Goal: Task Accomplishment & Management: Use online tool/utility

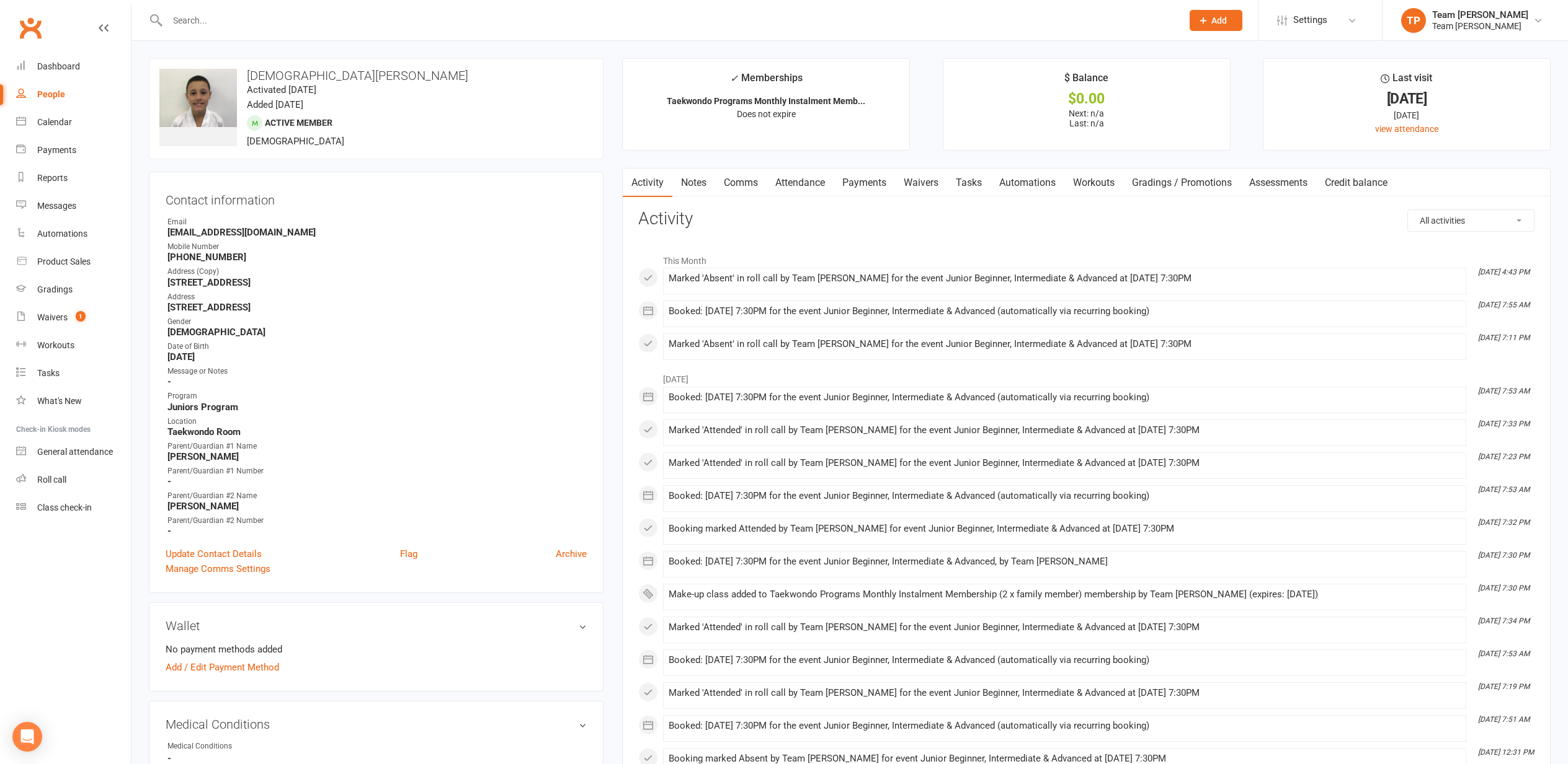
click at [736, 181] on link "Comms" at bounding box center [740, 182] width 52 height 28
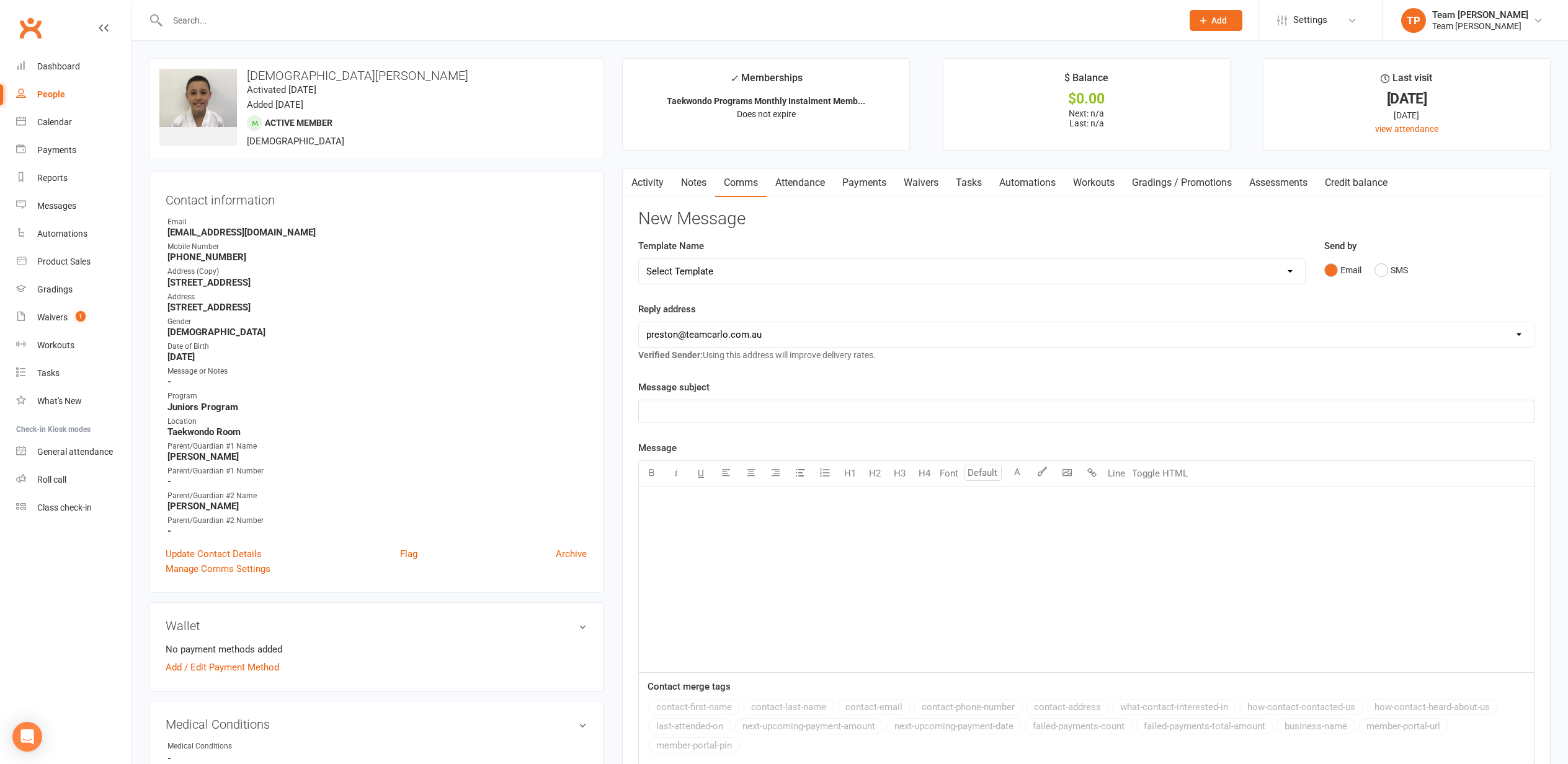
click at [790, 180] on link "Attendance" at bounding box center [800, 182] width 67 height 28
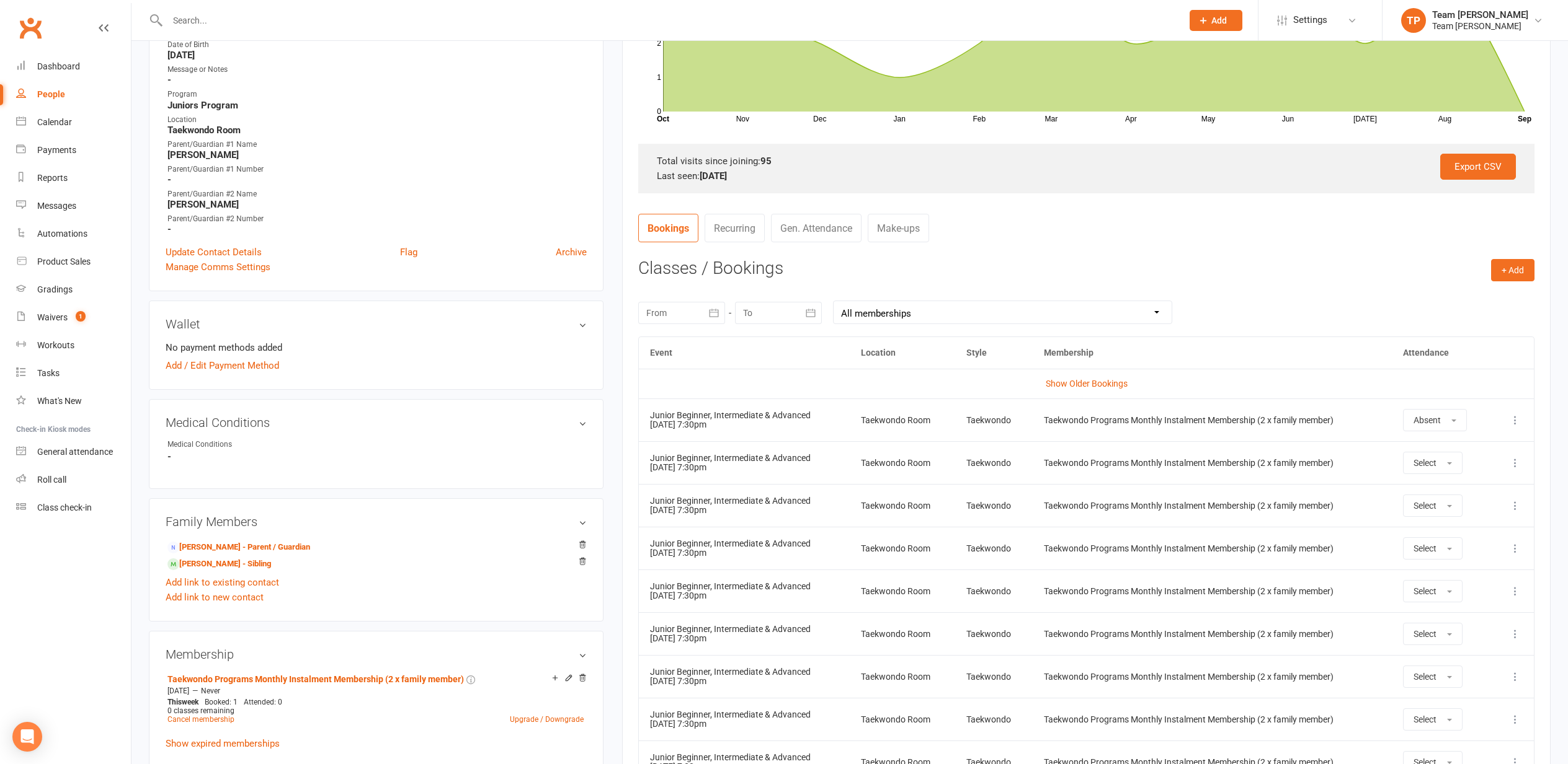
scroll to position [352, 0]
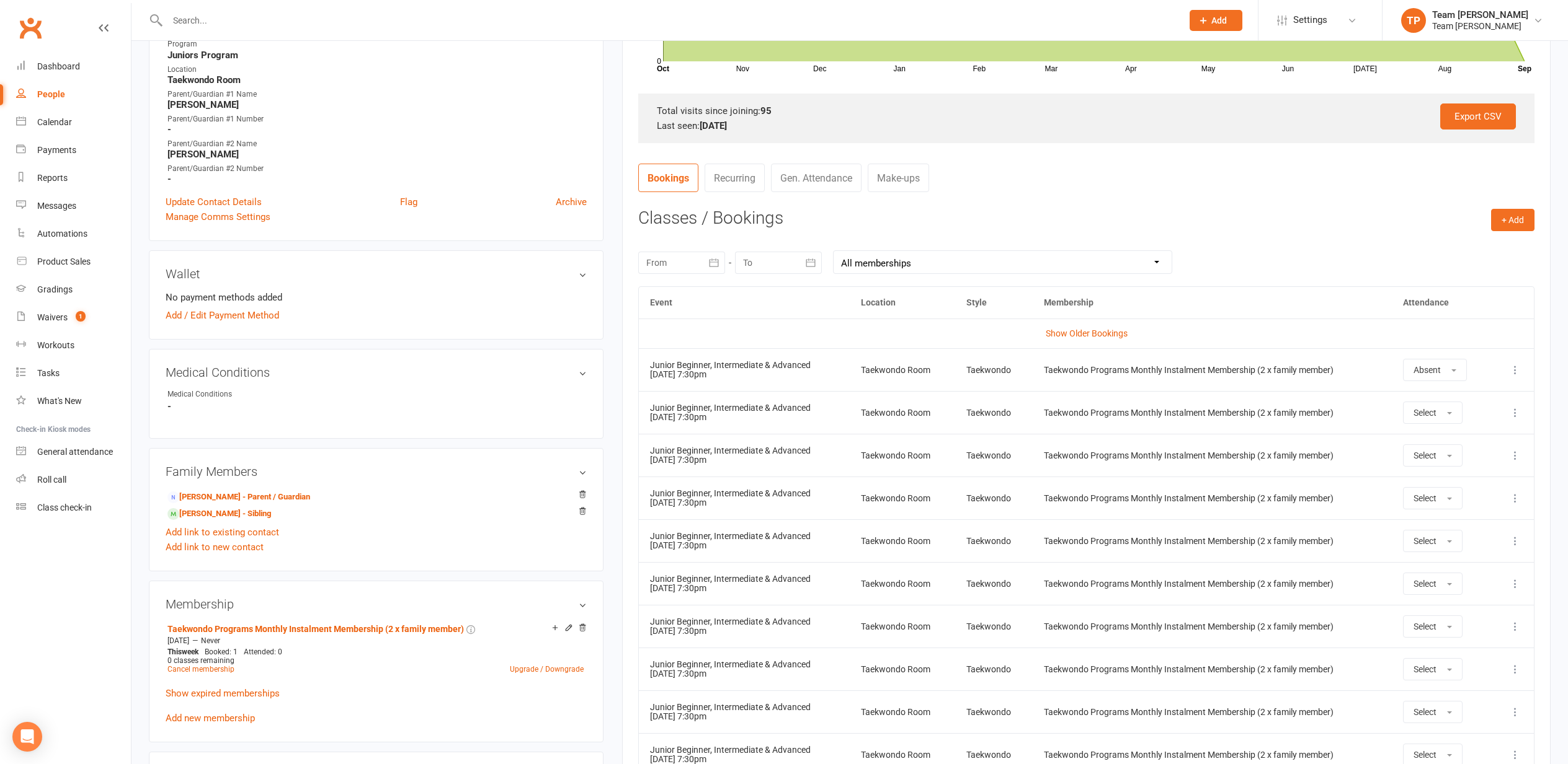
click at [1518, 365] on icon at bounding box center [1515, 369] width 13 height 13
click at [1467, 442] on link "Remove booking" at bounding box center [1461, 443] width 123 height 24
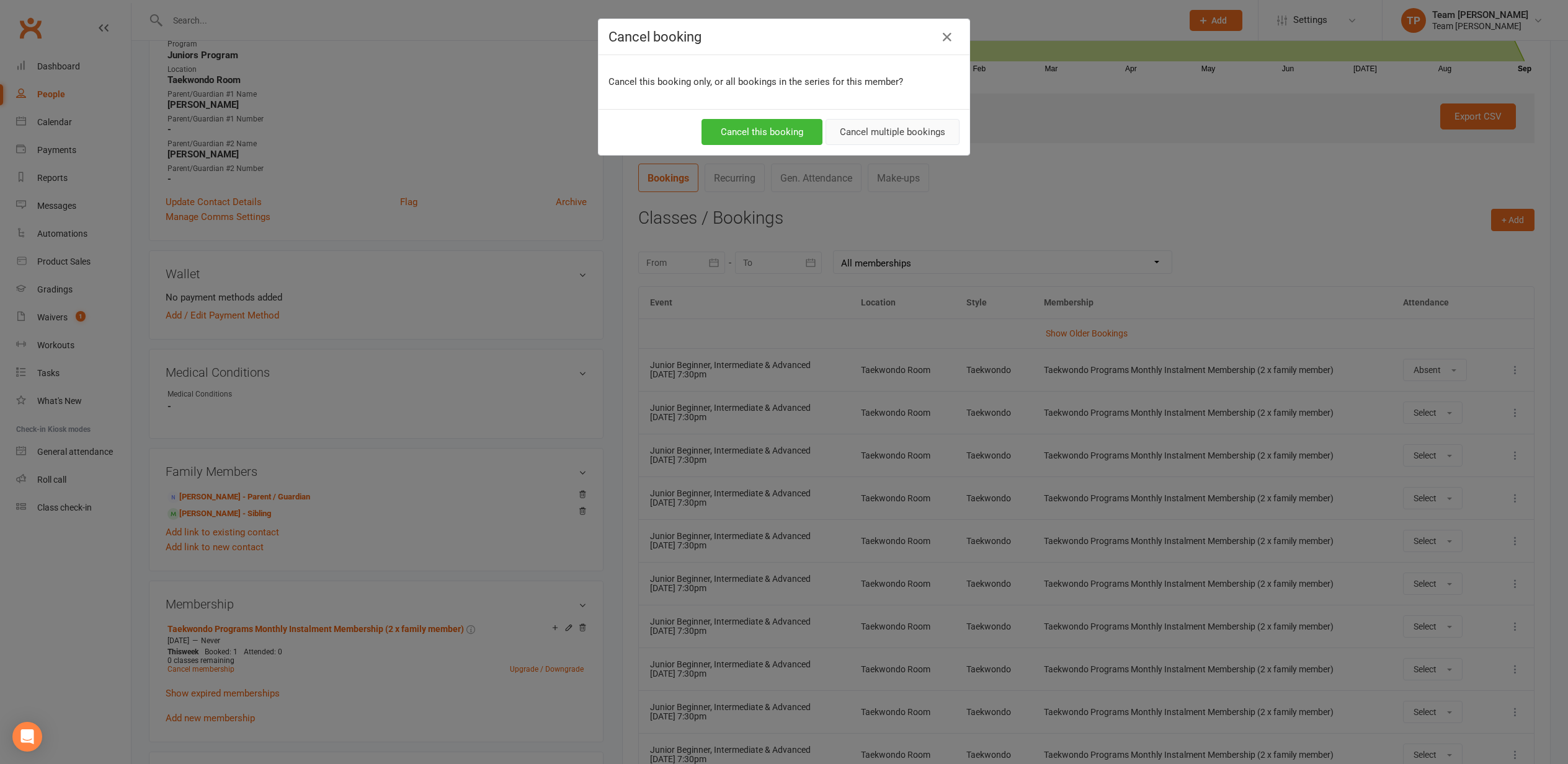
click at [883, 134] on button "Cancel multiple bookings" at bounding box center [892, 132] width 134 height 26
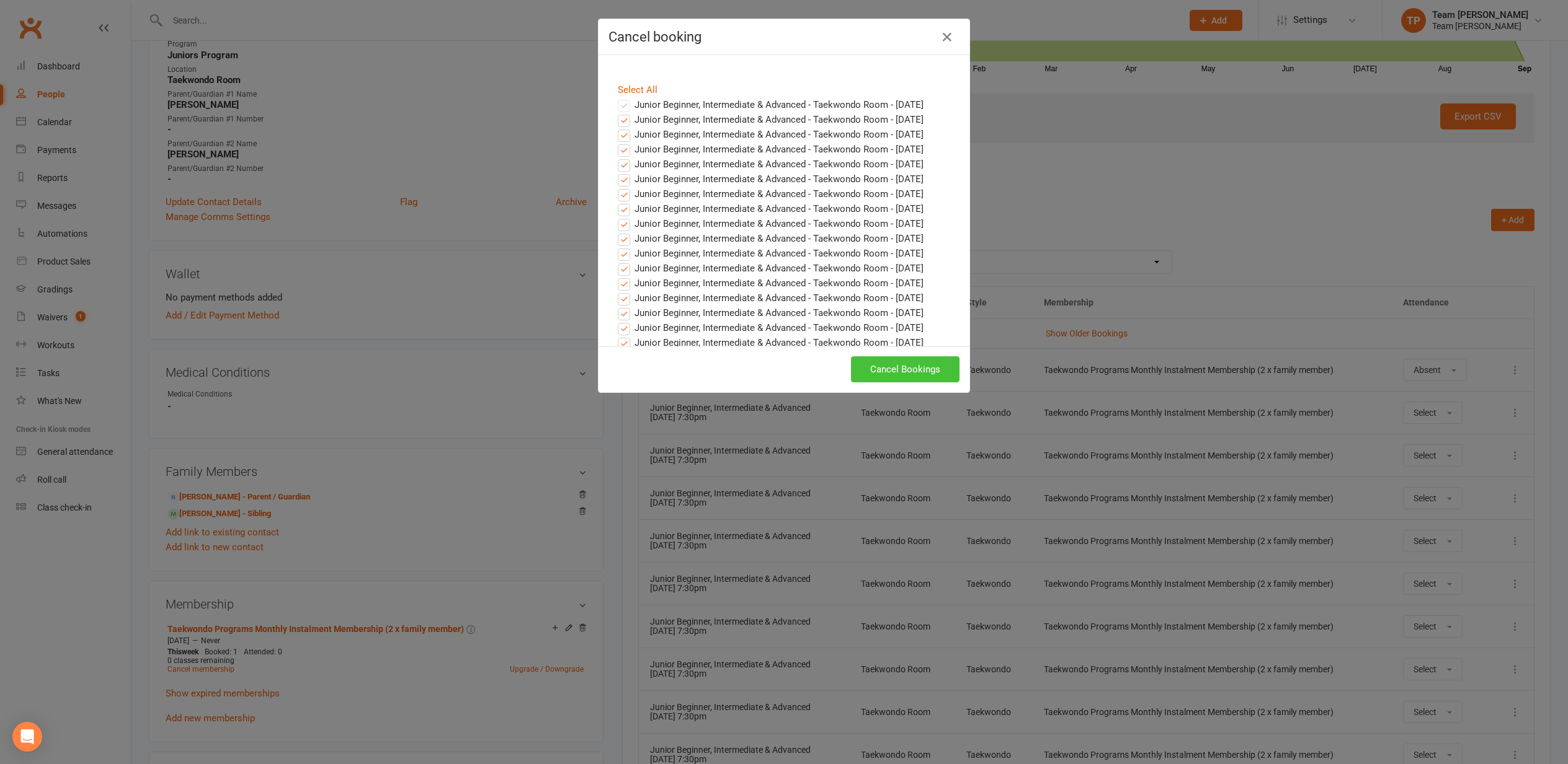
click at [877, 363] on button "Cancel Bookings" at bounding box center [905, 369] width 108 height 26
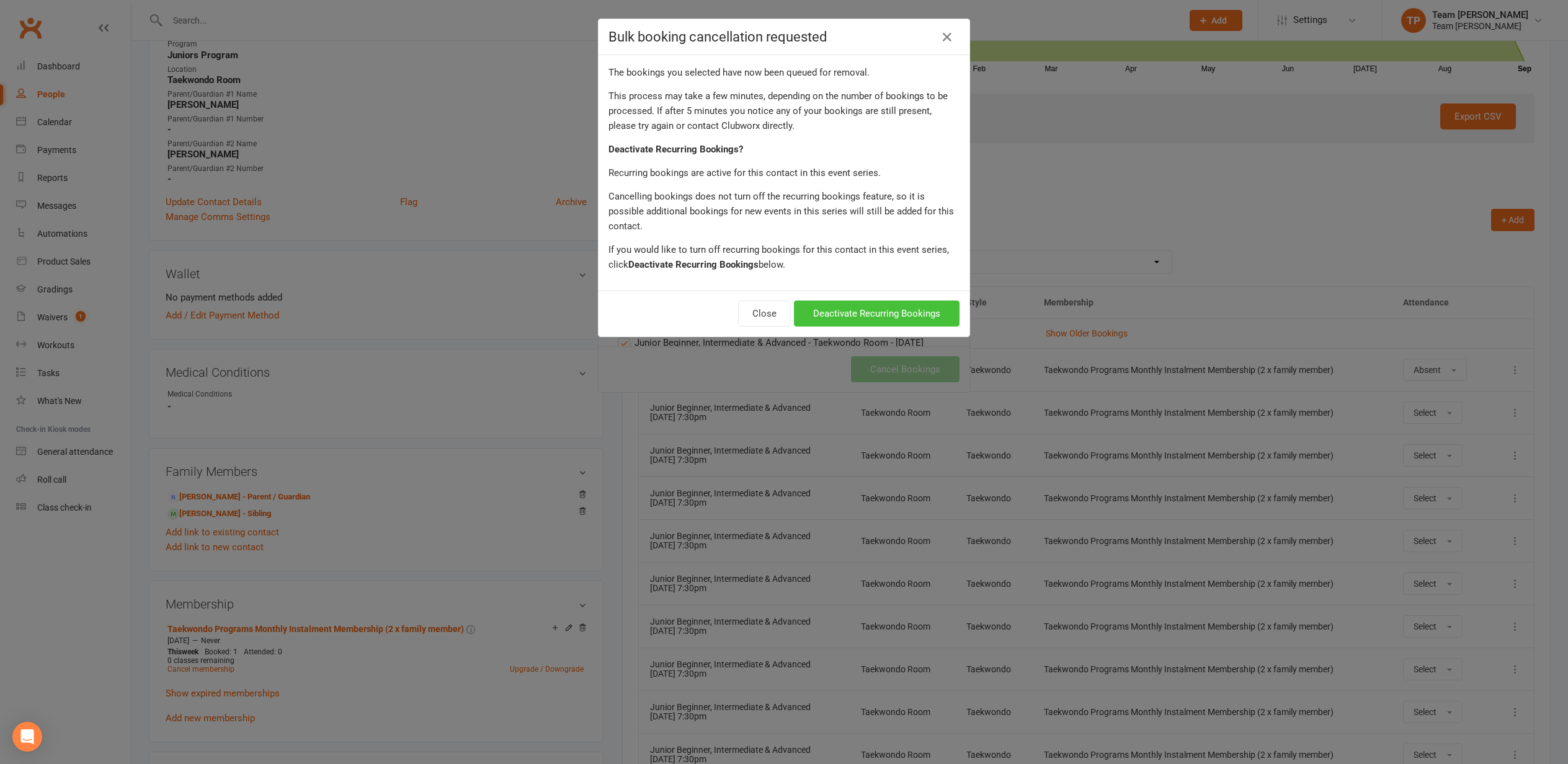
click at [845, 301] on button "Deactivate Recurring Bookings" at bounding box center [877, 314] width 166 height 26
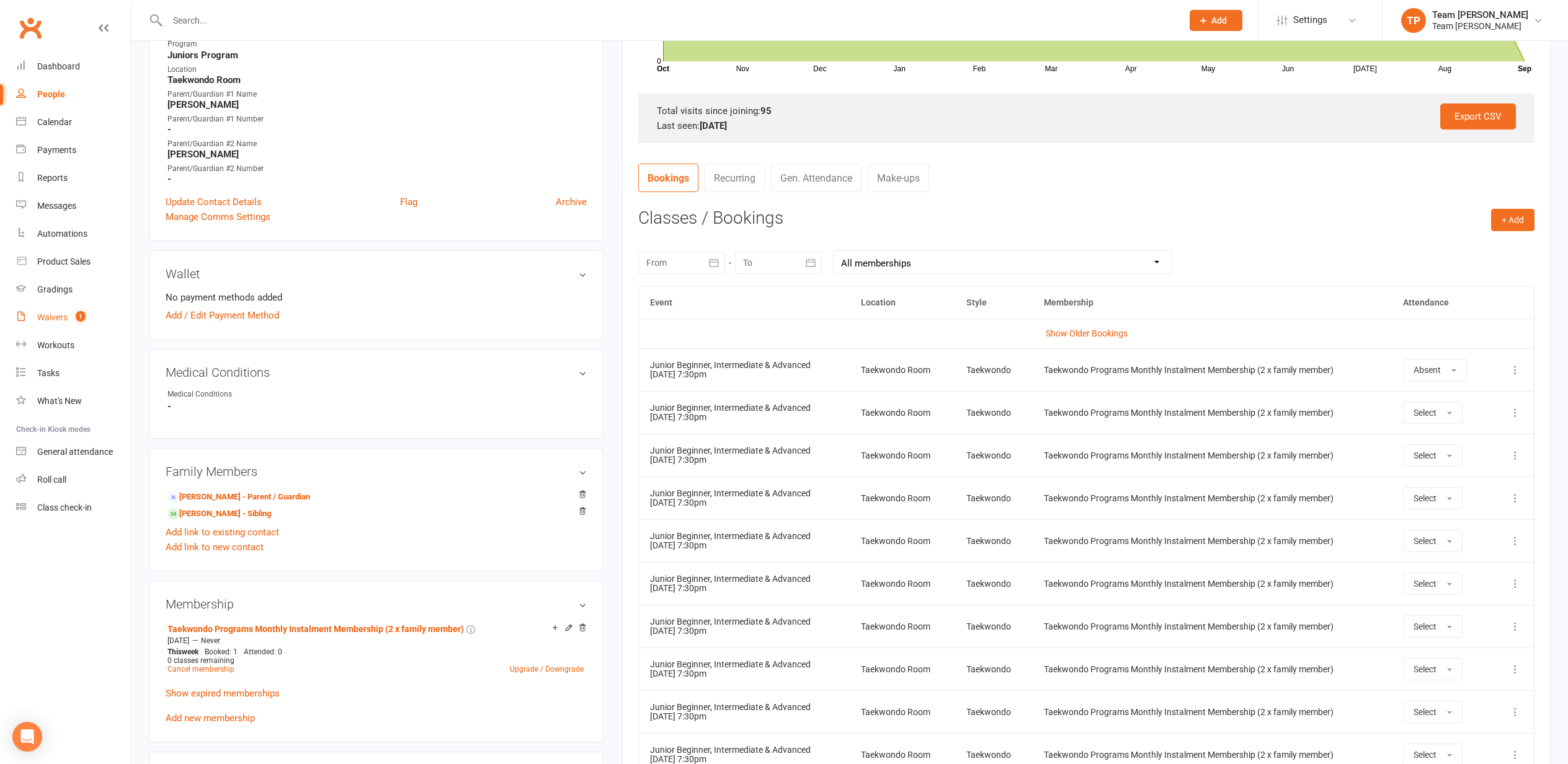
click at [50, 317] on div "Waivers" at bounding box center [52, 318] width 30 height 10
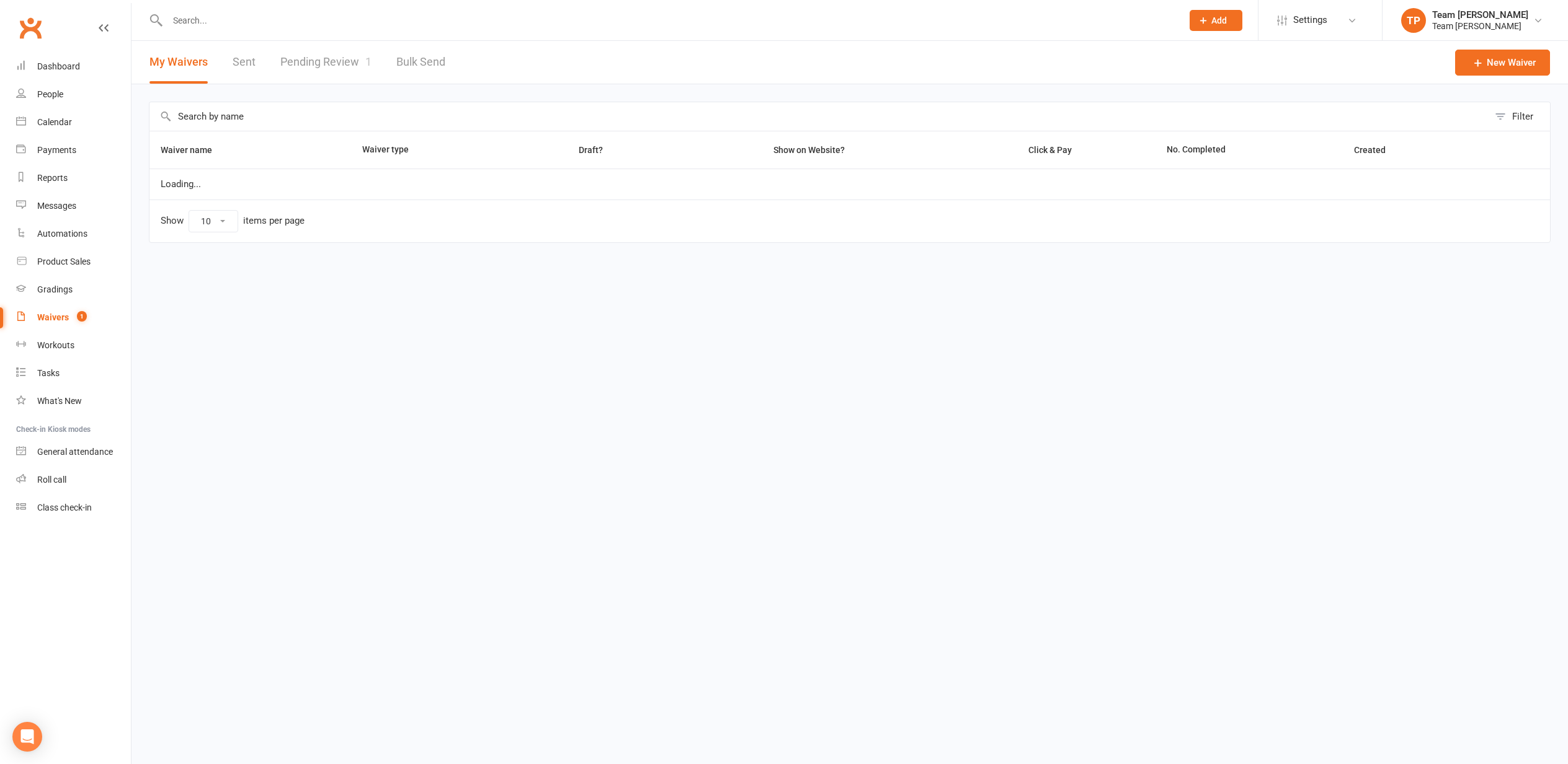
select select "25"
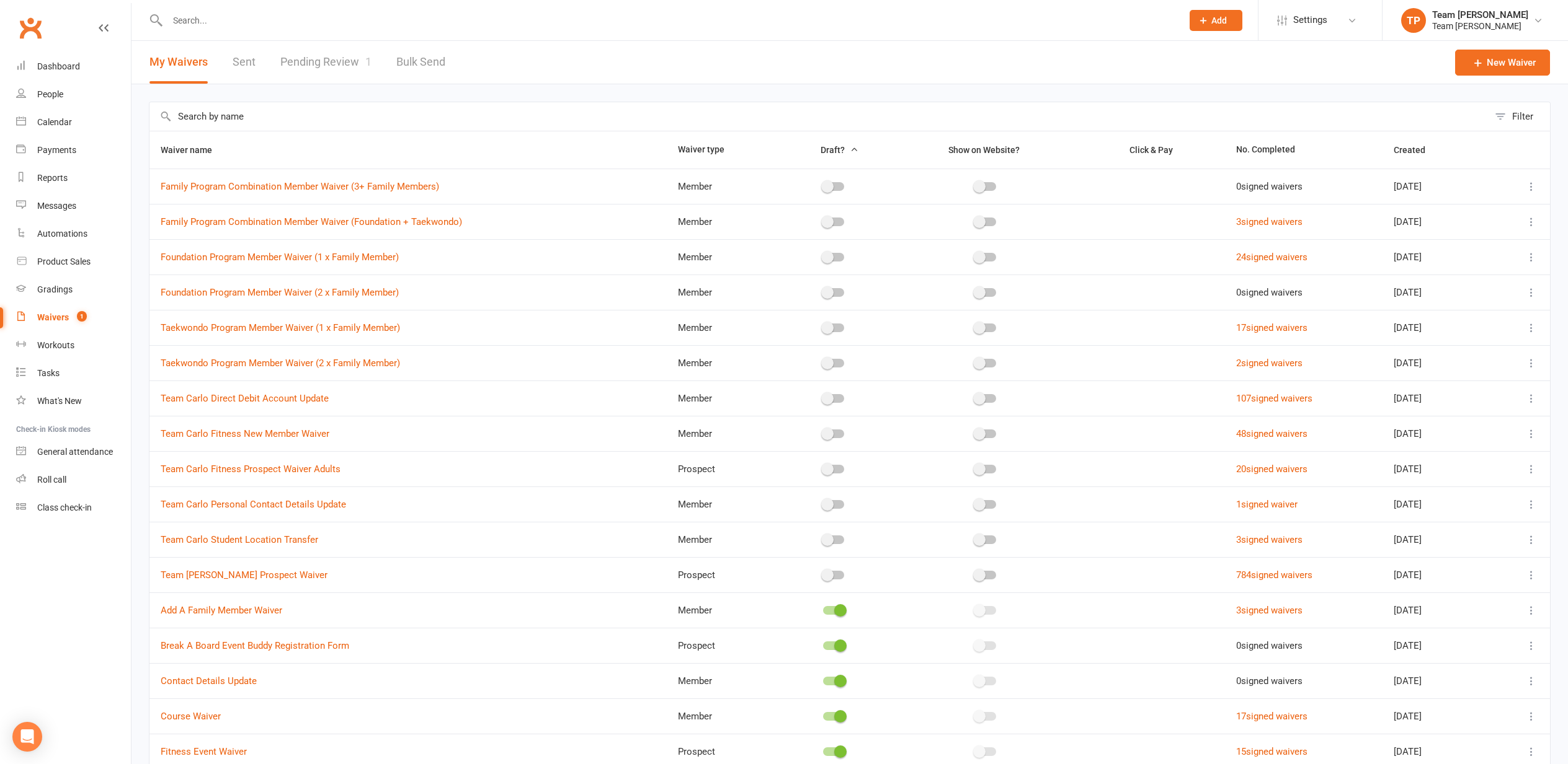
click at [305, 61] on link "Pending Review 1" at bounding box center [327, 62] width 92 height 43
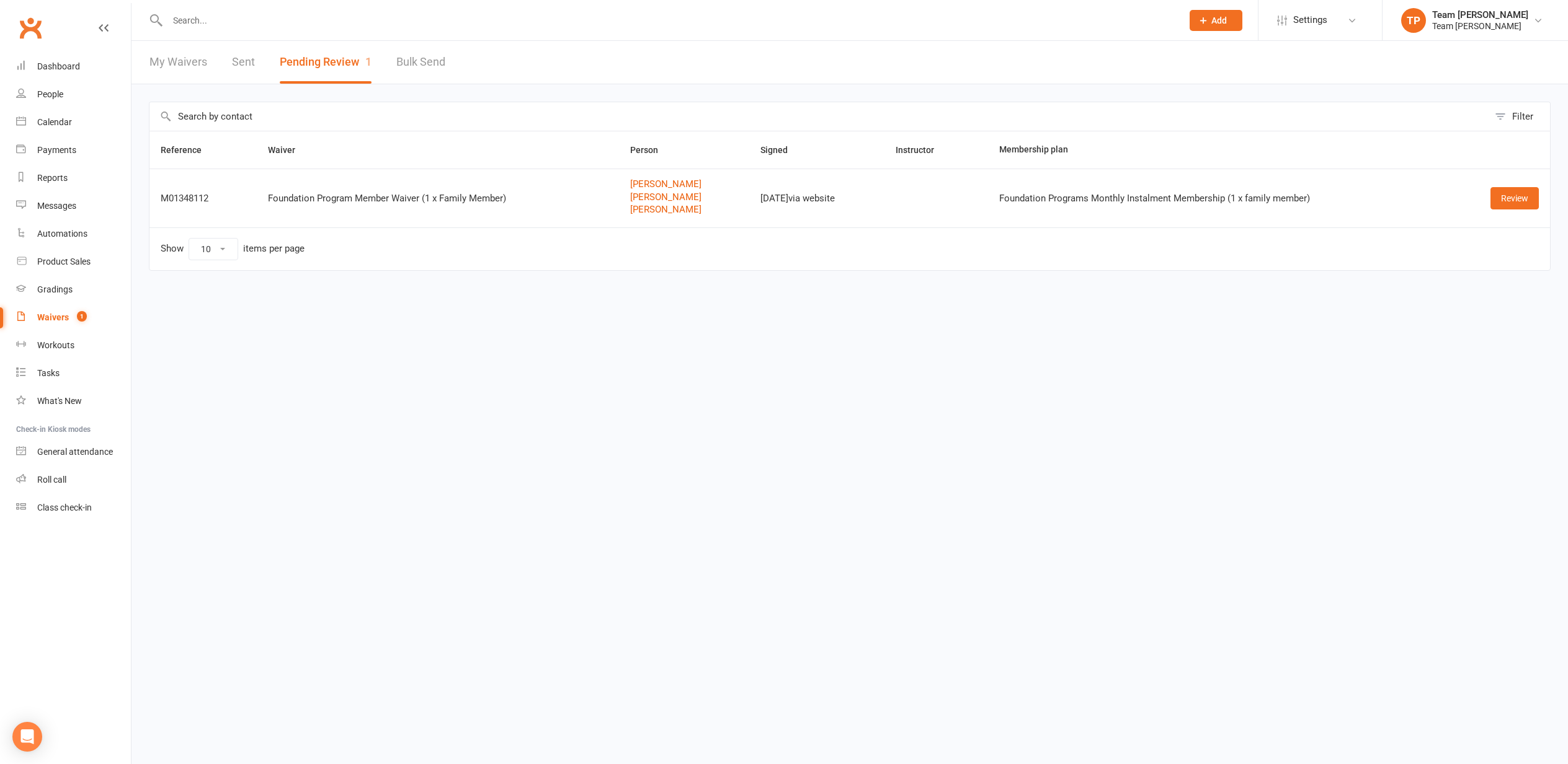
click at [47, 121] on div "Calendar" at bounding box center [55, 122] width 35 height 10
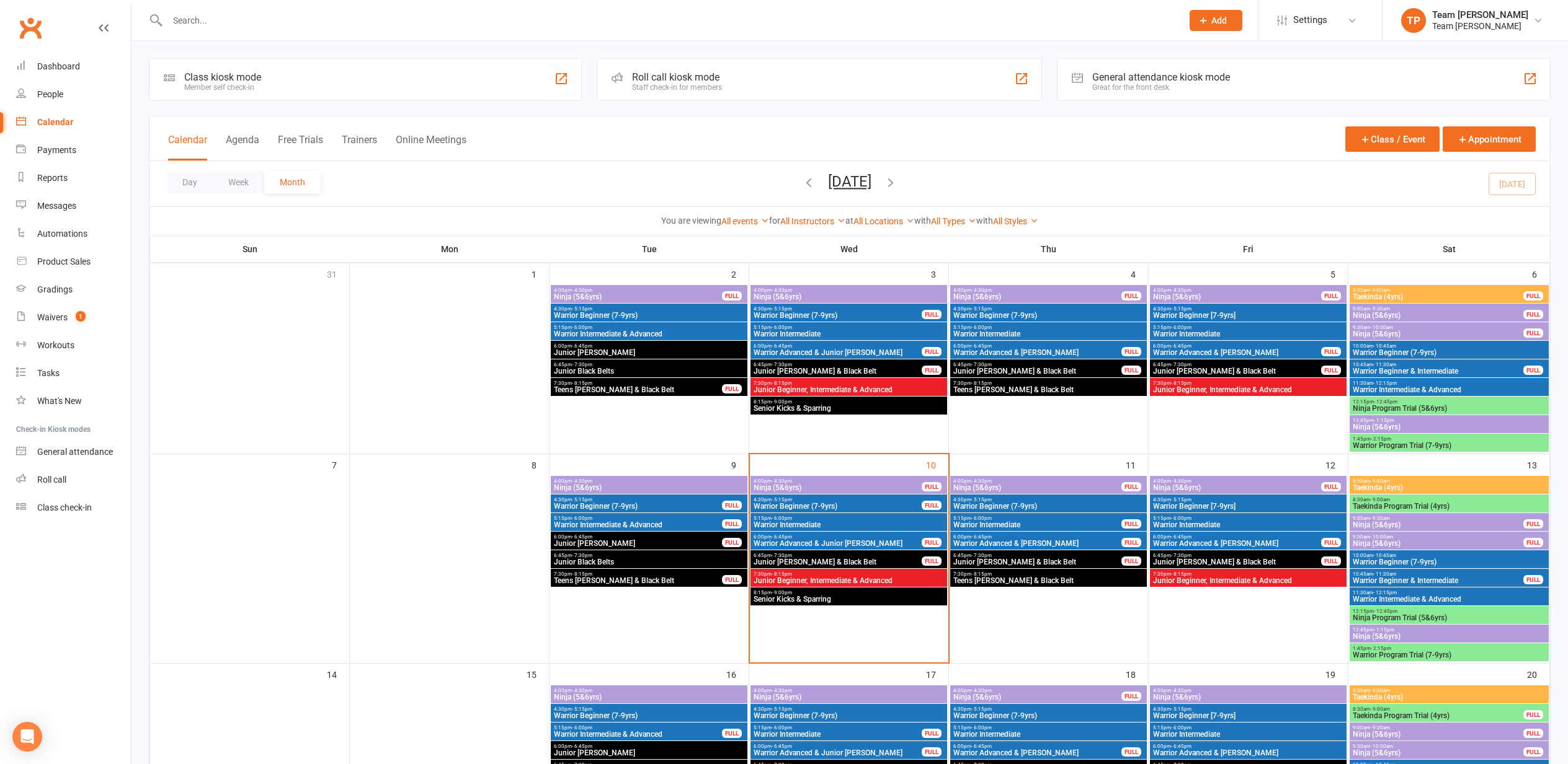
click at [831, 577] on span "Junior Beginner, Intermediate & Advanced" at bounding box center [848, 581] width 192 height 8
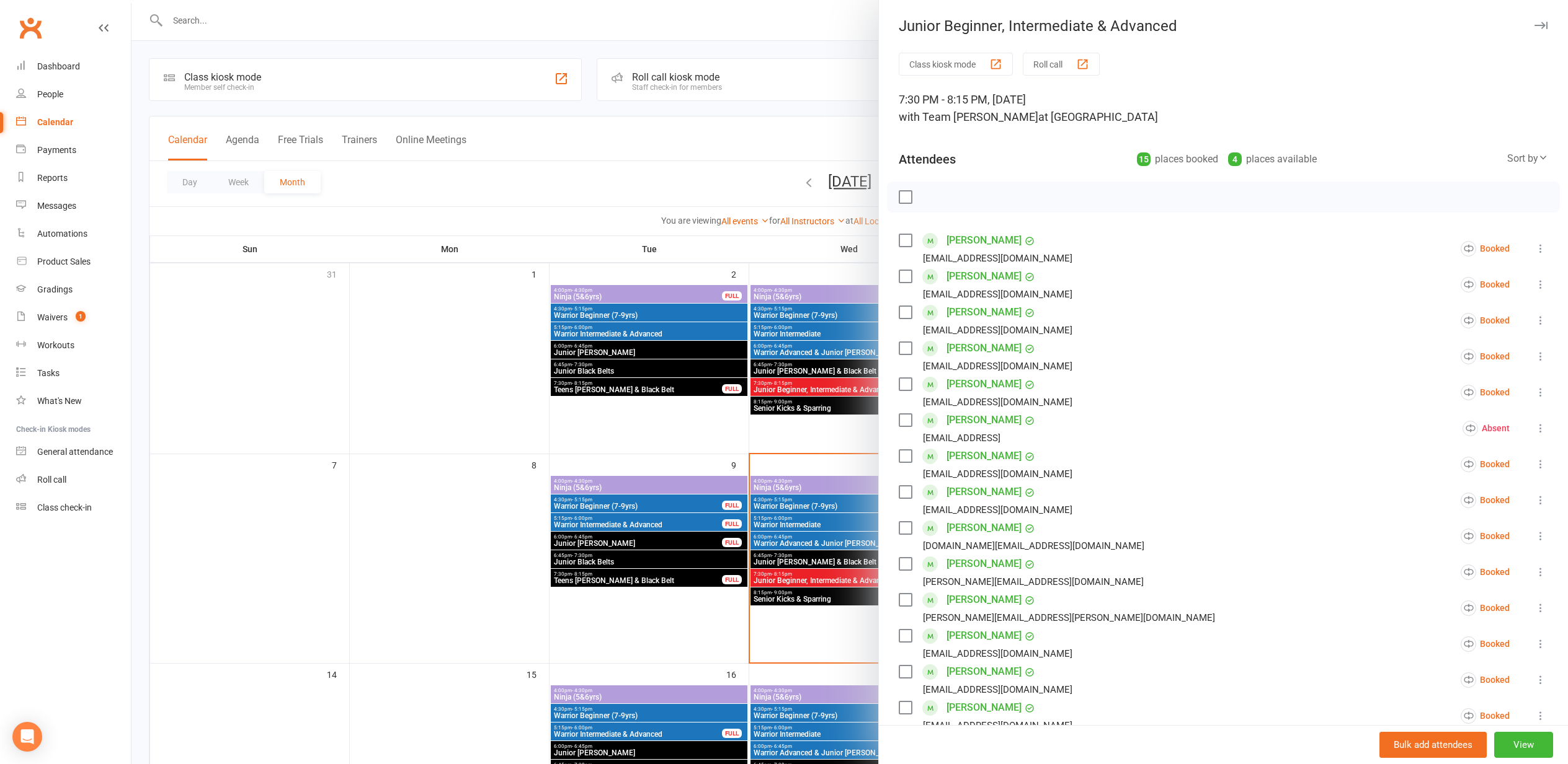
click at [1081, 64] on div "button" at bounding box center [1082, 63] width 13 height 13
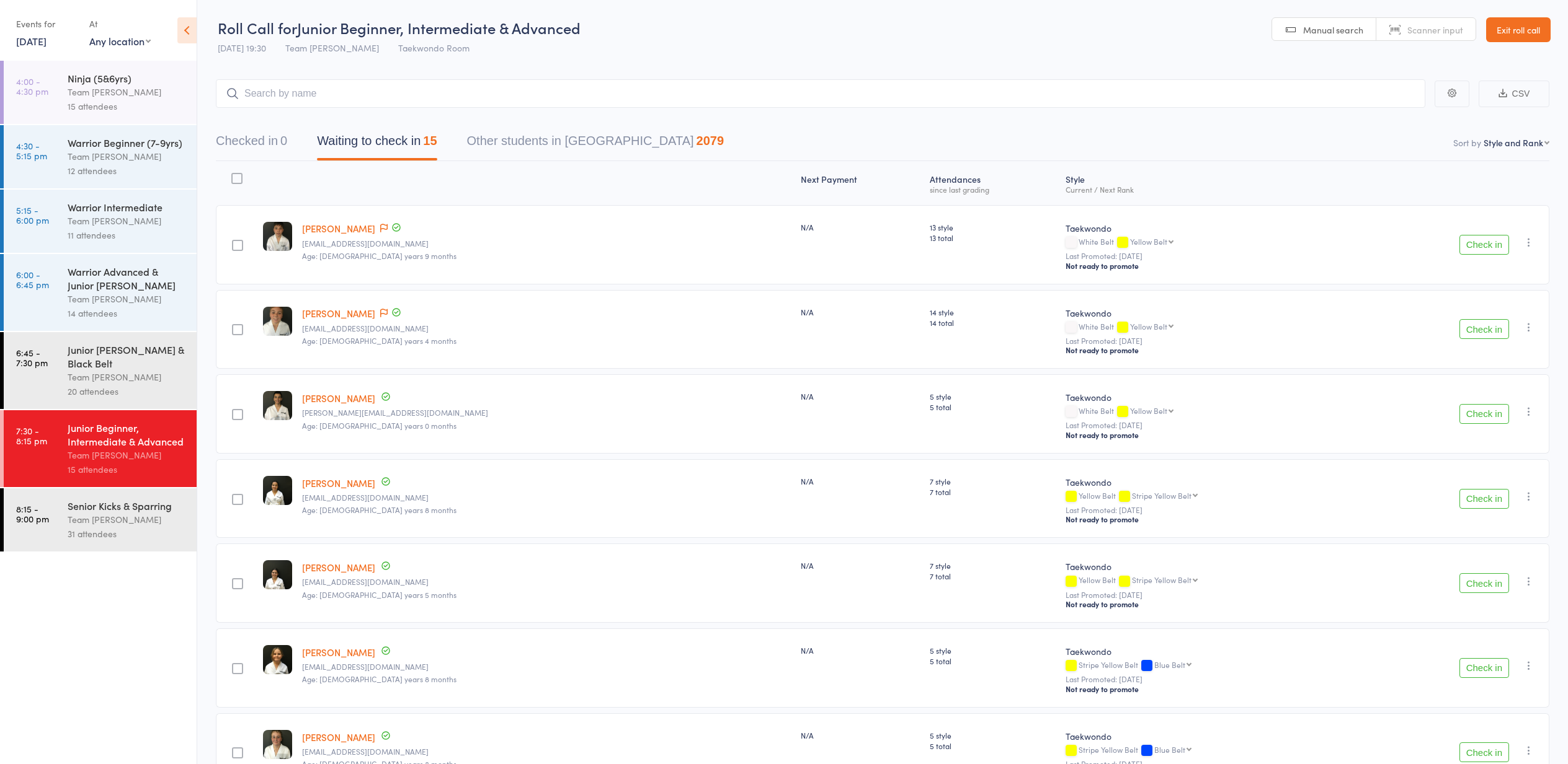
click at [1478, 245] on button "Check in" at bounding box center [1484, 245] width 50 height 19
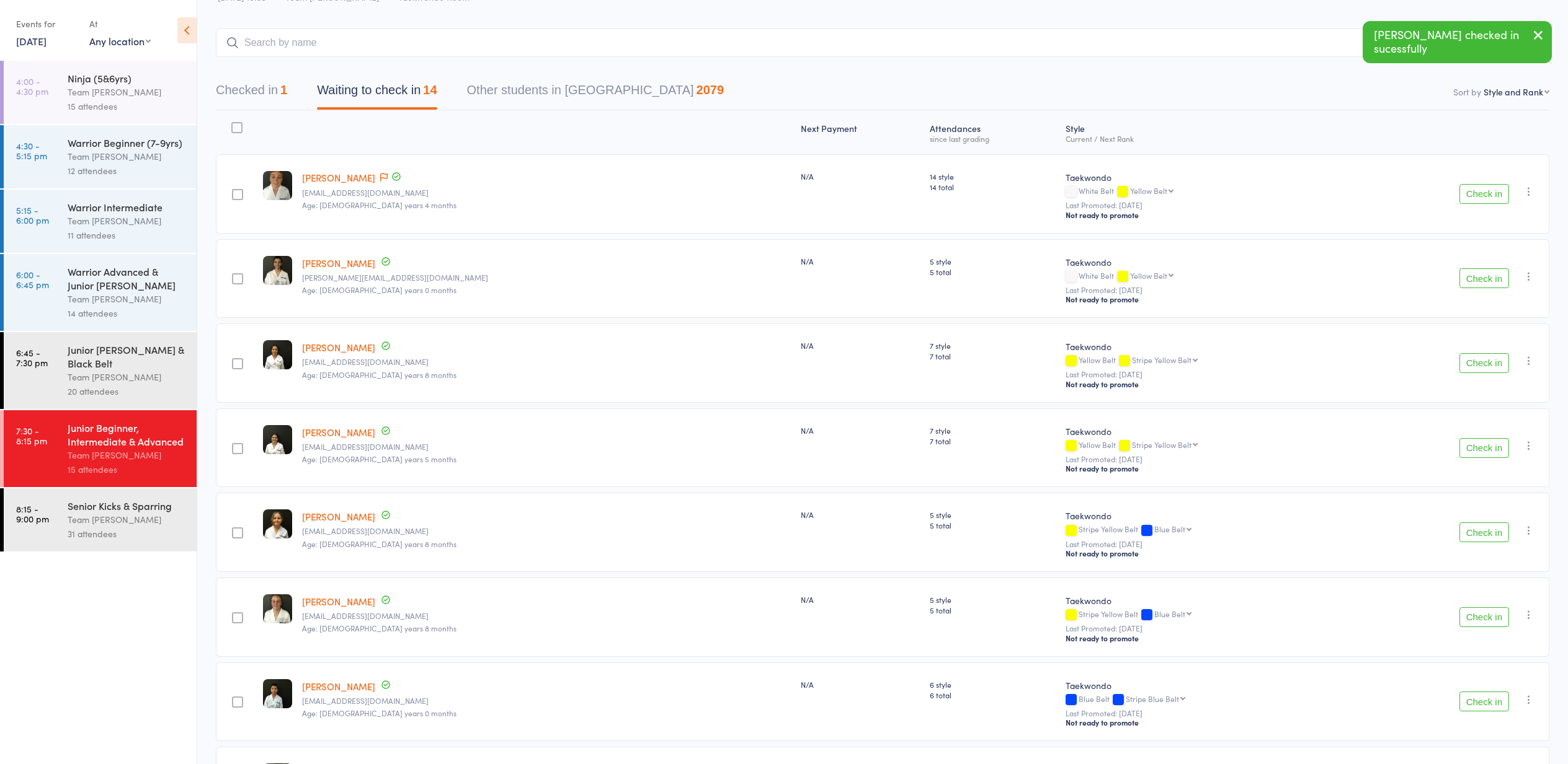
scroll to position [56, 0]
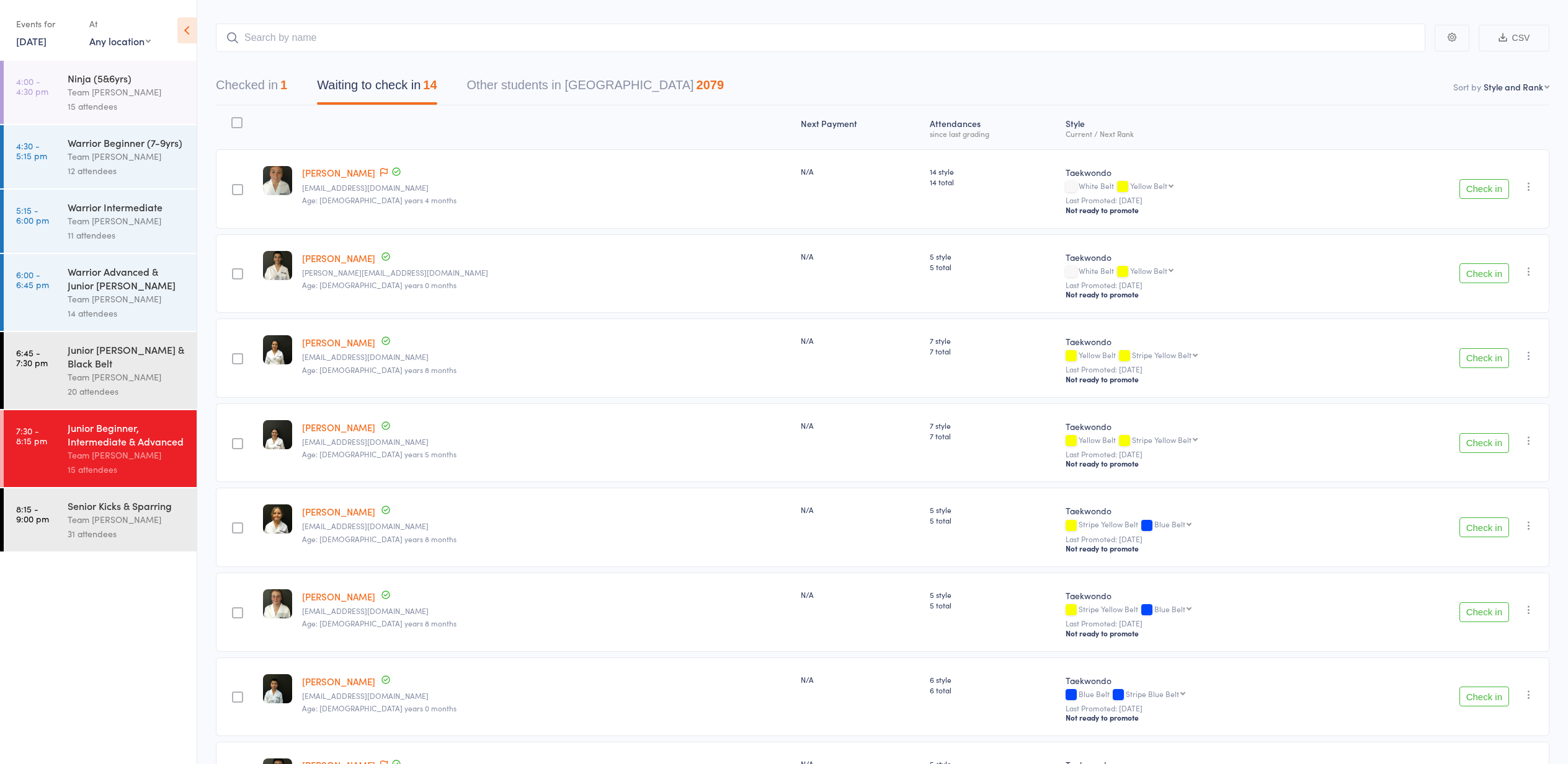
click at [1479, 442] on button "Check in" at bounding box center [1484, 443] width 50 height 19
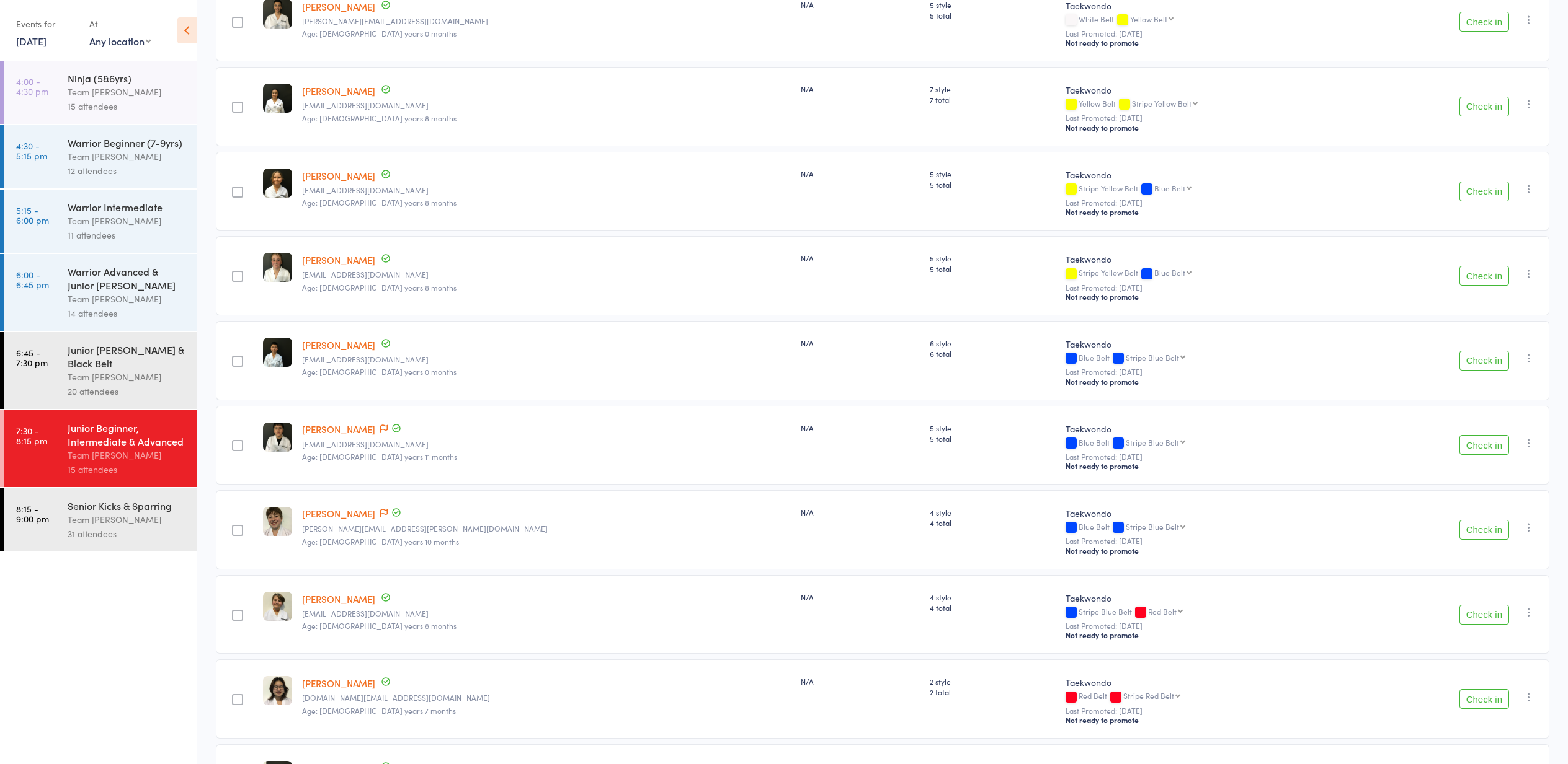
scroll to position [311, 0]
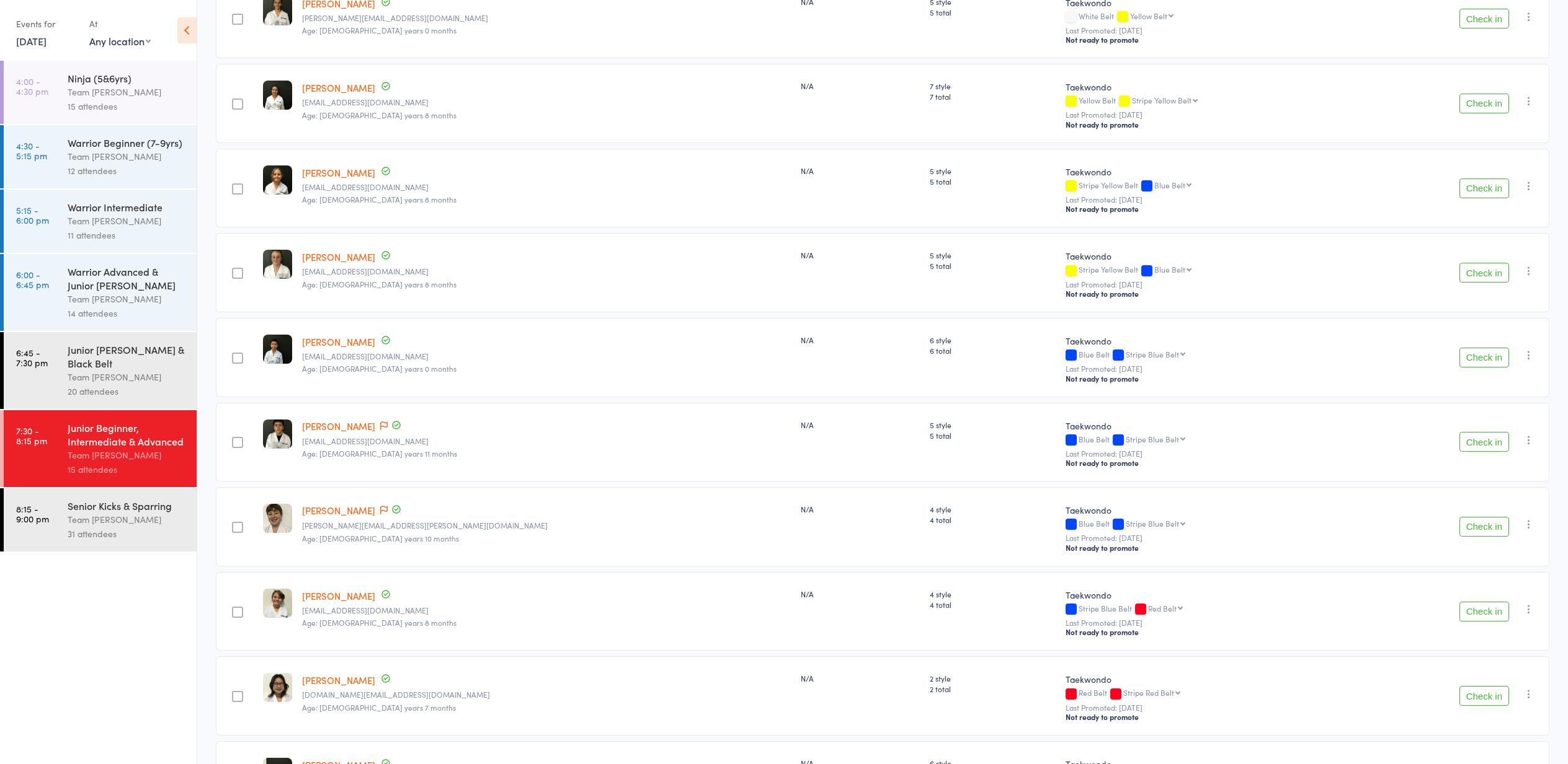
click at [1479, 442] on button "Check in" at bounding box center [1484, 441] width 50 height 19
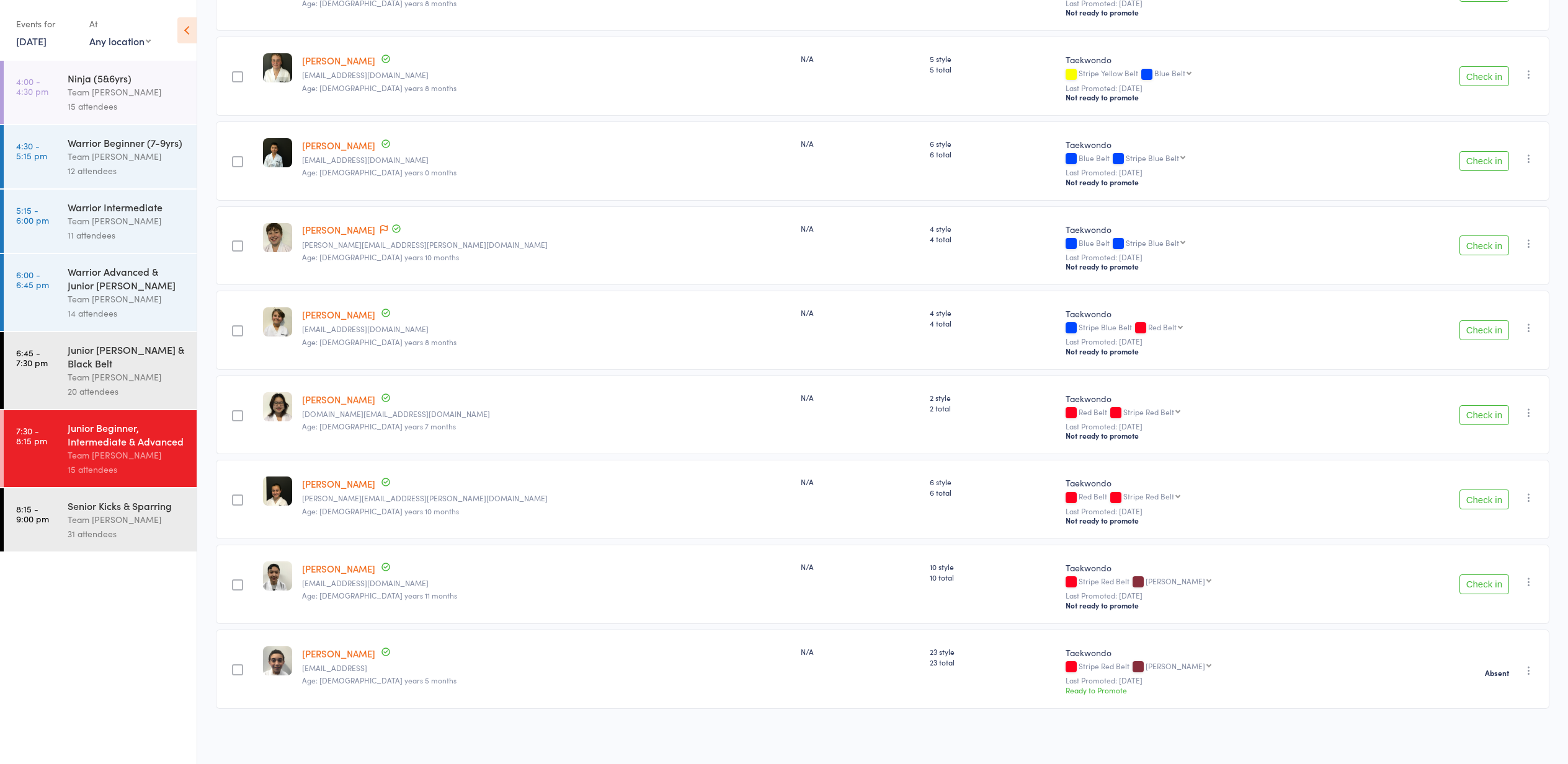
scroll to position [511, 0]
click at [1476, 500] on button "Check in" at bounding box center [1484, 500] width 50 height 19
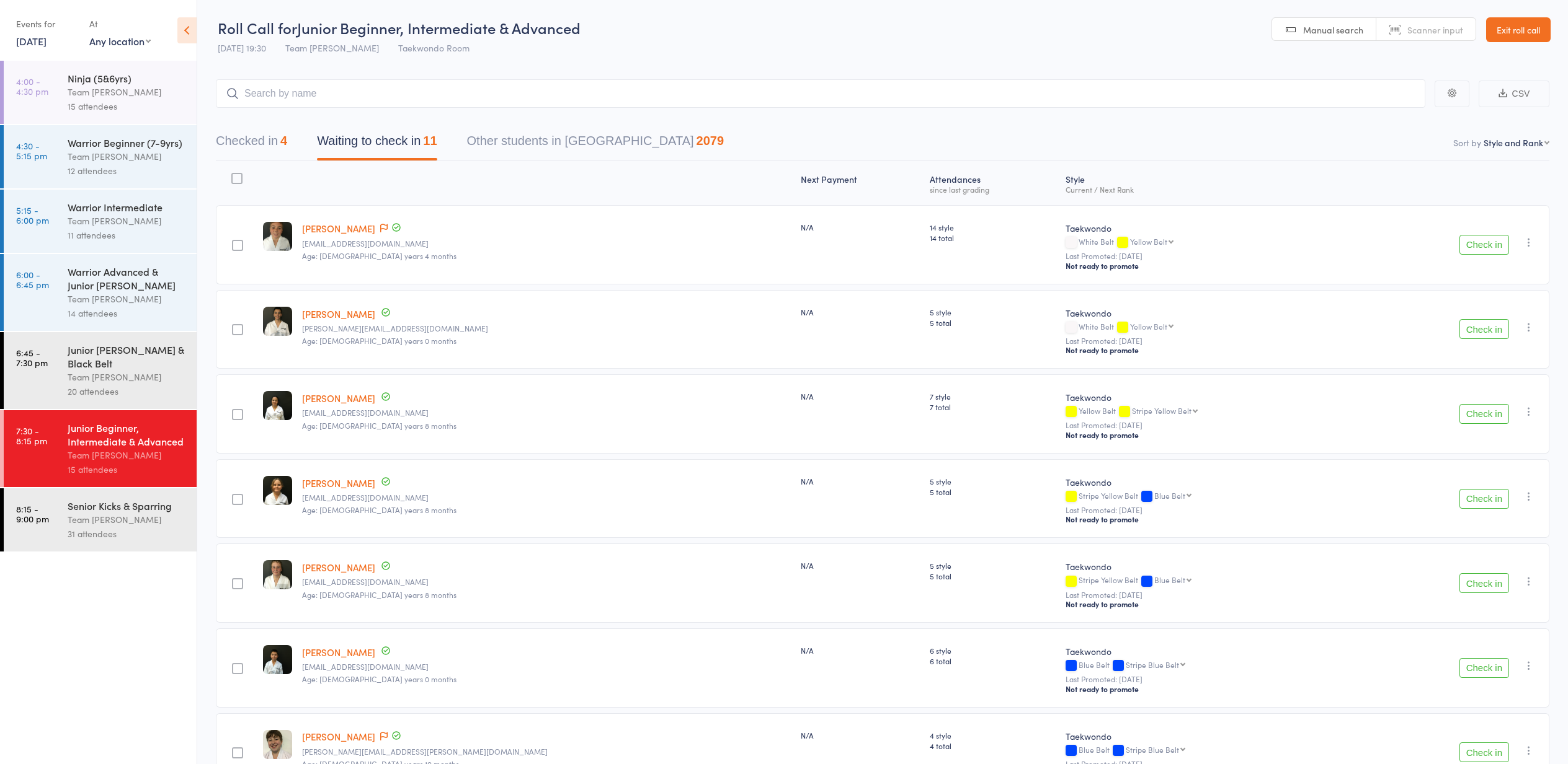
scroll to position [0, 0]
click at [1482, 335] on button "Check in" at bounding box center [1484, 329] width 50 height 19
click at [1513, 27] on link "Exit roll call" at bounding box center [1518, 29] width 64 height 24
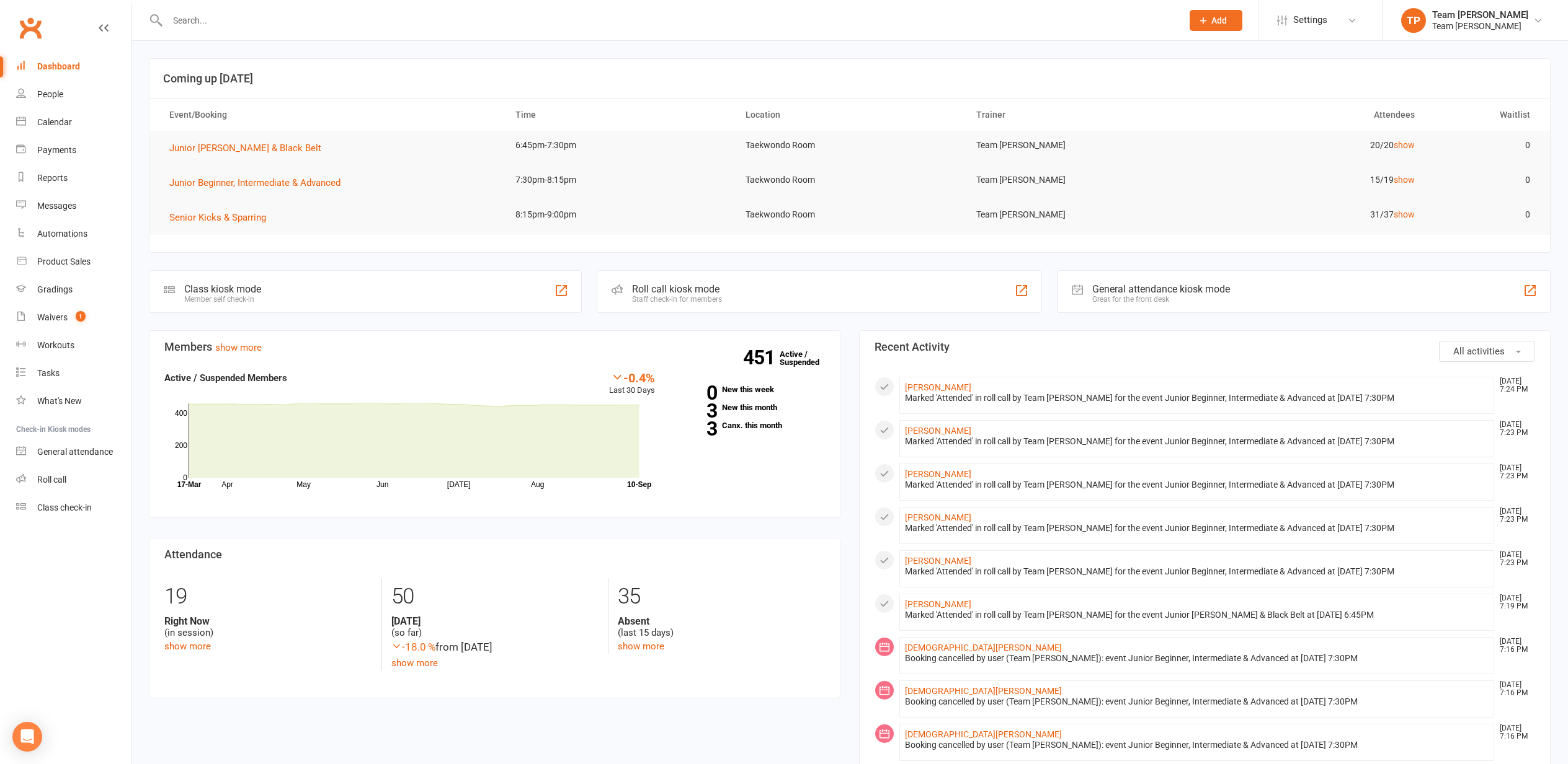
click at [57, 122] on div "Calendar" at bounding box center [55, 122] width 35 height 10
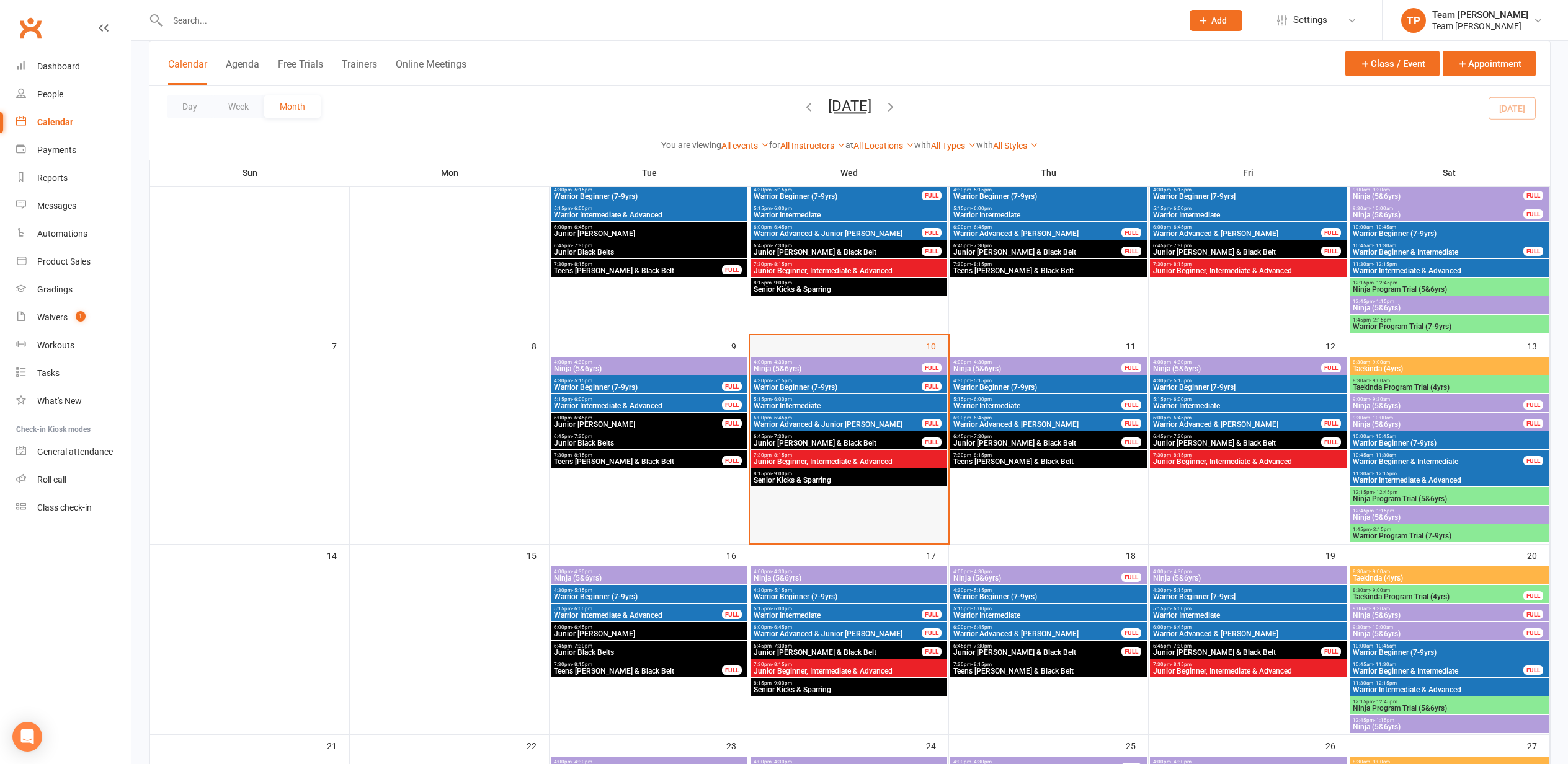
scroll to position [129, 0]
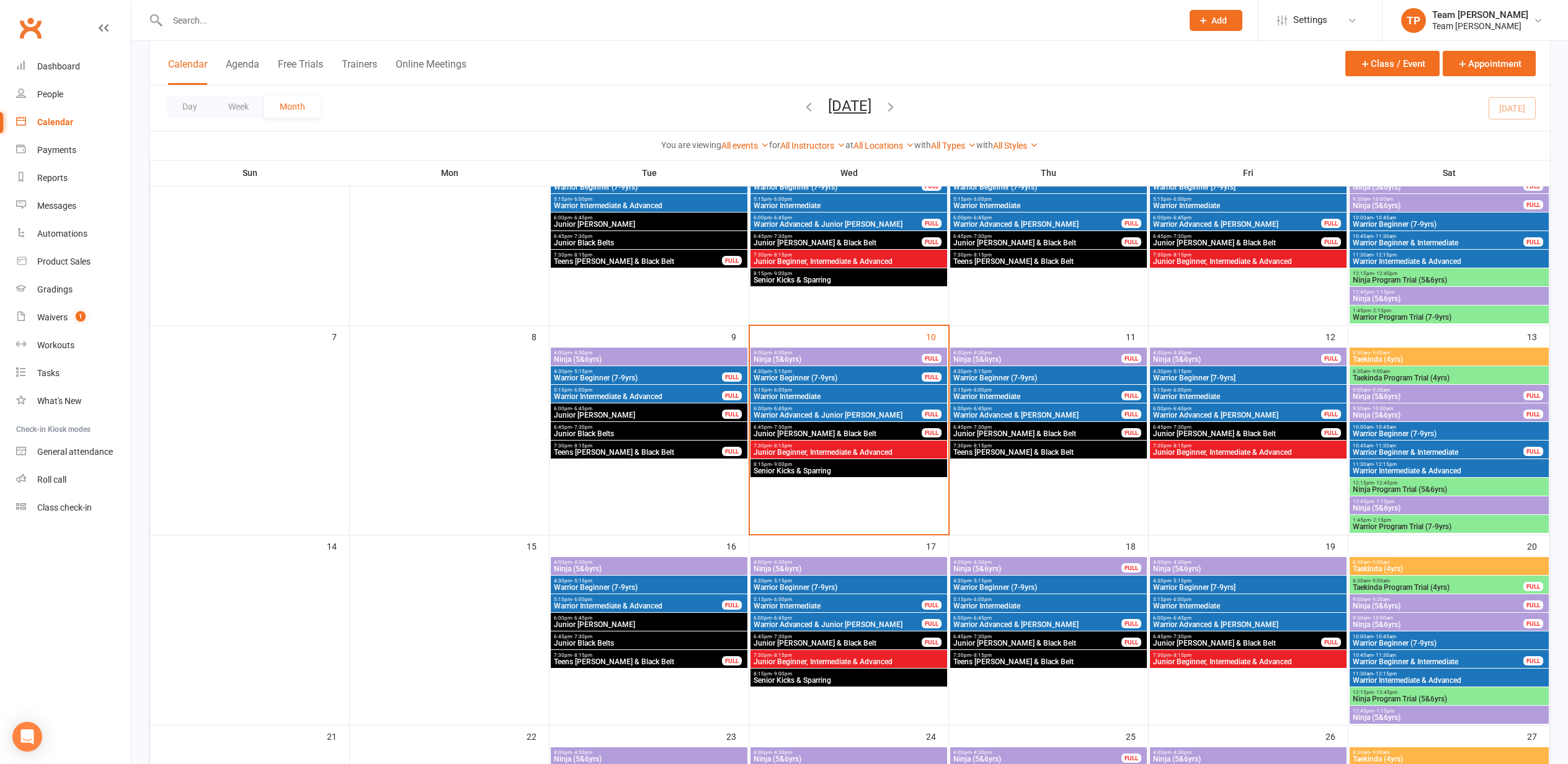
click at [823, 446] on span "7:30pm - 8:15pm" at bounding box center [848, 446] width 192 height 6
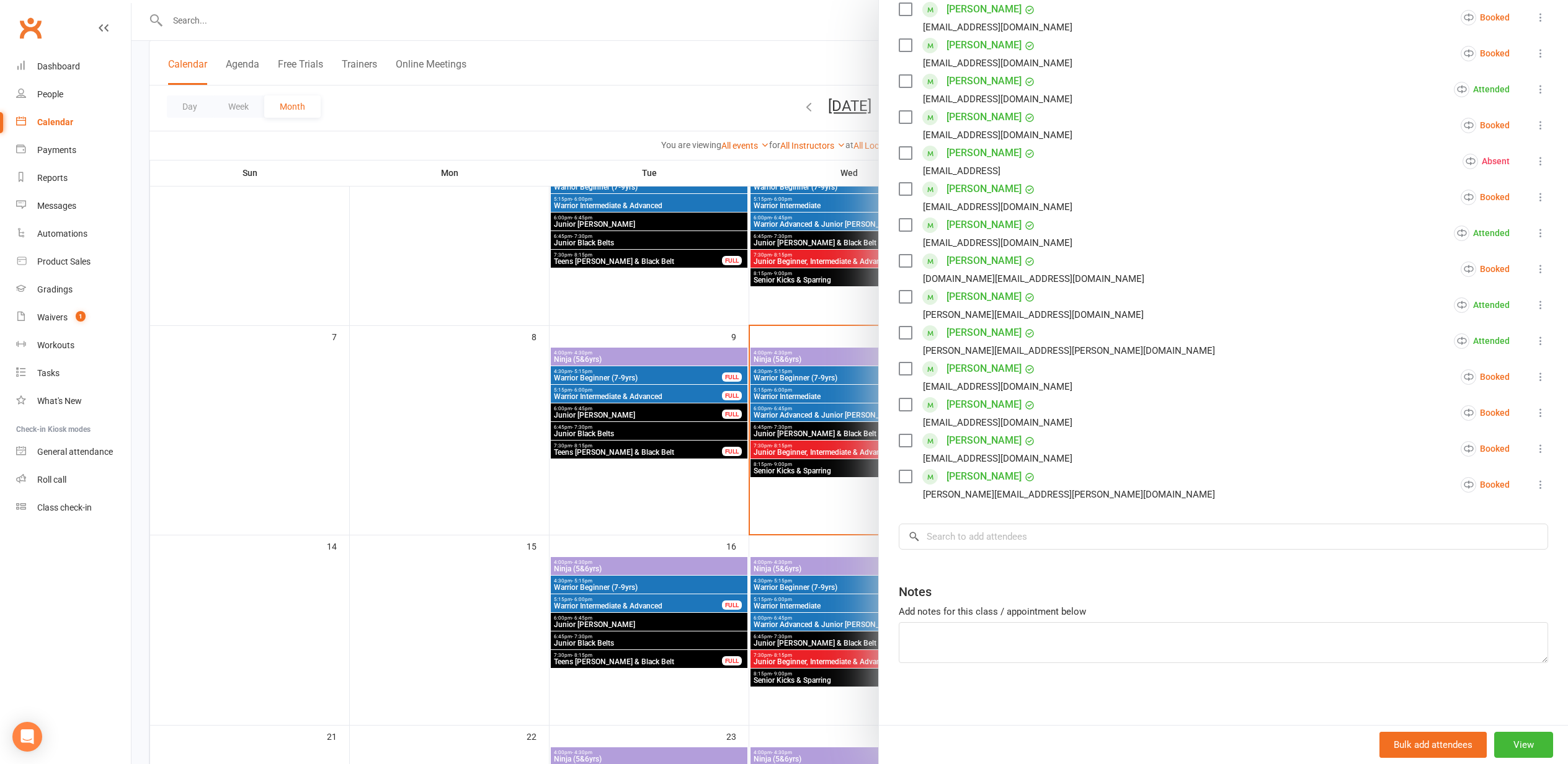
scroll to position [267, 0]
click at [949, 535] on input "search" at bounding box center [1224, 537] width 649 height 26
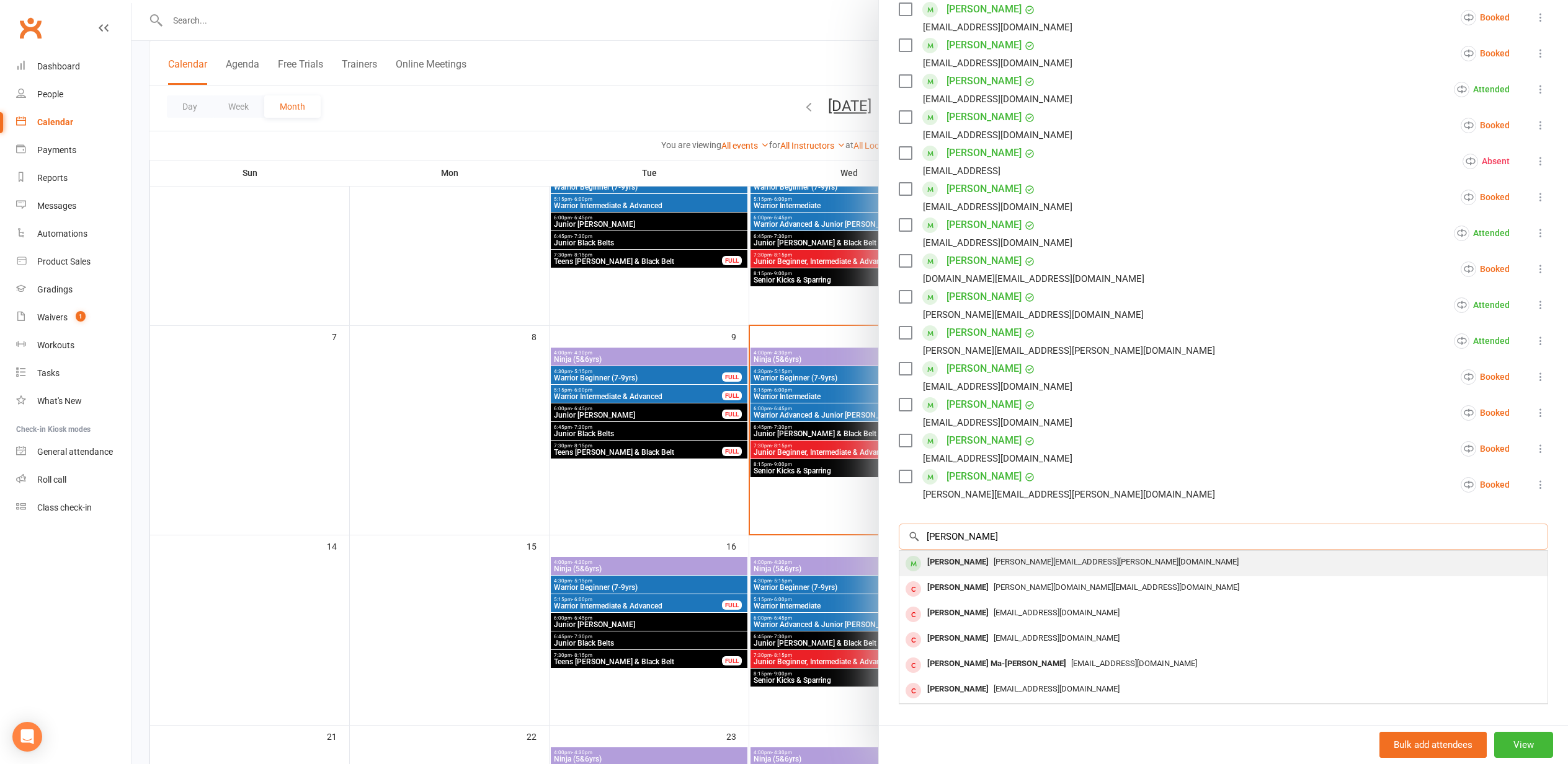
type input "Mathas"
click at [994, 562] on span "nicolas.hohn@gmail.com" at bounding box center [1116, 562] width 245 height 10
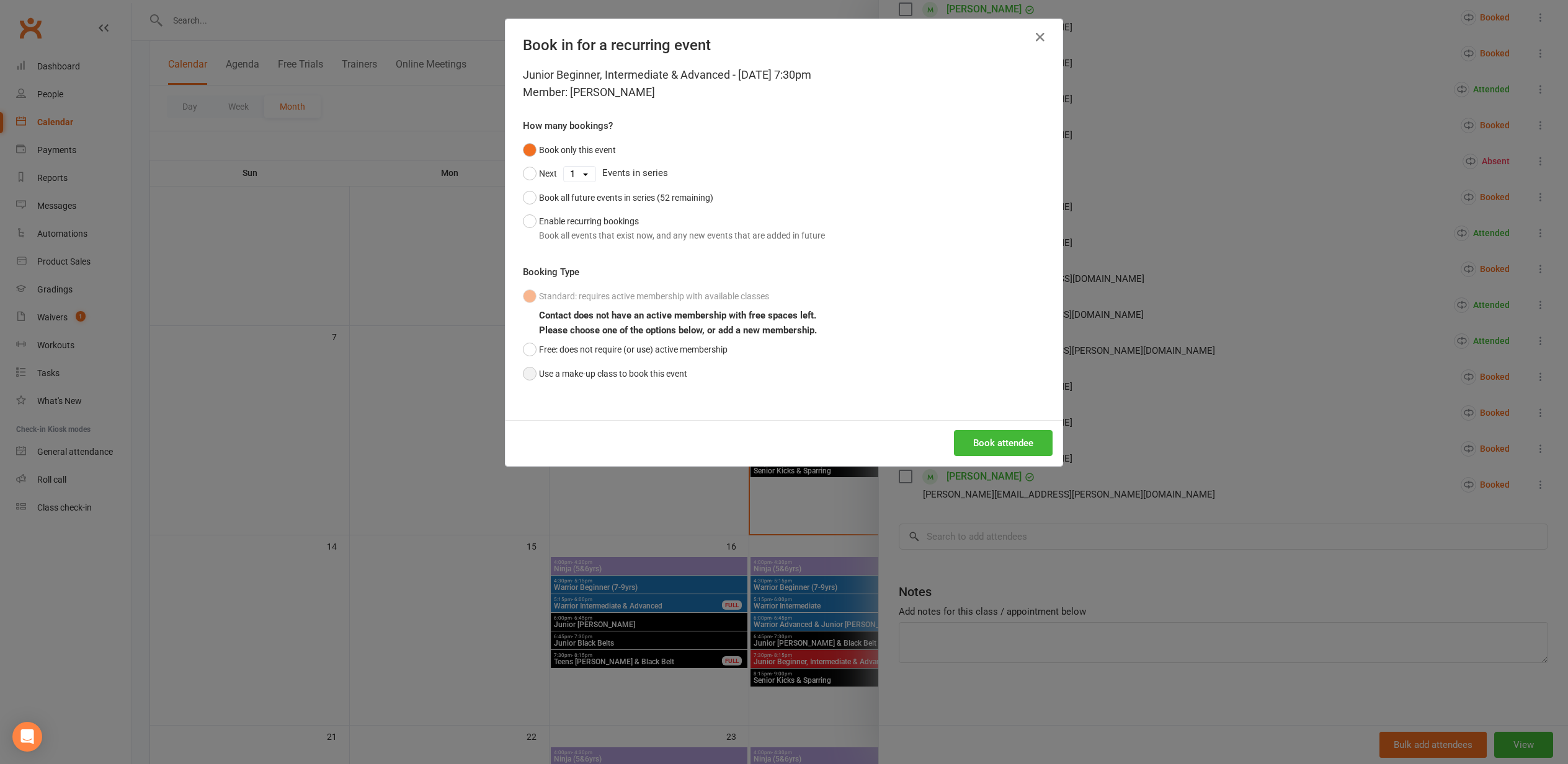
drag, startPoint x: 531, startPoint y: 374, endPoint x: 549, endPoint y: 382, distance: 19.7
click at [530, 374] on button "Use a make-up class to book this event" at bounding box center [605, 373] width 165 height 23
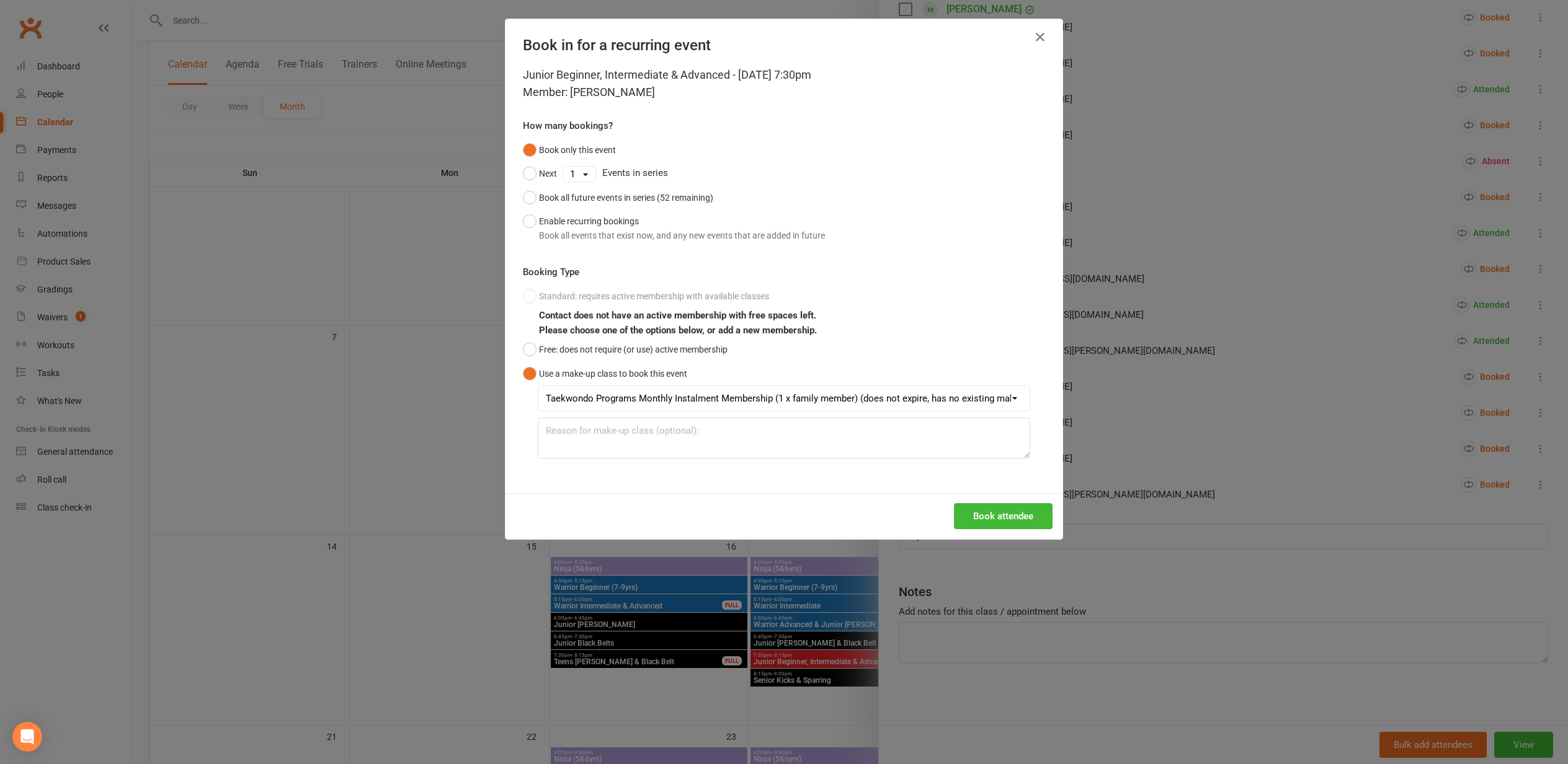
drag, startPoint x: 1006, startPoint y: 509, endPoint x: 1000, endPoint y: 511, distance: 6.3
click at [1005, 510] on button "Book attendee" at bounding box center [1002, 516] width 98 height 26
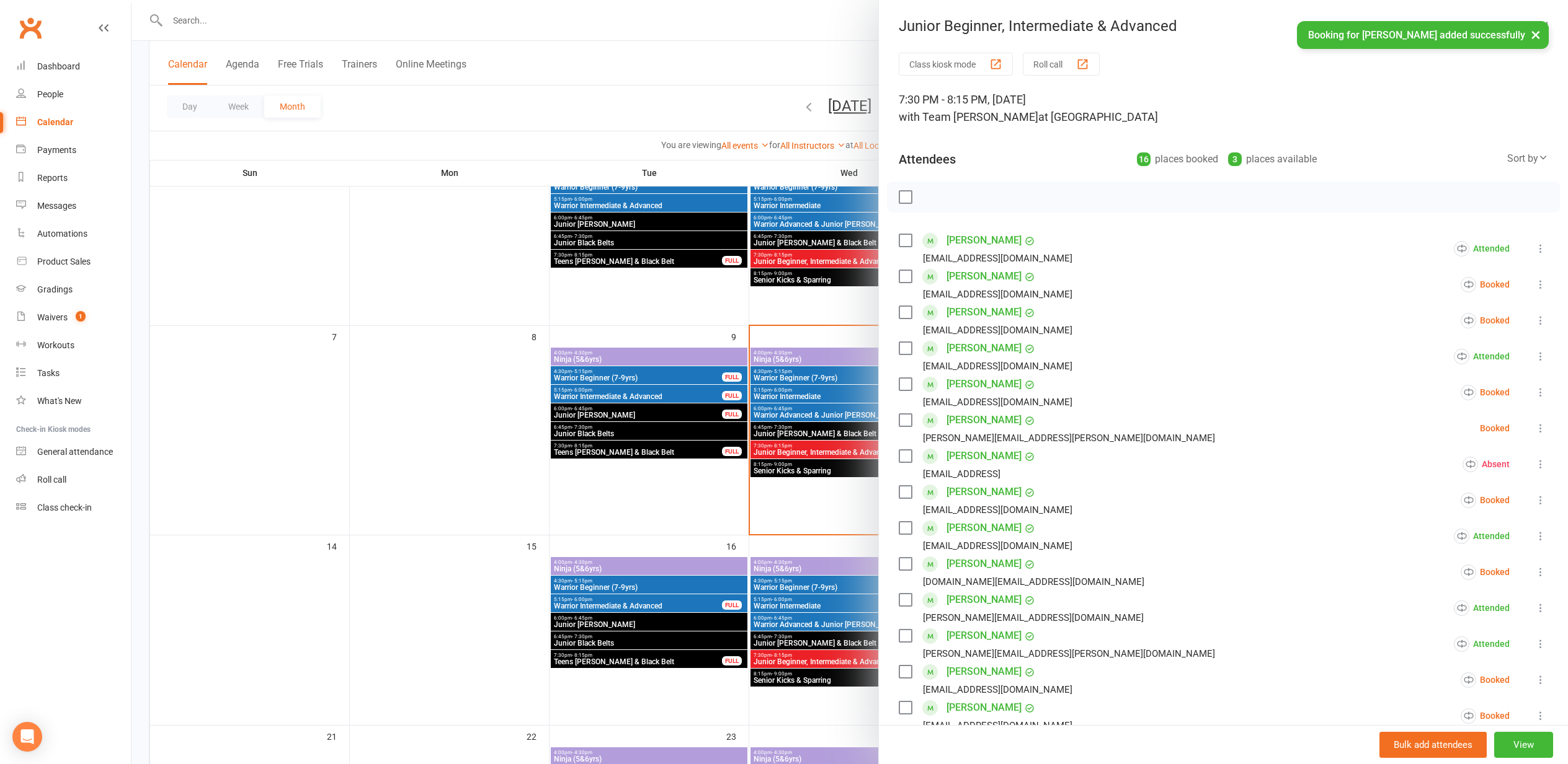
scroll to position [0, 0]
click at [1537, 33] on div "Junior Beginner, Intermediate & Advanced" at bounding box center [1223, 26] width 689 height 18
click at [1546, 19] on button "button" at bounding box center [1540, 24] width 15 height 15
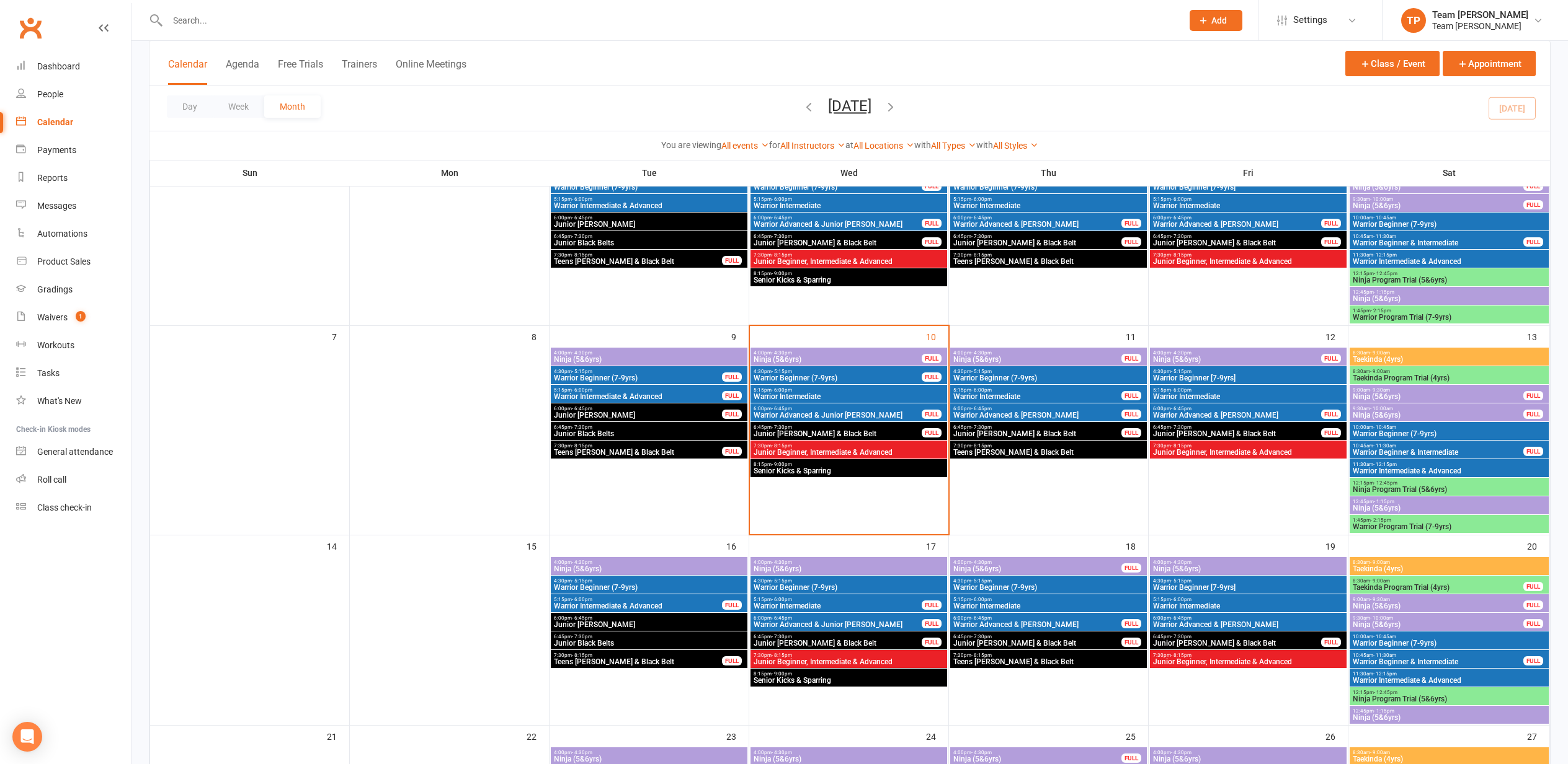
click at [849, 447] on span "7:30pm - 8:15pm" at bounding box center [848, 446] width 192 height 6
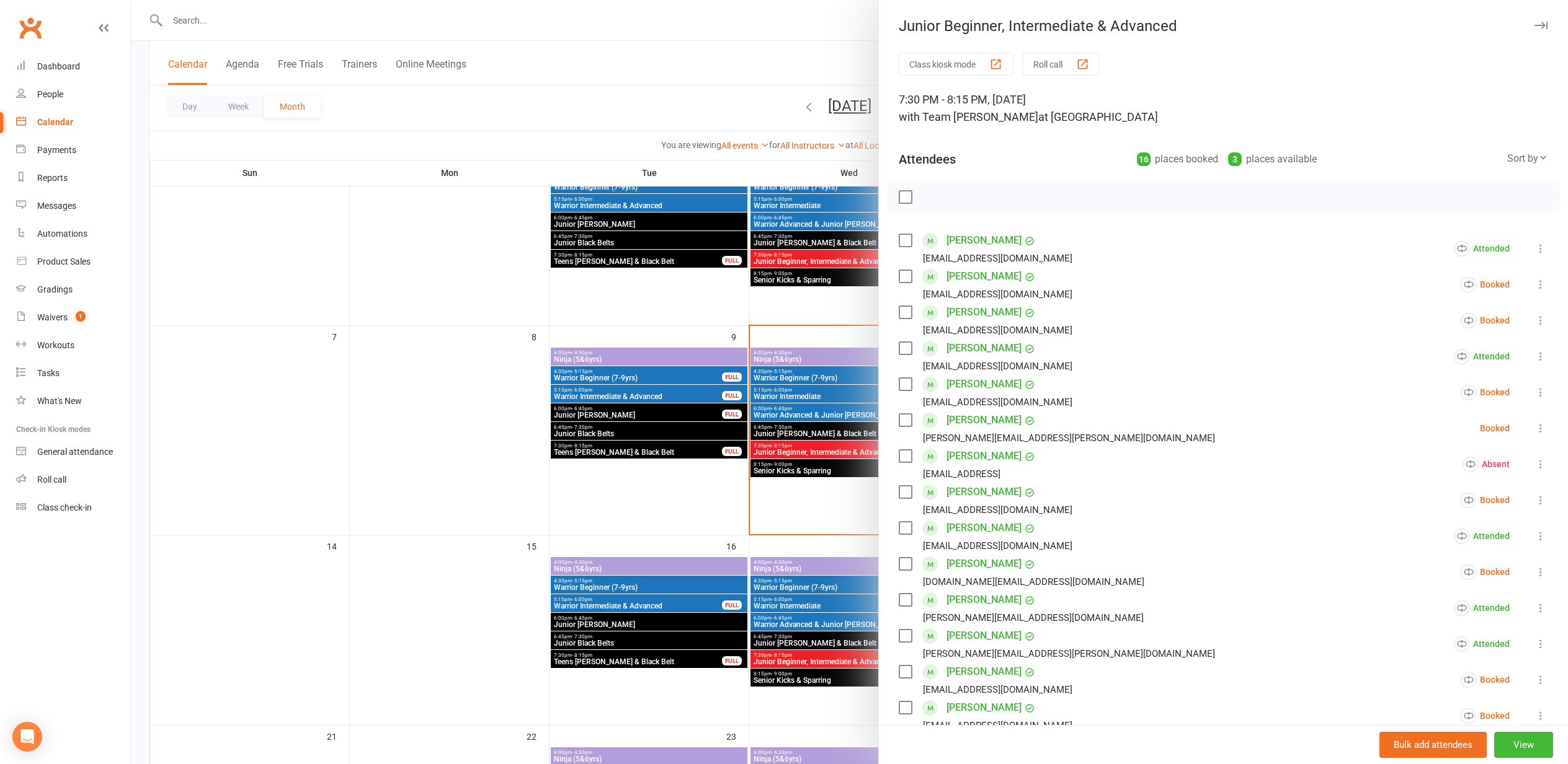
click at [1085, 66] on div "button" at bounding box center [1082, 63] width 13 height 13
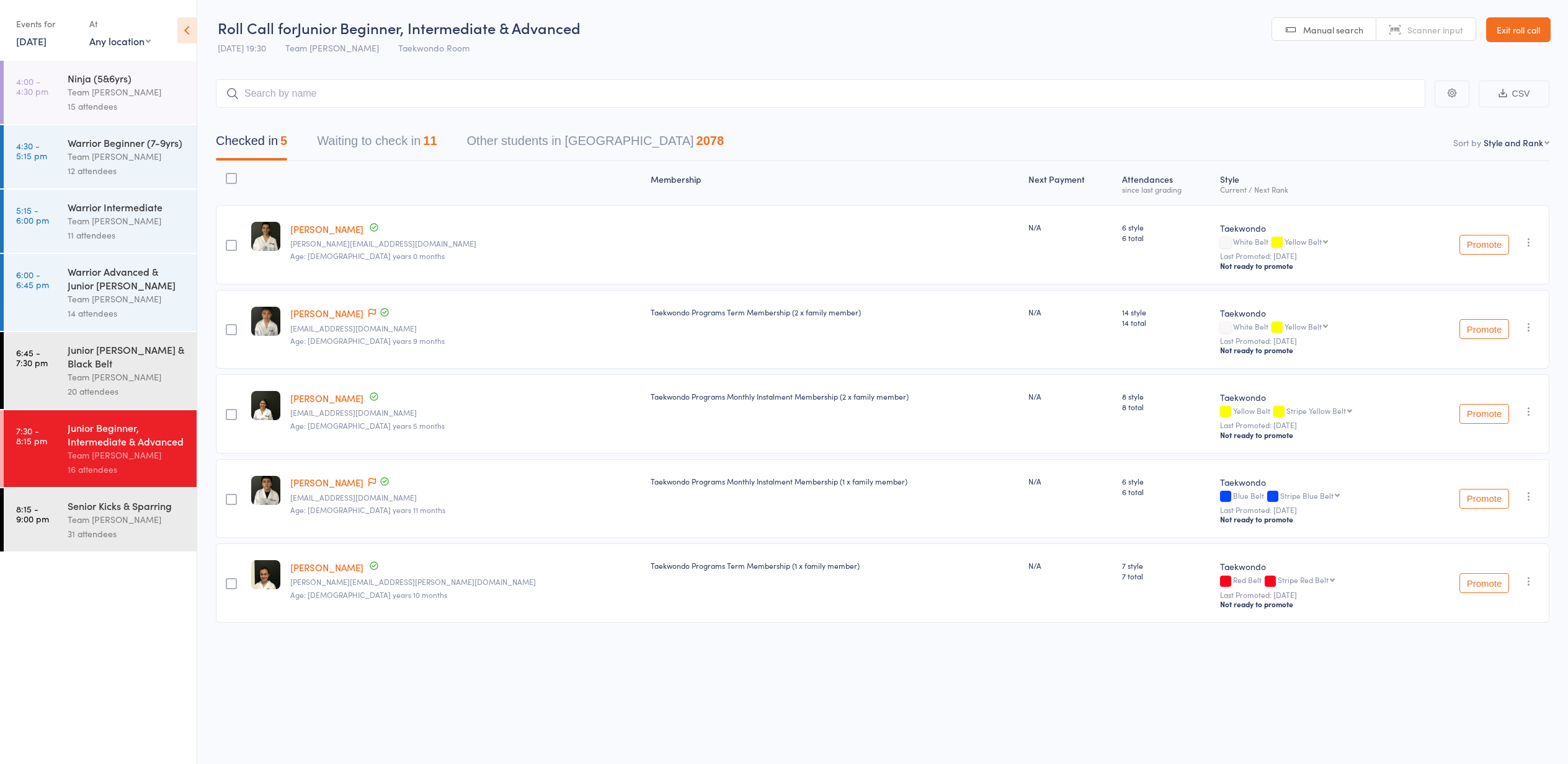
click at [348, 142] on button "Waiting to check in 11" at bounding box center [376, 144] width 120 height 33
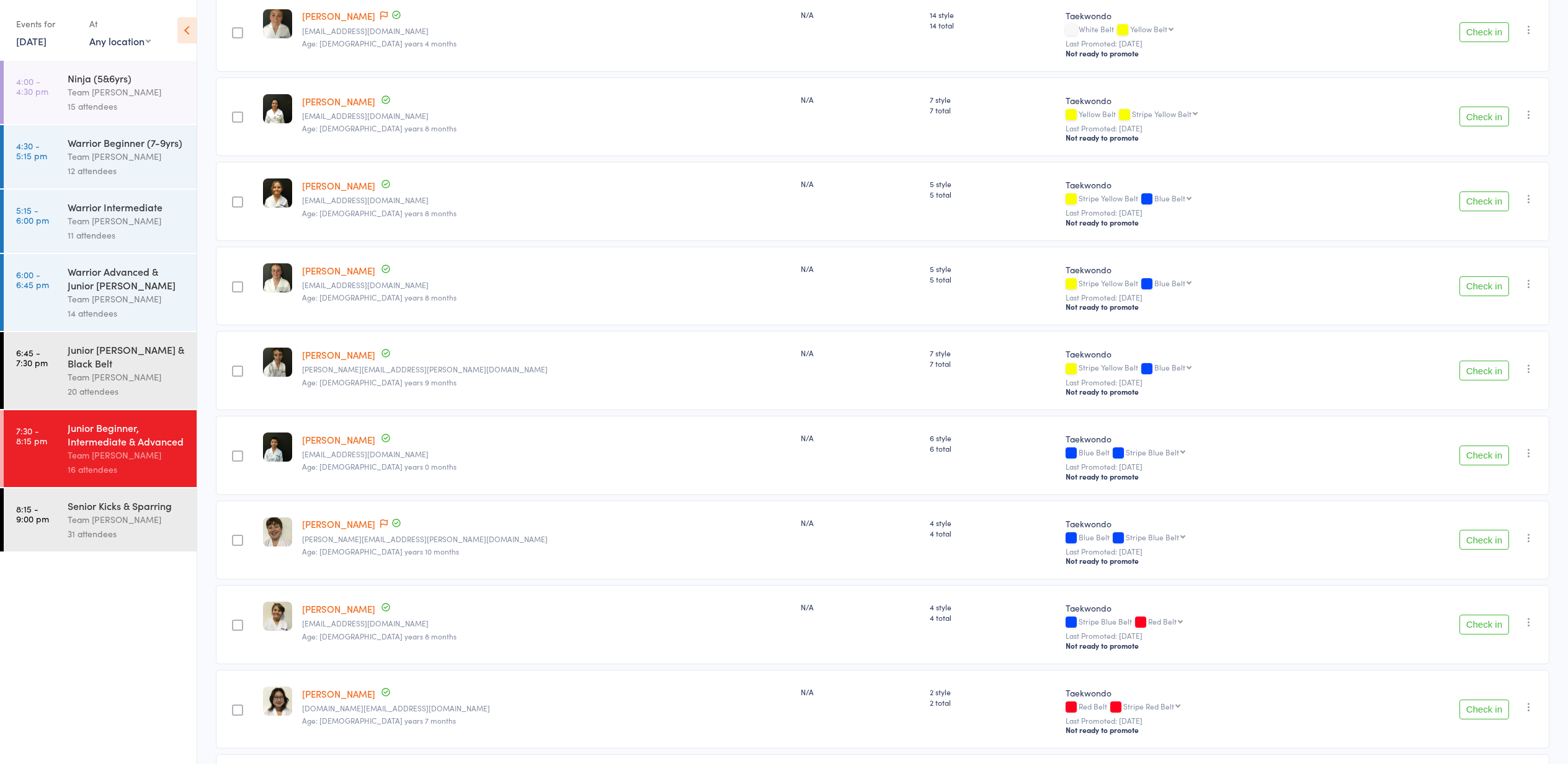
scroll to position [229, 0]
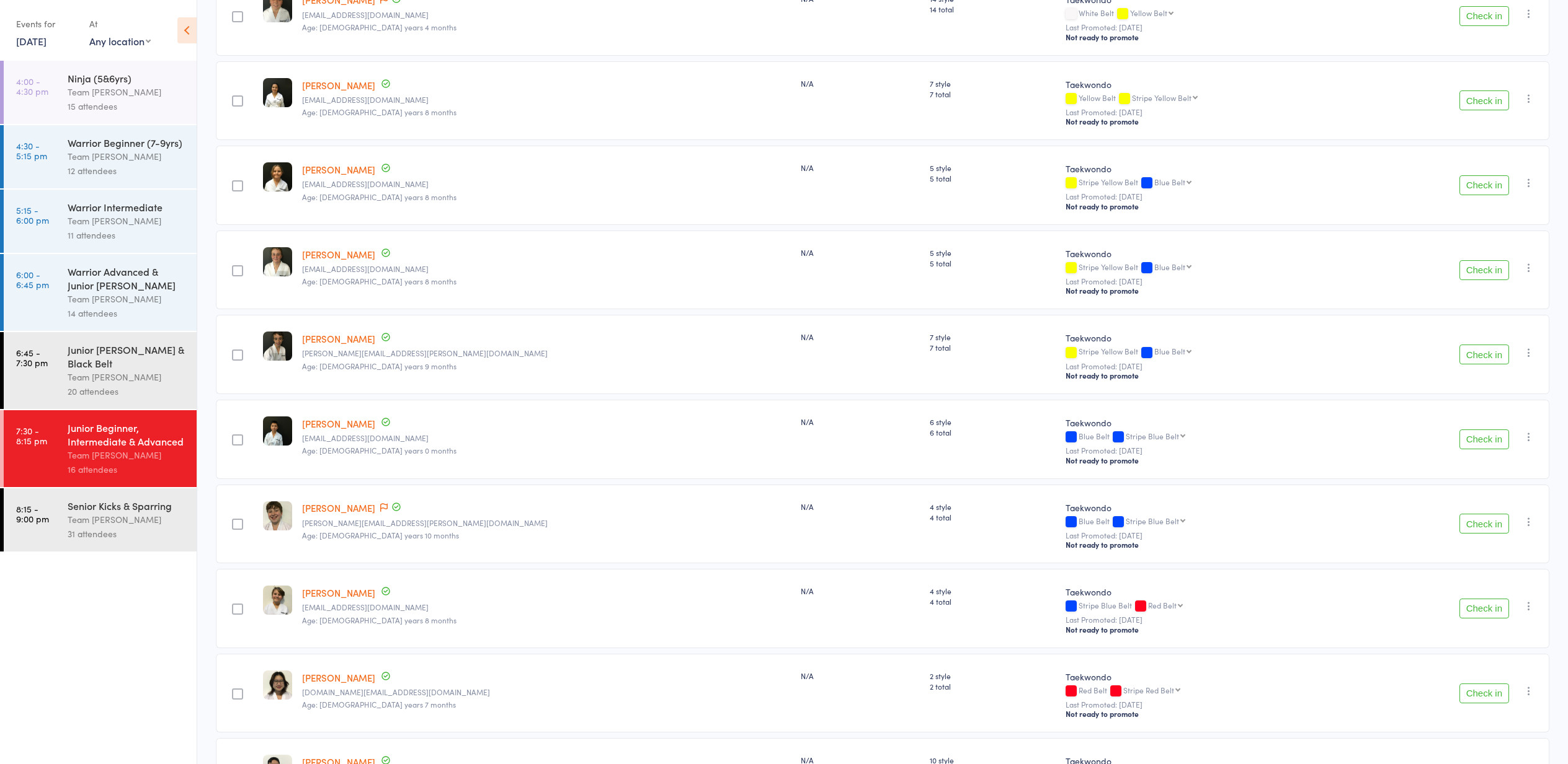
click at [1484, 357] on button "Check in" at bounding box center [1484, 355] width 50 height 19
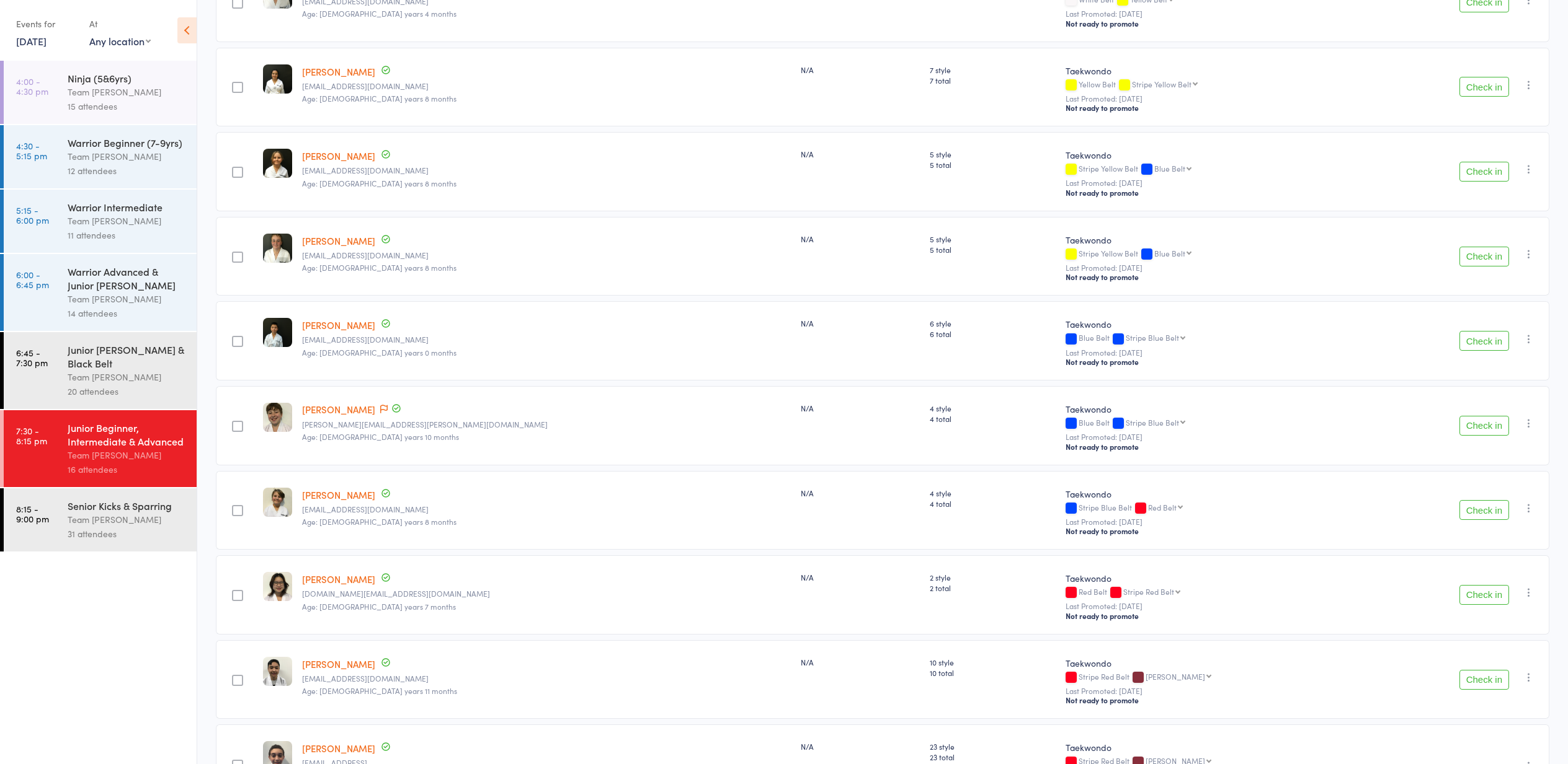
scroll to position [248, 0]
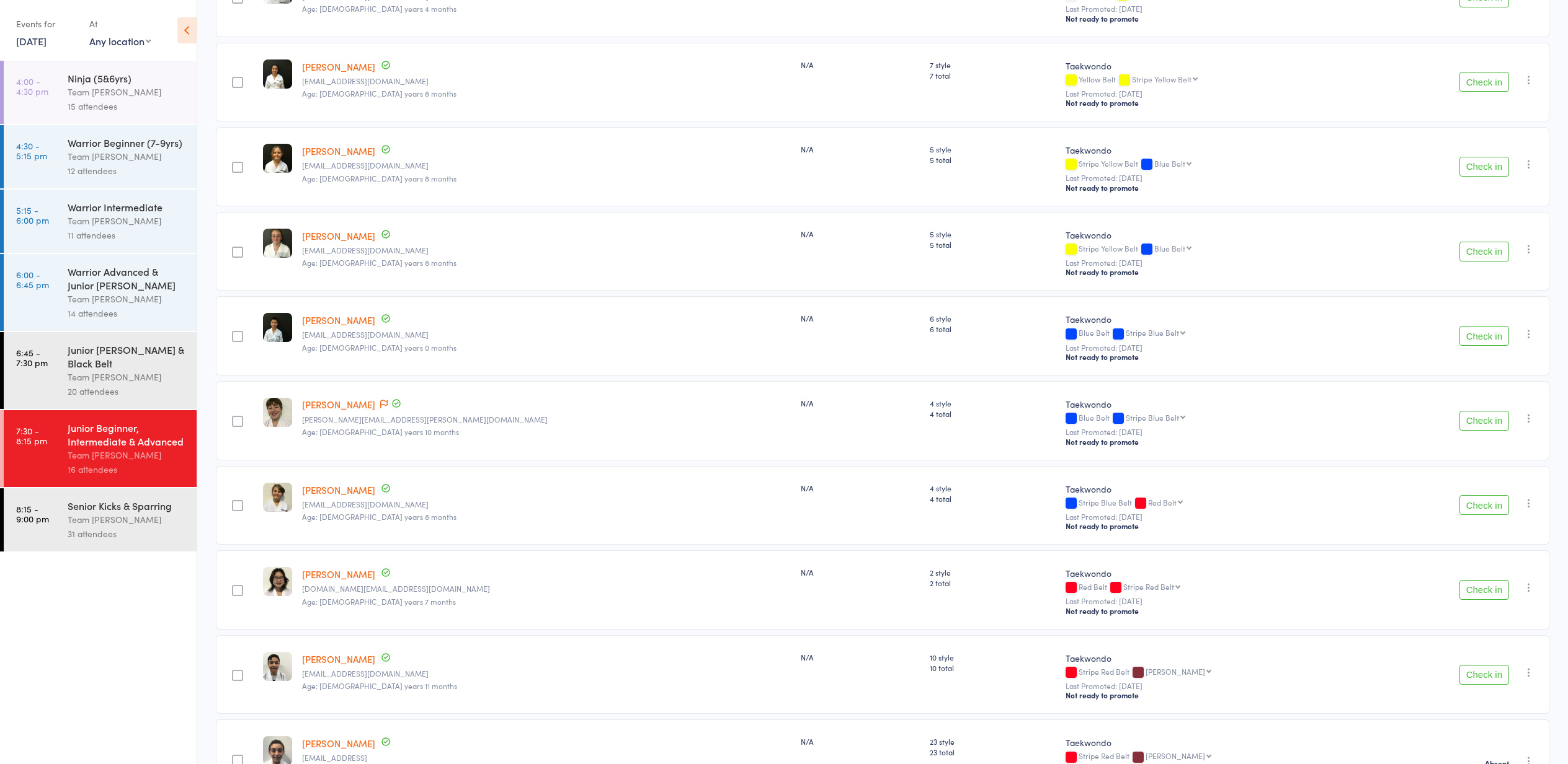
click at [1480, 337] on button "Check in" at bounding box center [1484, 336] width 50 height 19
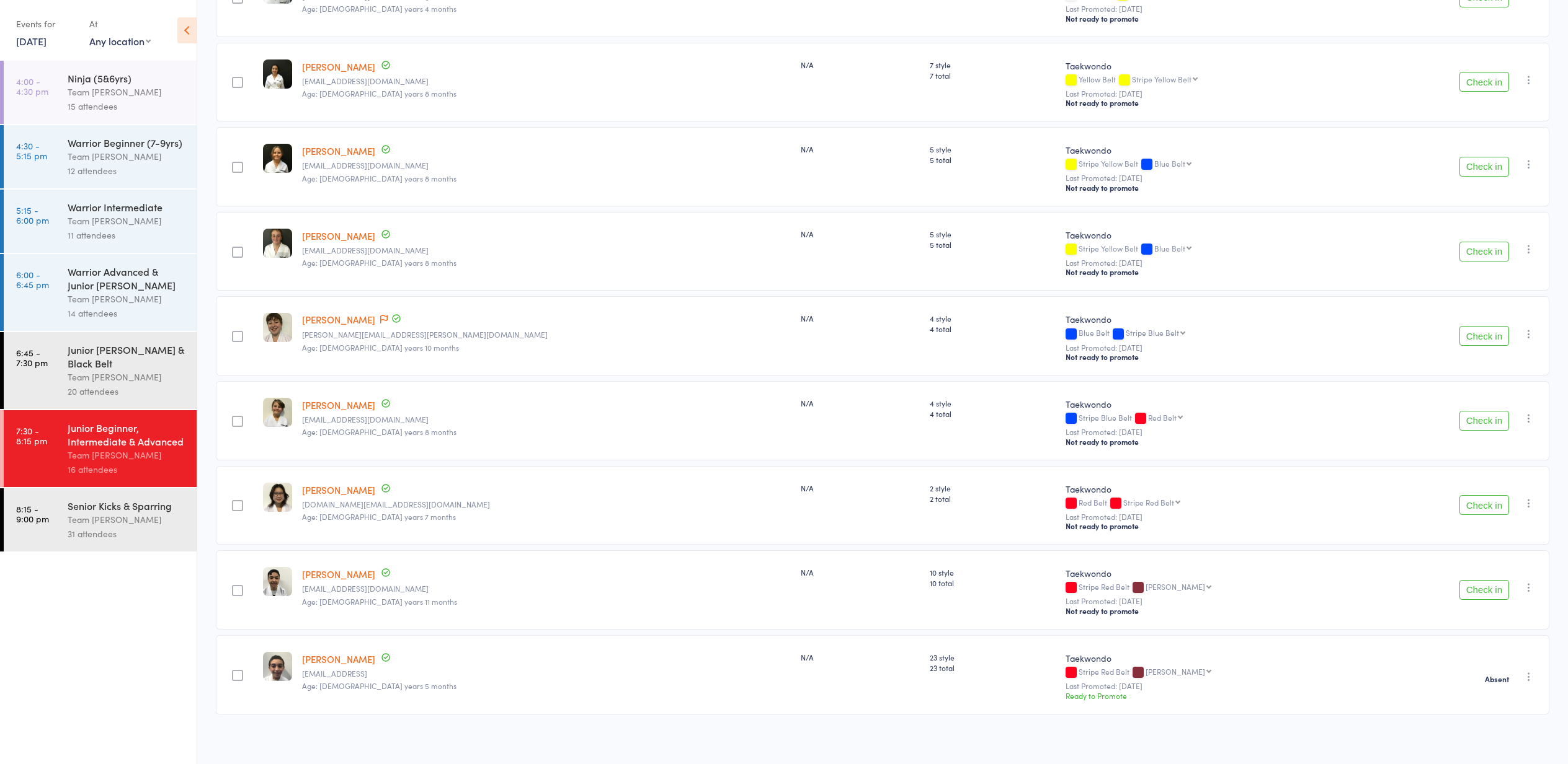
click at [340, 493] on link "[PERSON_NAME]" at bounding box center [338, 489] width 73 height 13
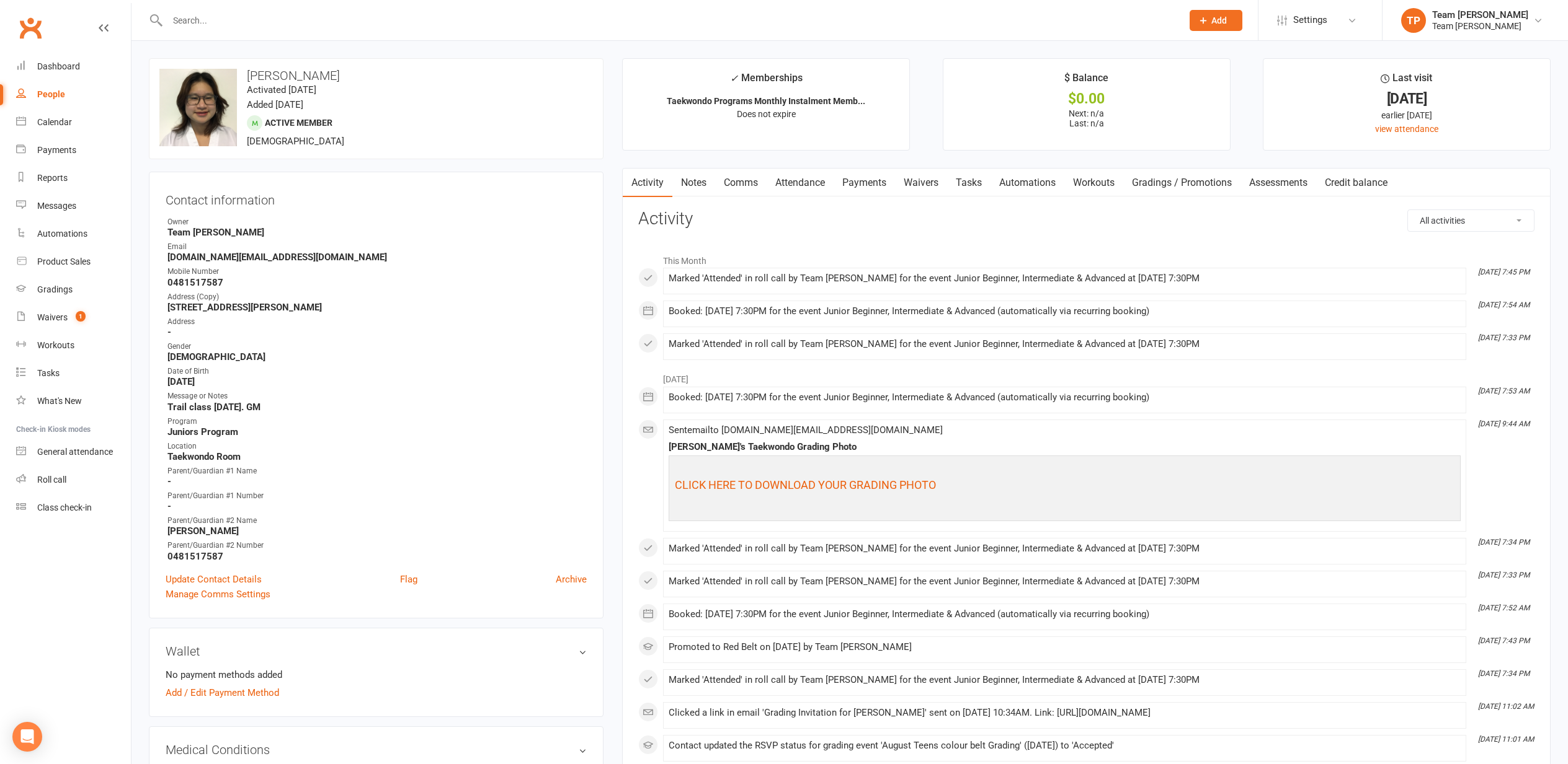
click at [1198, 182] on link "Gradings / Promotions" at bounding box center [1182, 182] width 117 height 28
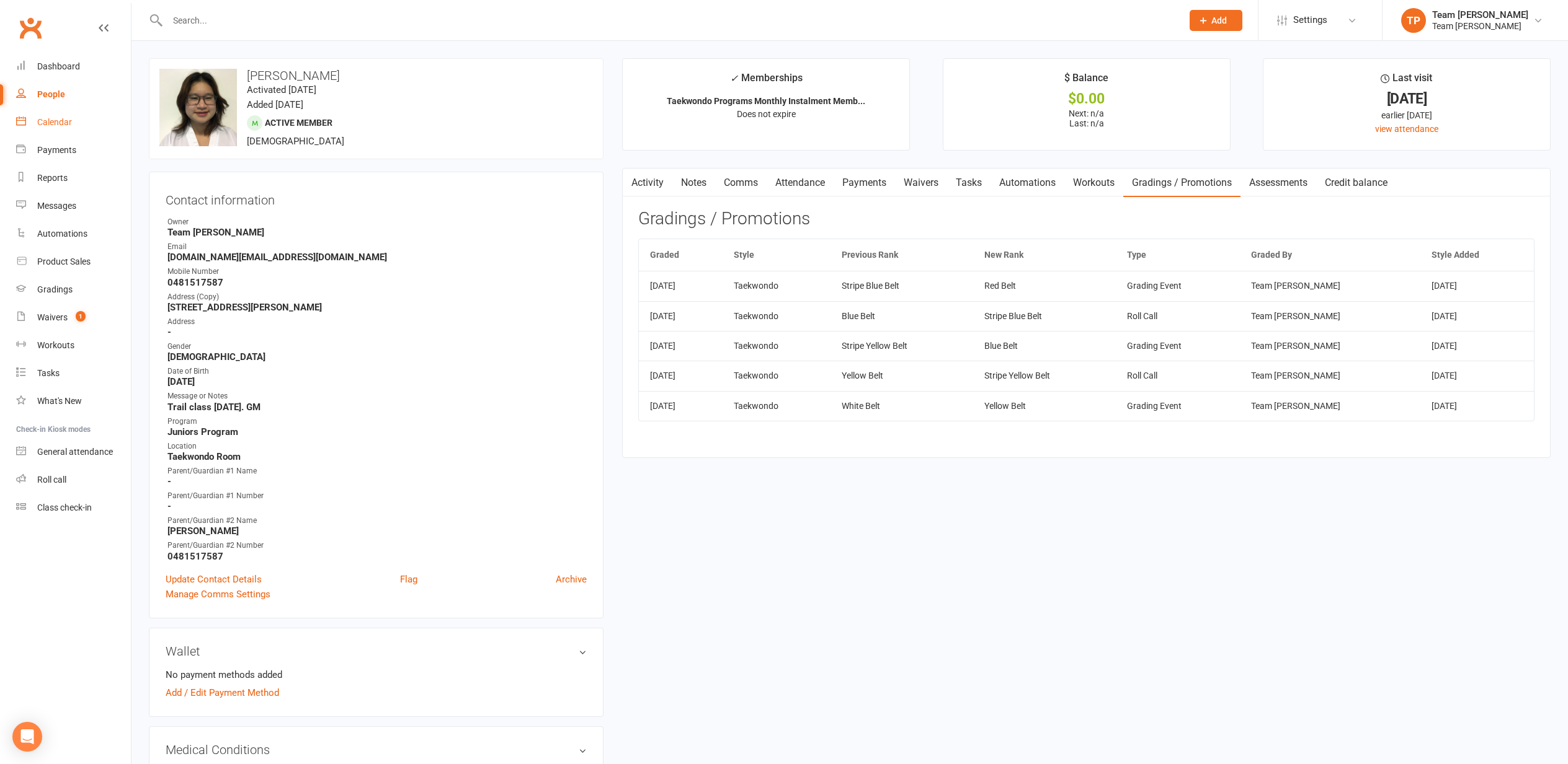
click at [56, 124] on div "Calendar" at bounding box center [55, 122] width 35 height 10
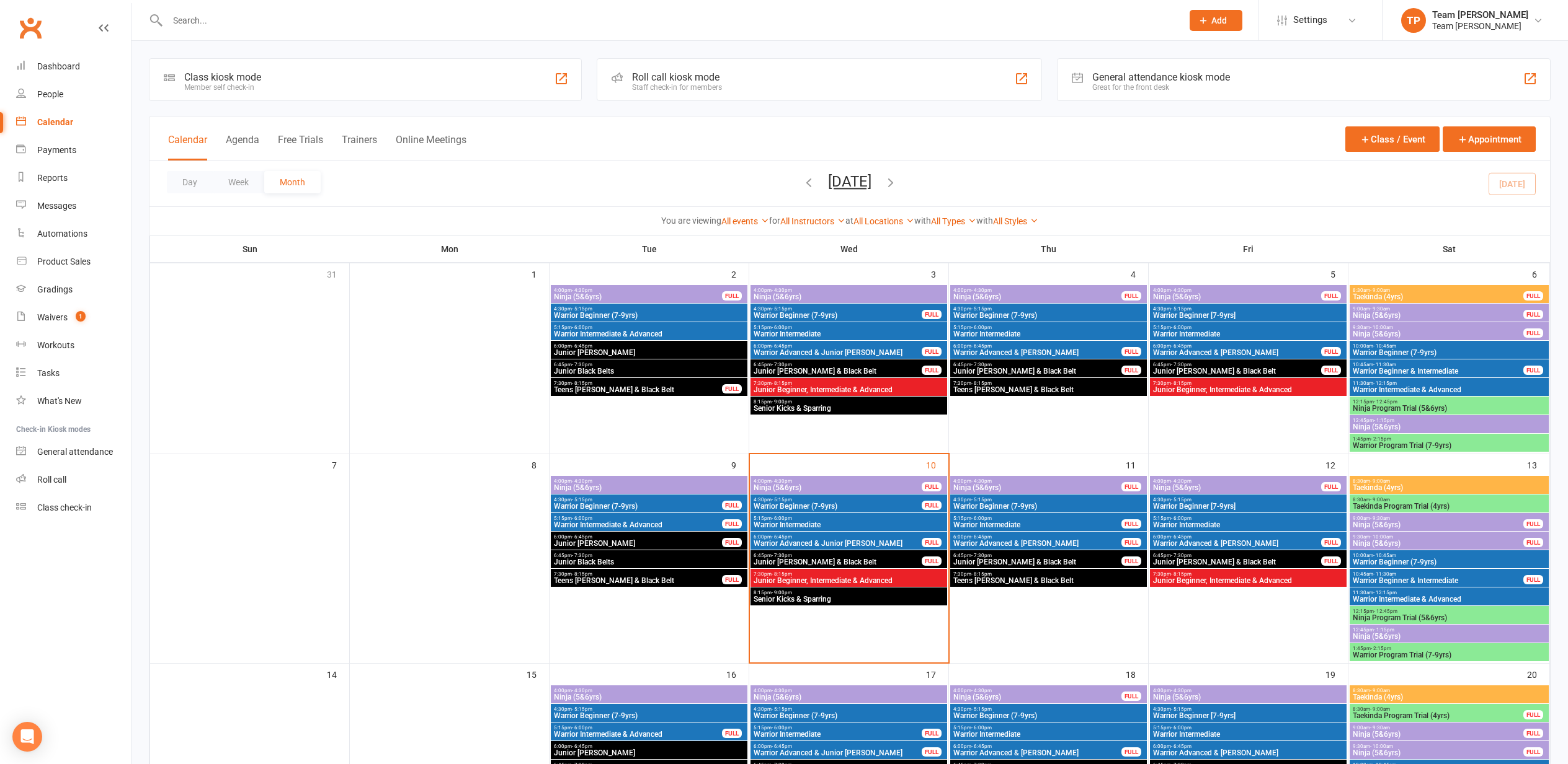
click at [832, 575] on span "7:30pm - 8:15pm" at bounding box center [848, 575] width 192 height 6
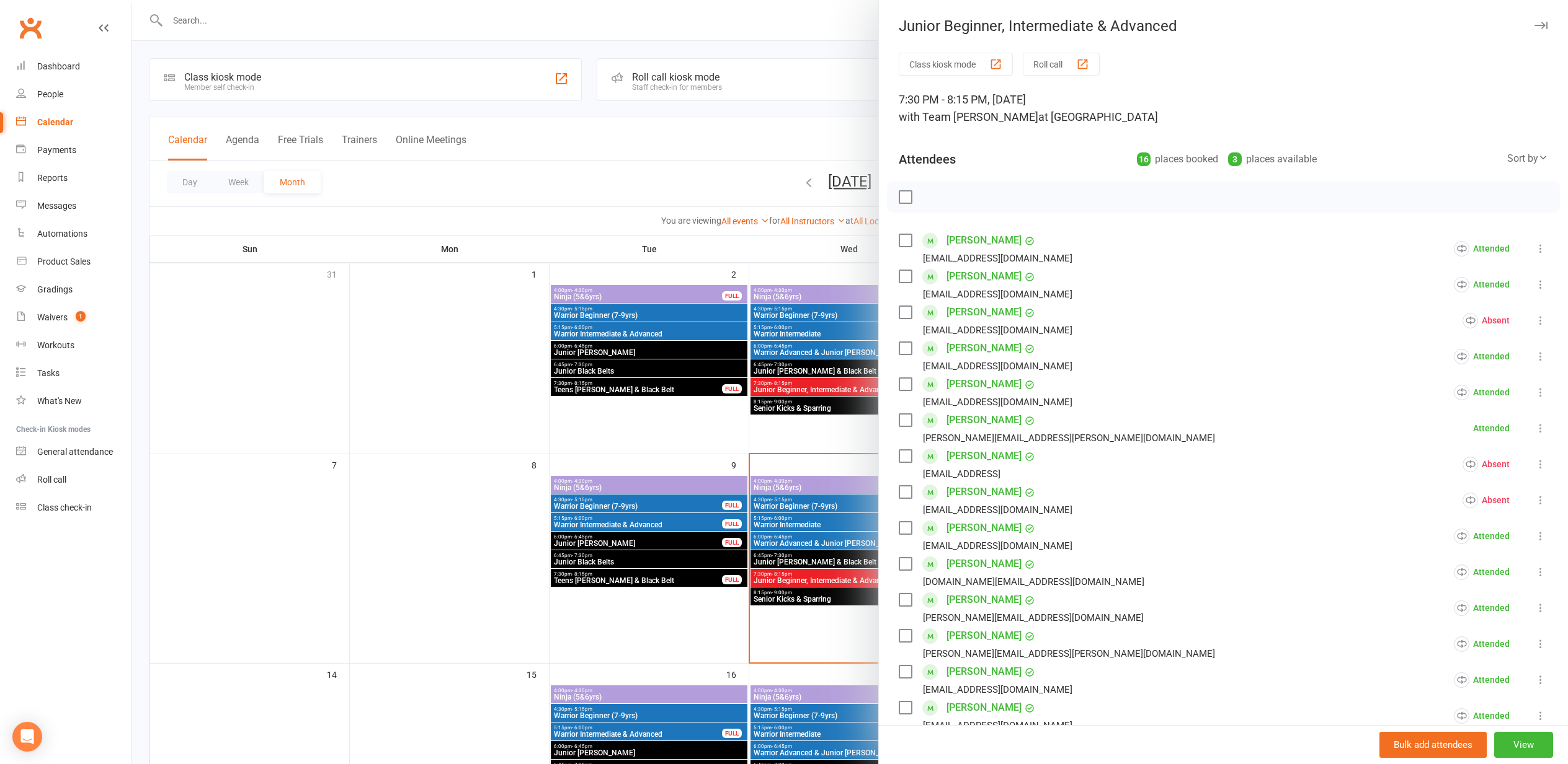
click at [1086, 62] on div "button" at bounding box center [1082, 63] width 13 height 13
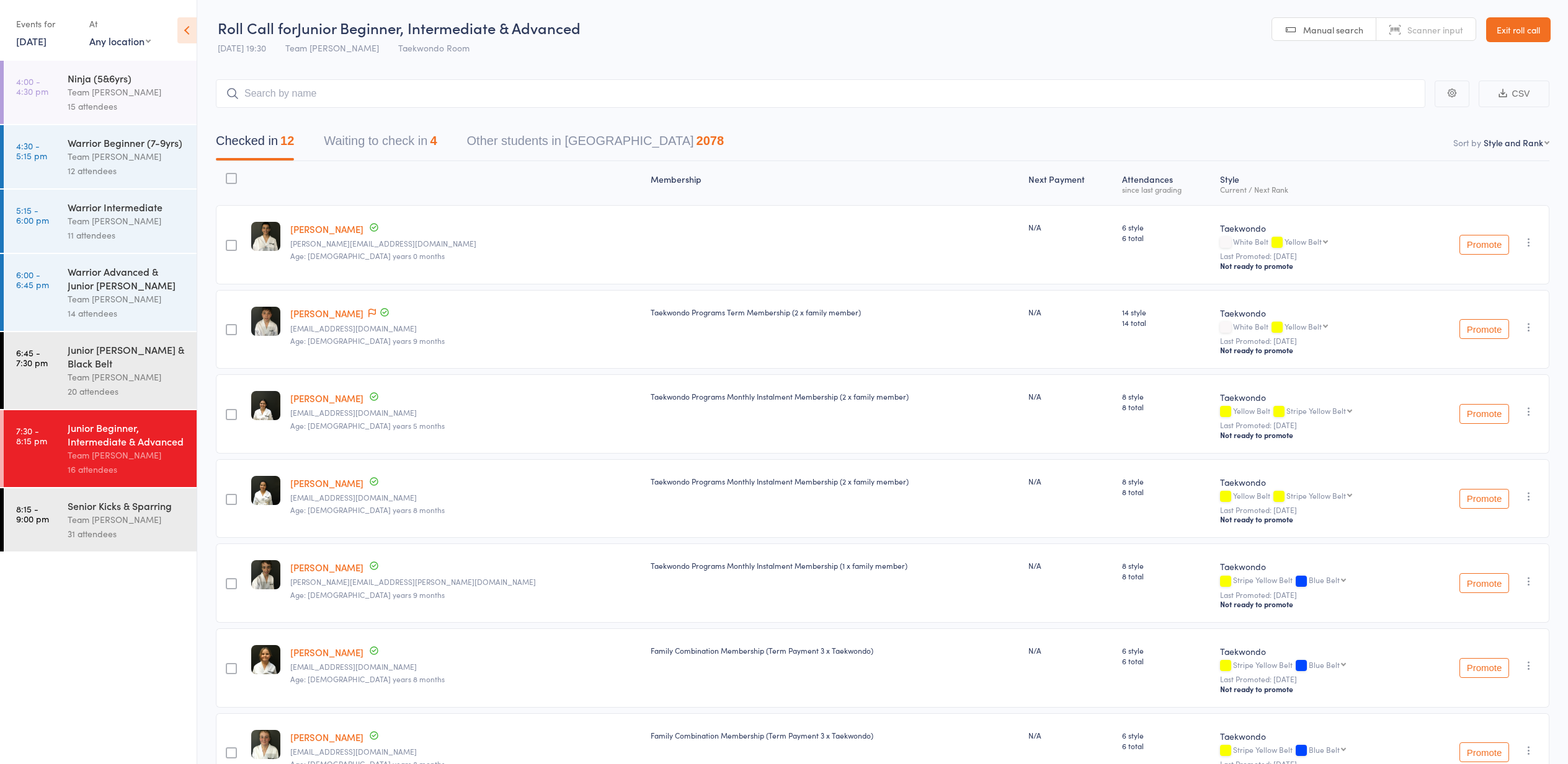
click at [377, 135] on button "Waiting to check in 4" at bounding box center [380, 144] width 113 height 33
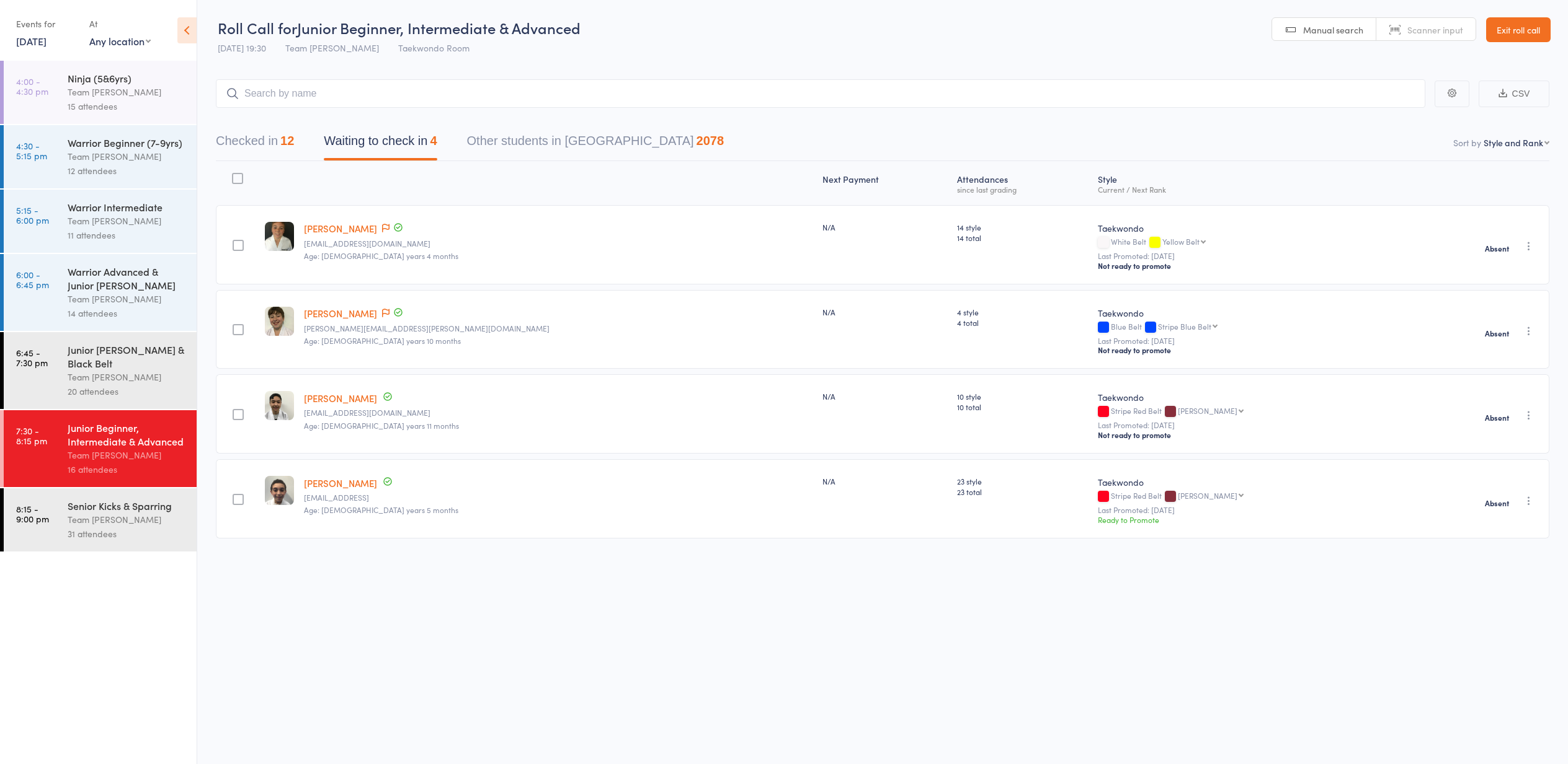
click at [238, 135] on button "Checked in 12" at bounding box center [255, 144] width 78 height 33
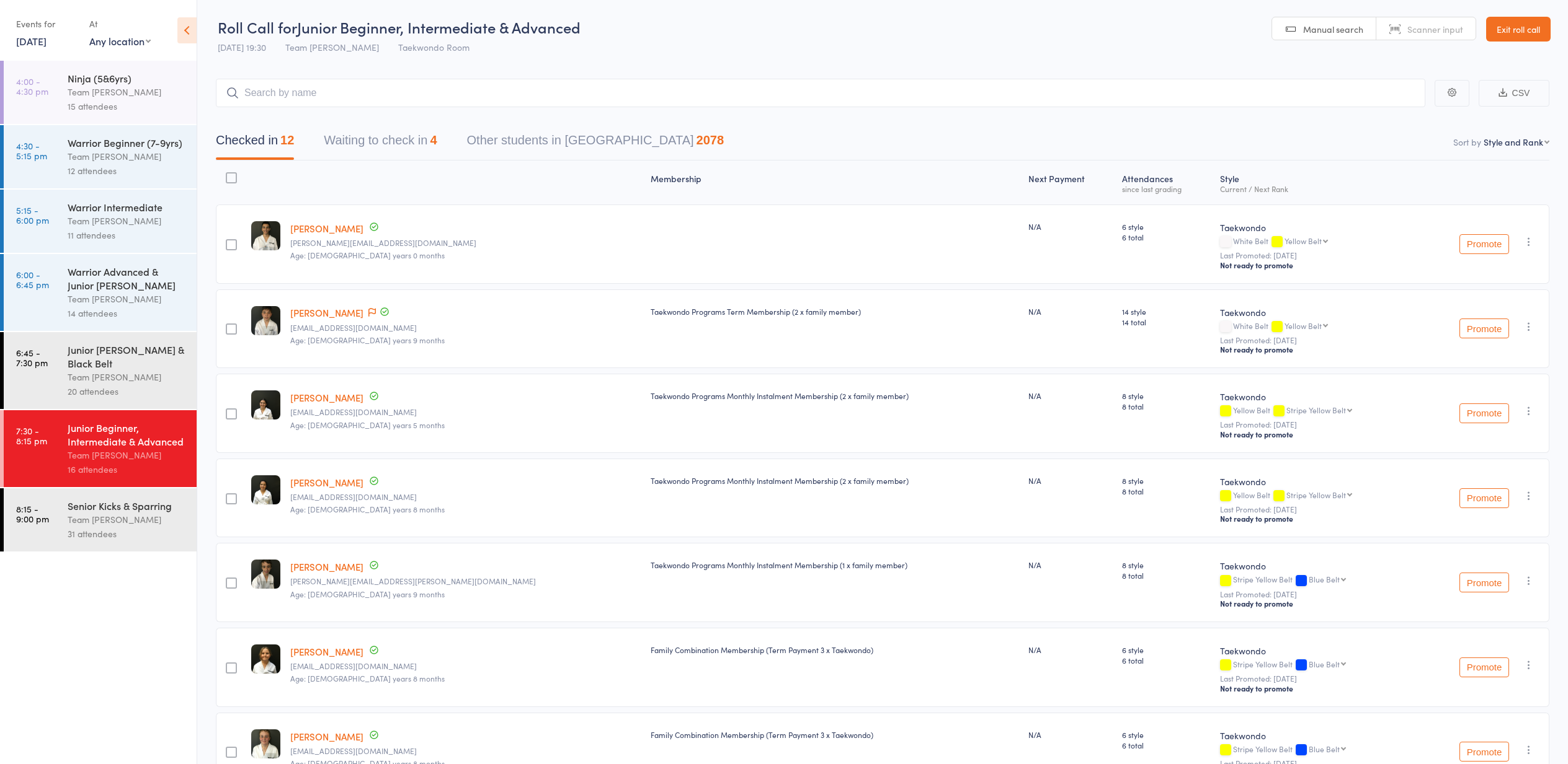
scroll to position [1, 0]
click at [37, 40] on link "10 Sep, 2025" at bounding box center [31, 41] width 30 height 14
click at [113, 95] on span "03" at bounding box center [113, 97] width 11 height 11
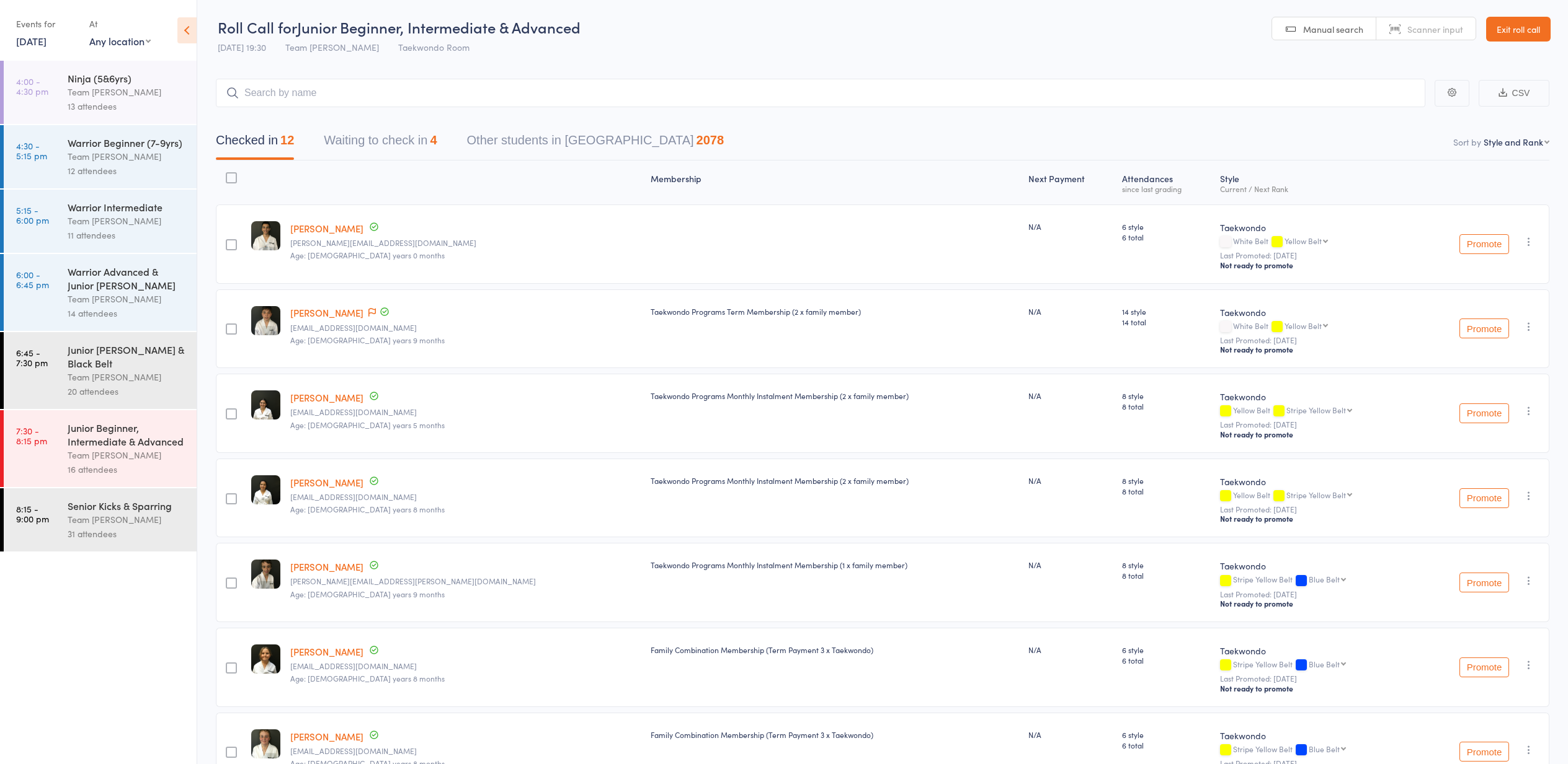
click at [119, 461] on div "Junior Beginner, Intermediate & Advanced Team Carlo Preston 16 attendees" at bounding box center [132, 448] width 129 height 77
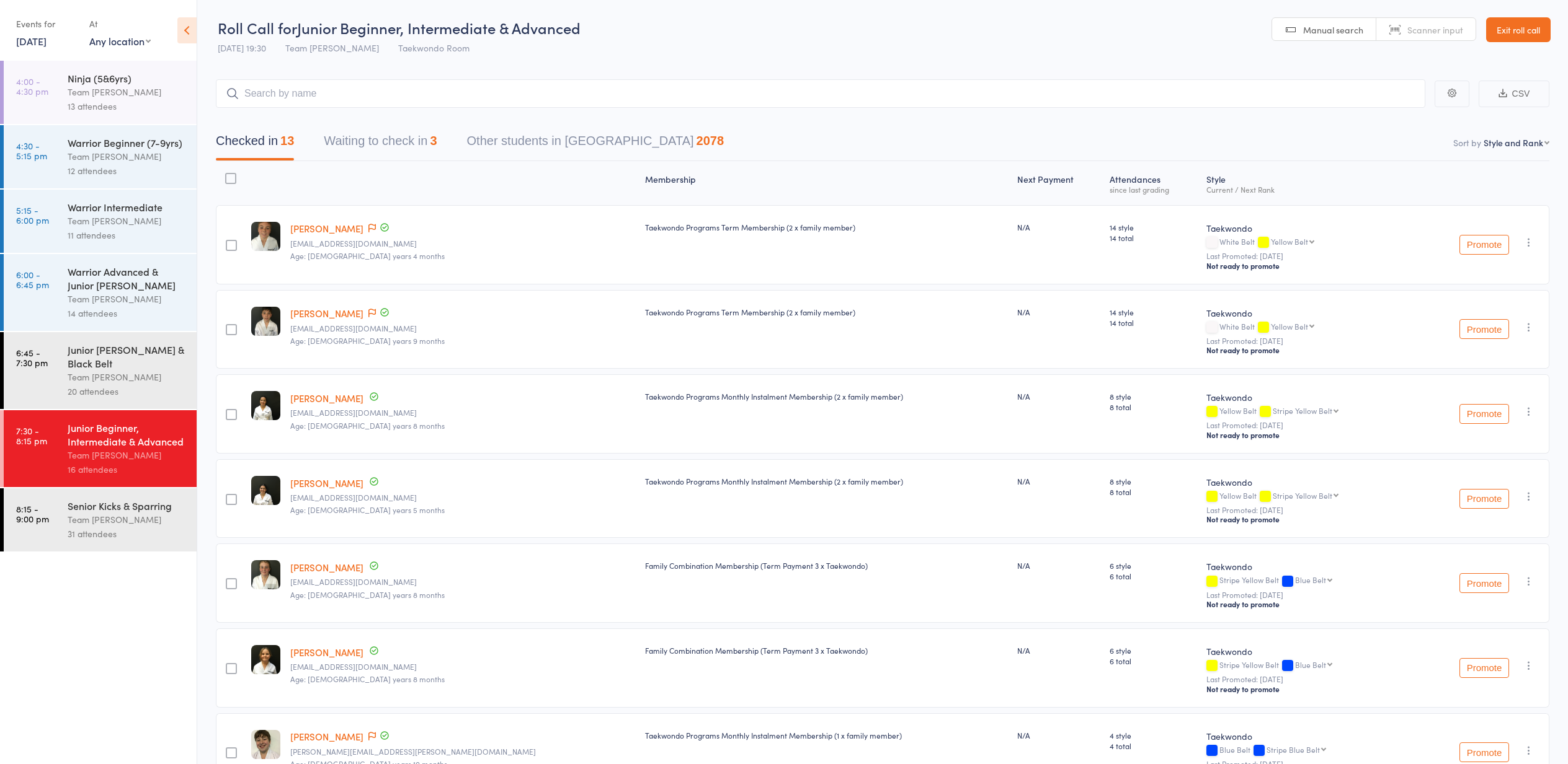
click at [405, 142] on button "Waiting to check in 3" at bounding box center [380, 144] width 113 height 33
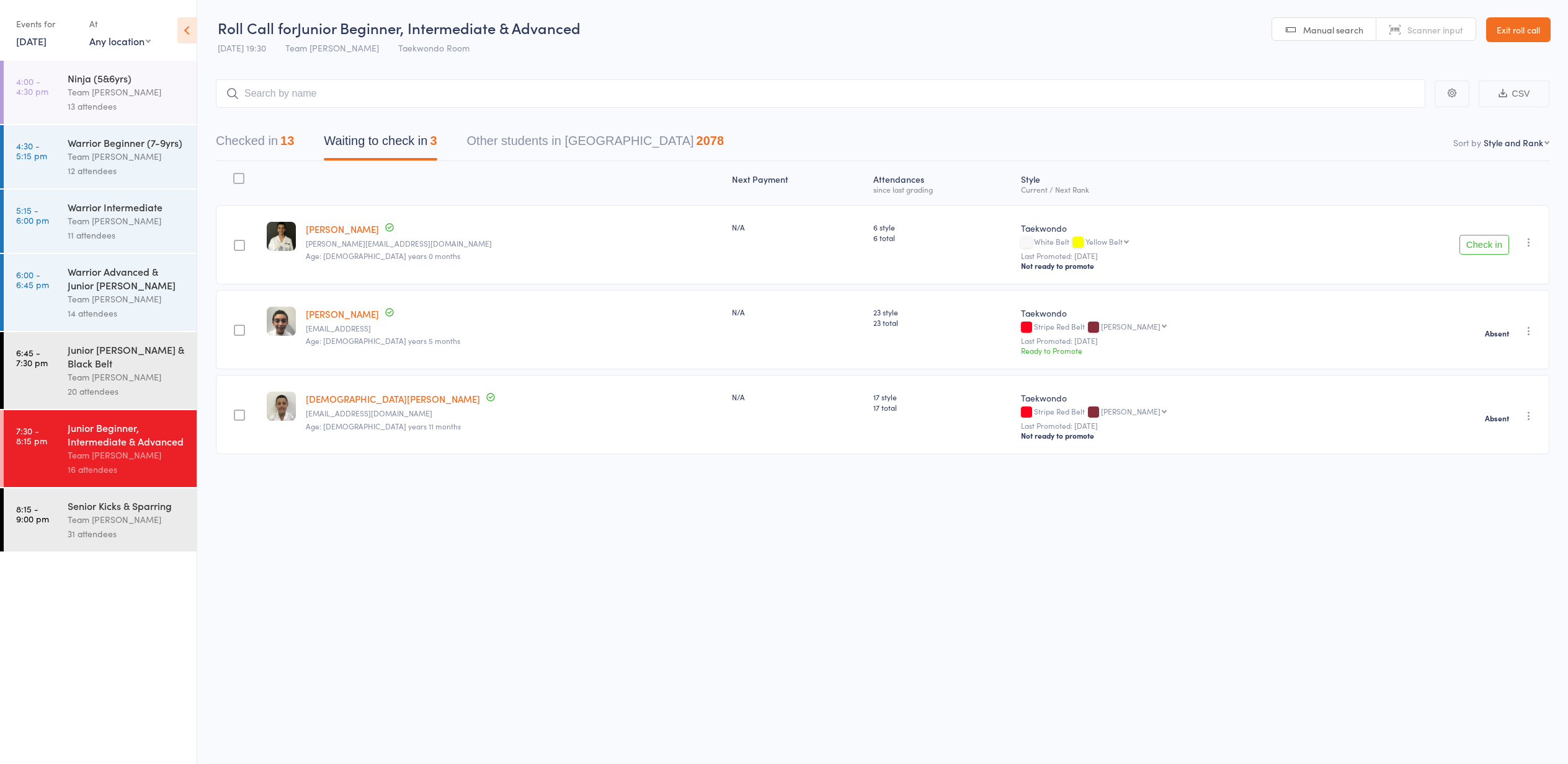
click at [32, 40] on link "3 Sep, 2025" at bounding box center [31, 41] width 30 height 14
click at [25, 62] on icon "button" at bounding box center [26, 62] width 9 height 9
click at [115, 177] on span "27" at bounding box center [113, 174] width 11 height 11
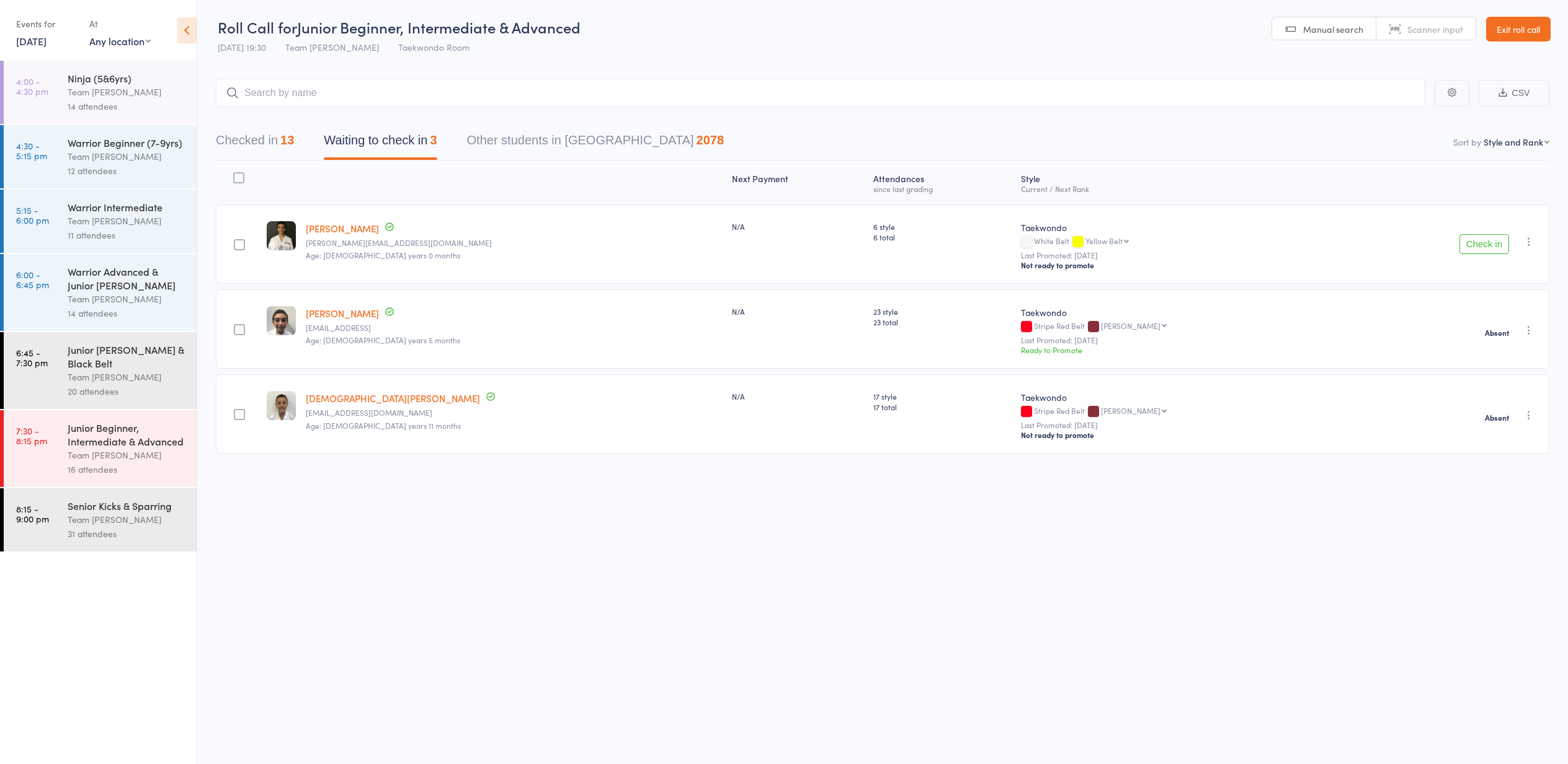
scroll to position [-1, 1]
click at [93, 450] on div "Team [PERSON_NAME]" at bounding box center [126, 455] width 118 height 15
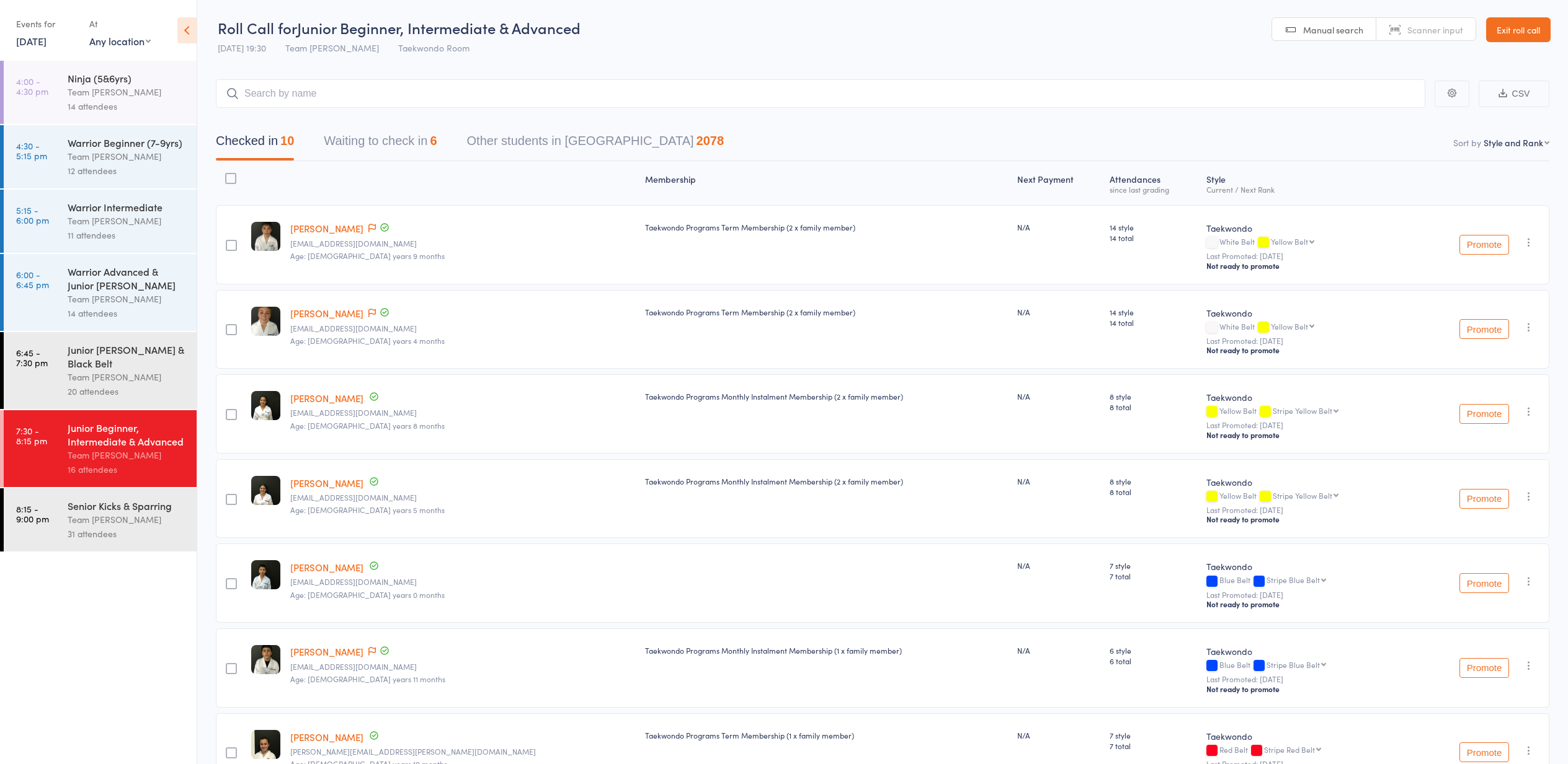
click at [35, 42] on link "27 Aug, 2025" at bounding box center [31, 41] width 30 height 14
click at [109, 193] on span "03" at bounding box center [113, 193] width 11 height 11
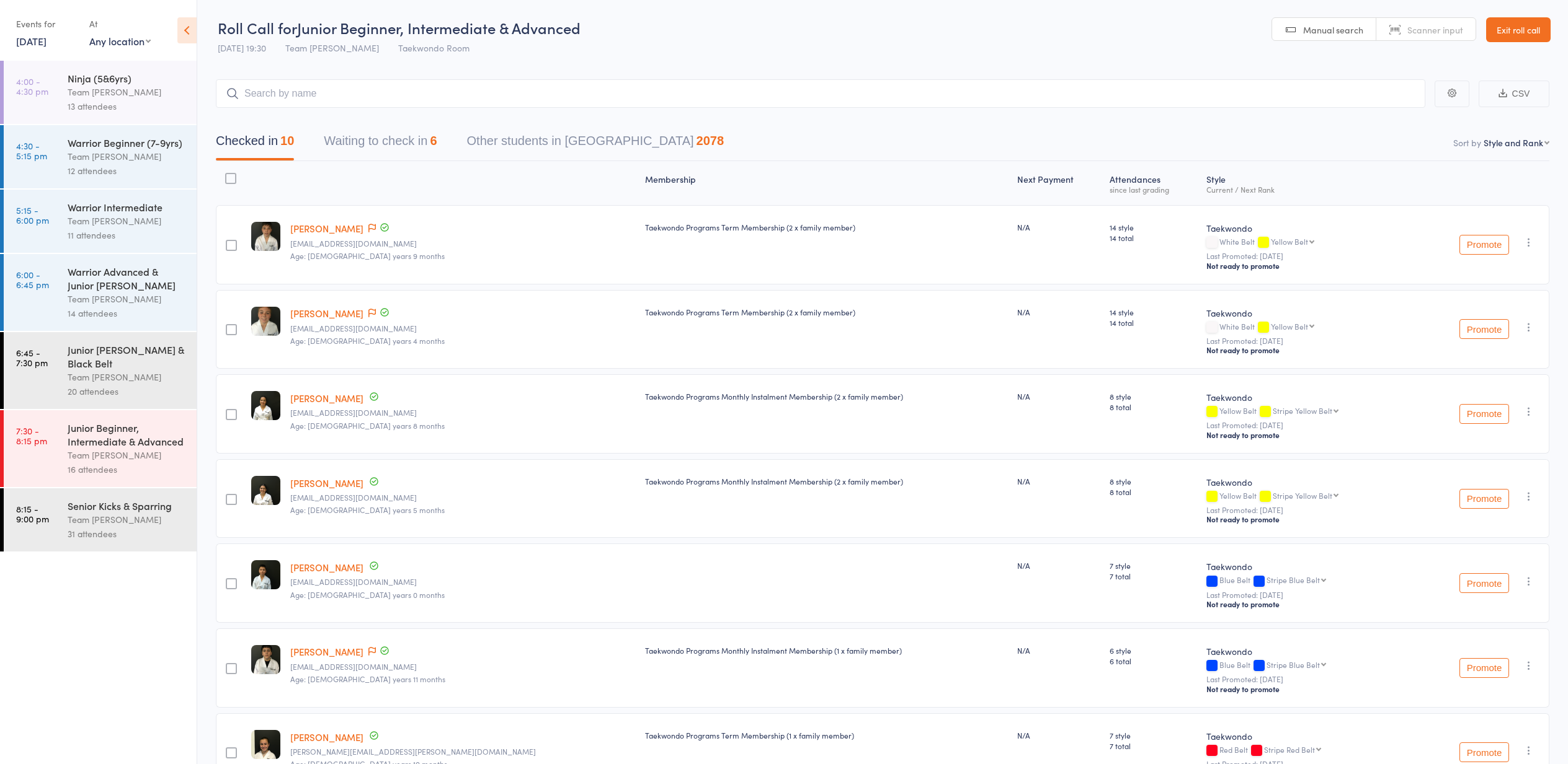
scroll to position [0, 1]
click at [95, 439] on div "Junior Beginner, Intermediate & Advanced" at bounding box center [126, 435] width 118 height 27
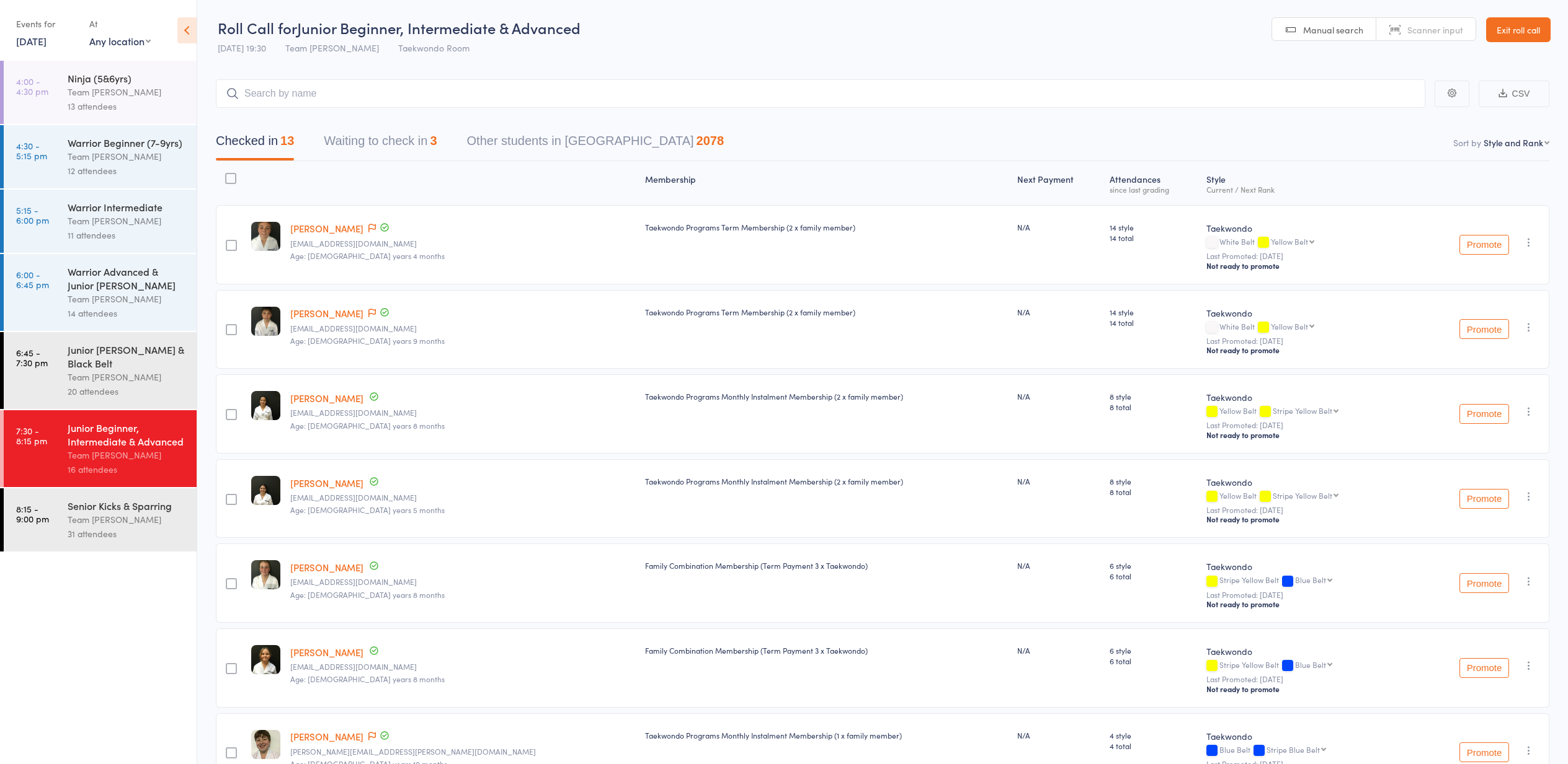
click at [375, 138] on button "Waiting to check in 3" at bounding box center [380, 144] width 113 height 33
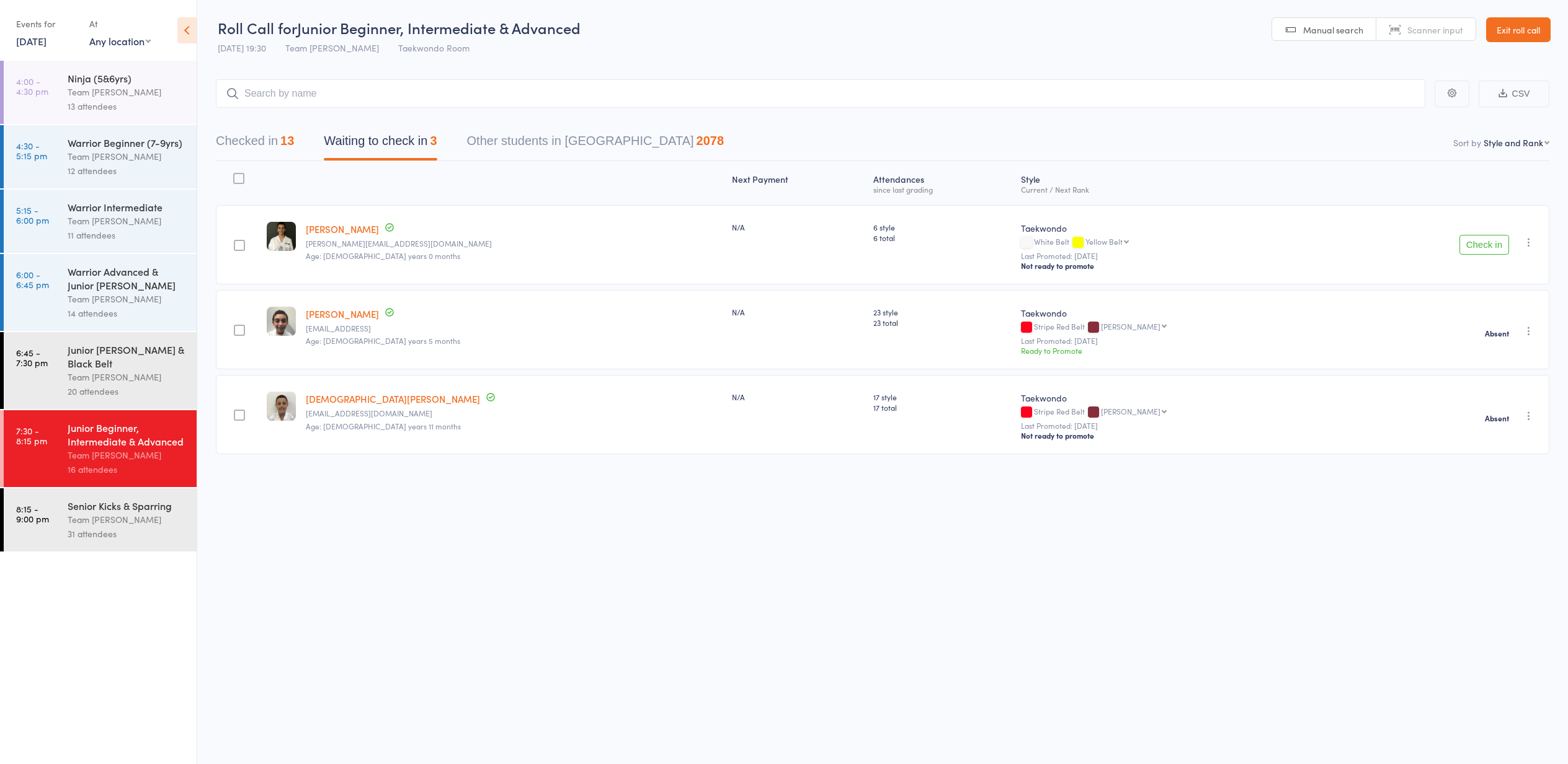
drag, startPoint x: 31, startPoint y: 40, endPoint x: 24, endPoint y: 45, distance: 8.6
click at [31, 40] on link "3 Sep, 2025" at bounding box center [31, 41] width 30 height 14
click at [112, 113] on span "10" at bounding box center [113, 117] width 11 height 11
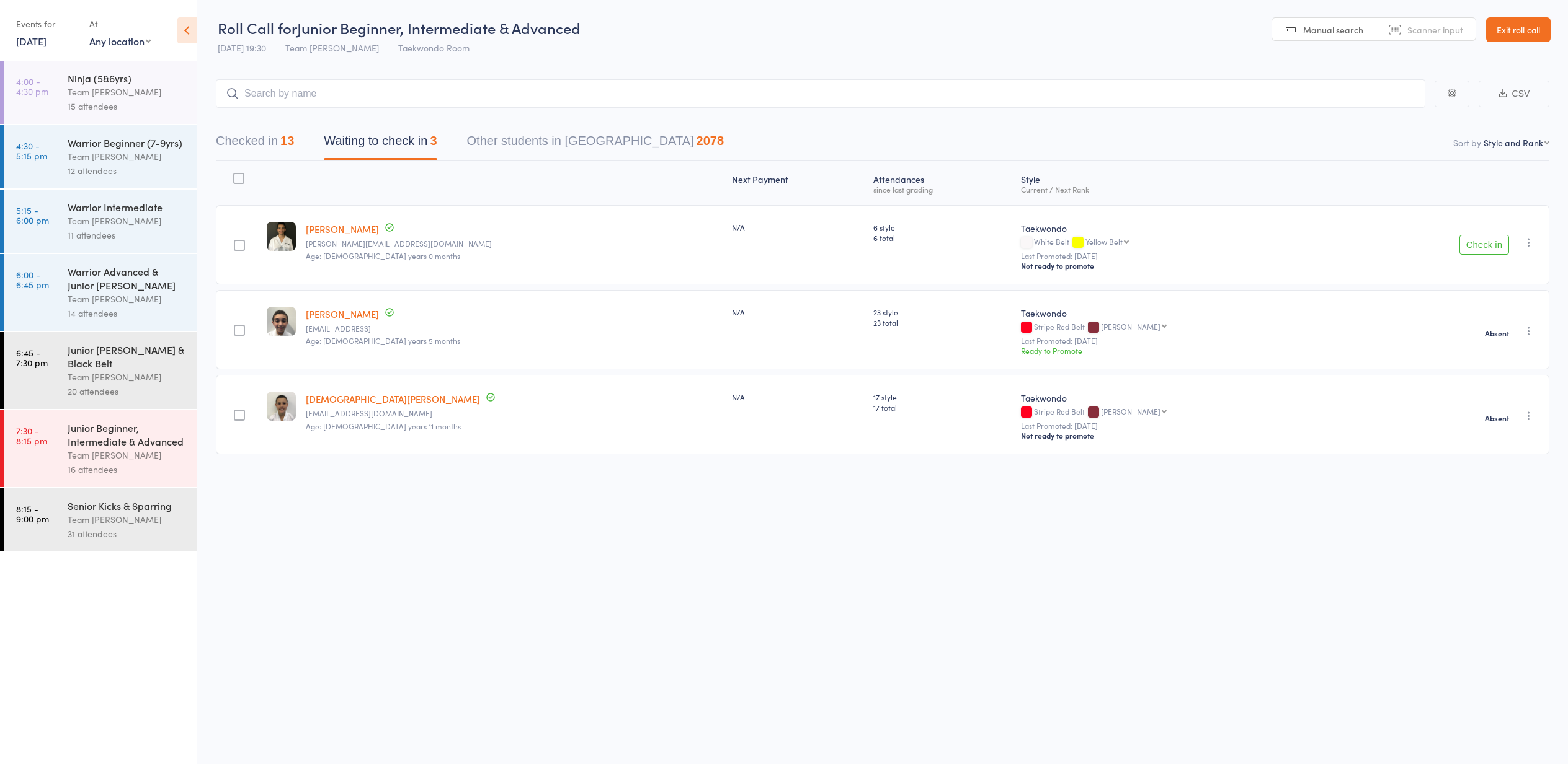
click at [237, 138] on button "Checked in 13" at bounding box center [255, 144] width 78 height 33
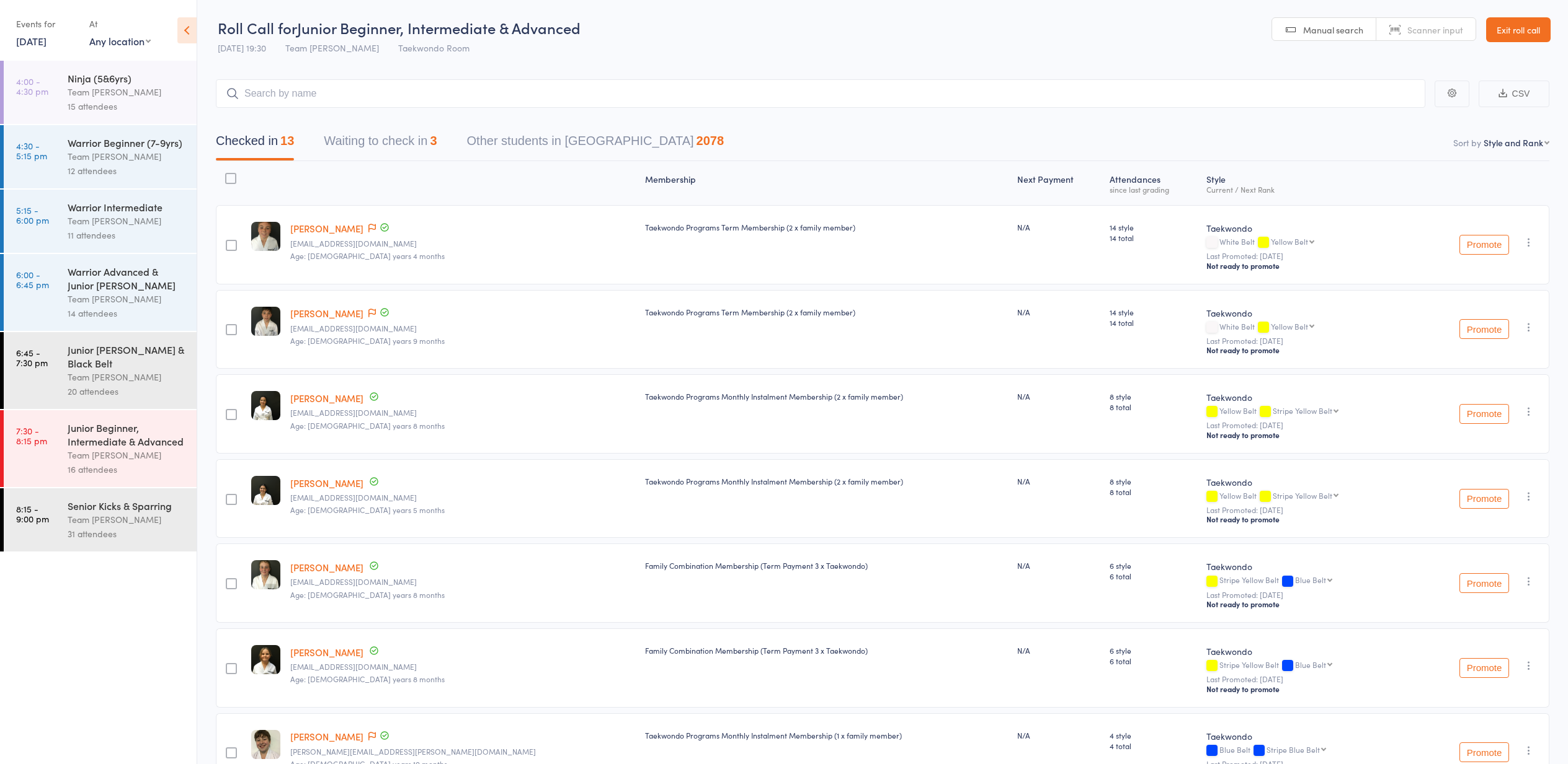
click at [37, 40] on link "10 Sep, 2025" at bounding box center [31, 41] width 30 height 14
click at [134, 113] on span "11" at bounding box center [136, 117] width 11 height 11
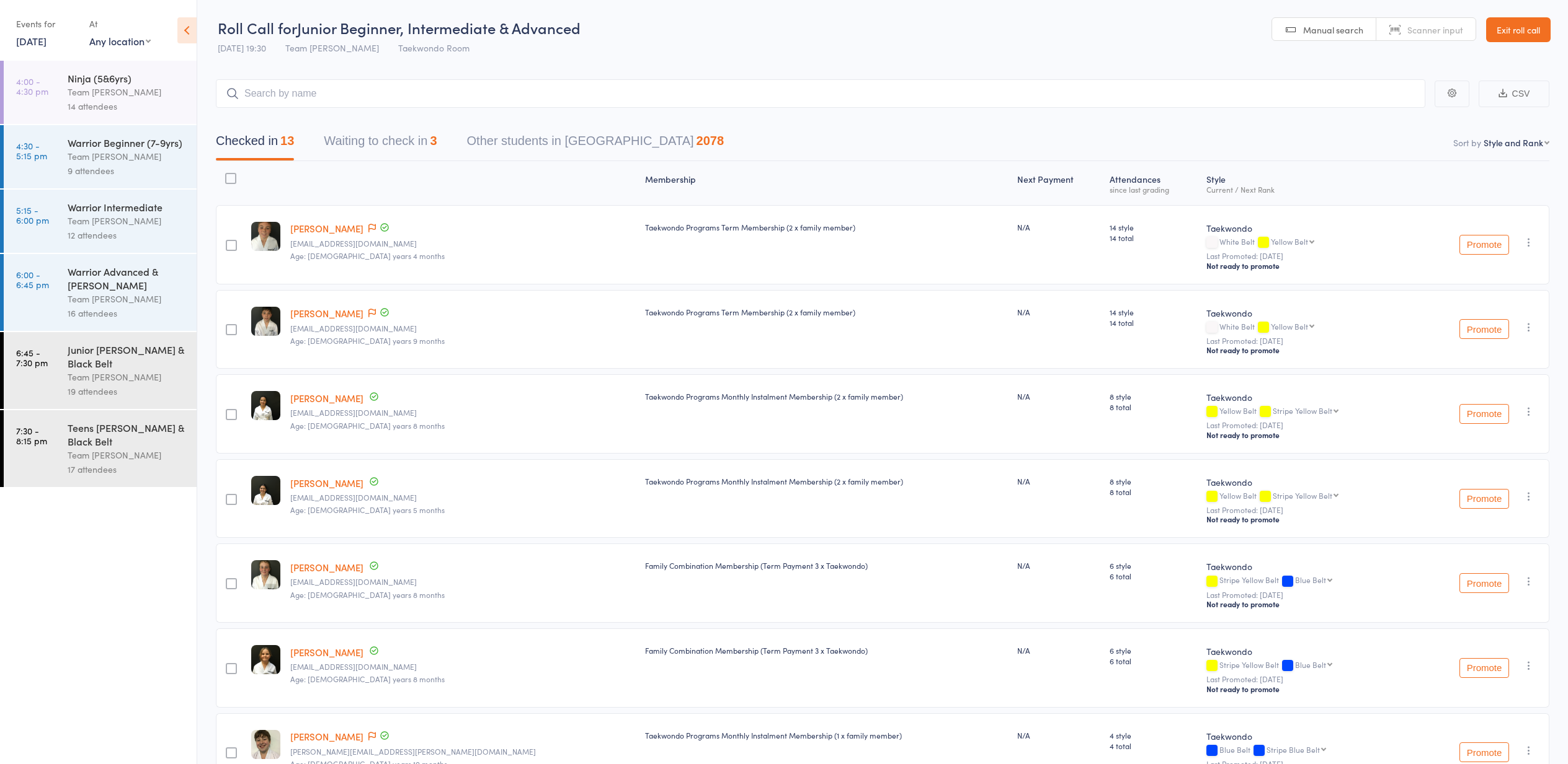
click at [90, 92] on div "Team [PERSON_NAME]" at bounding box center [126, 92] width 118 height 15
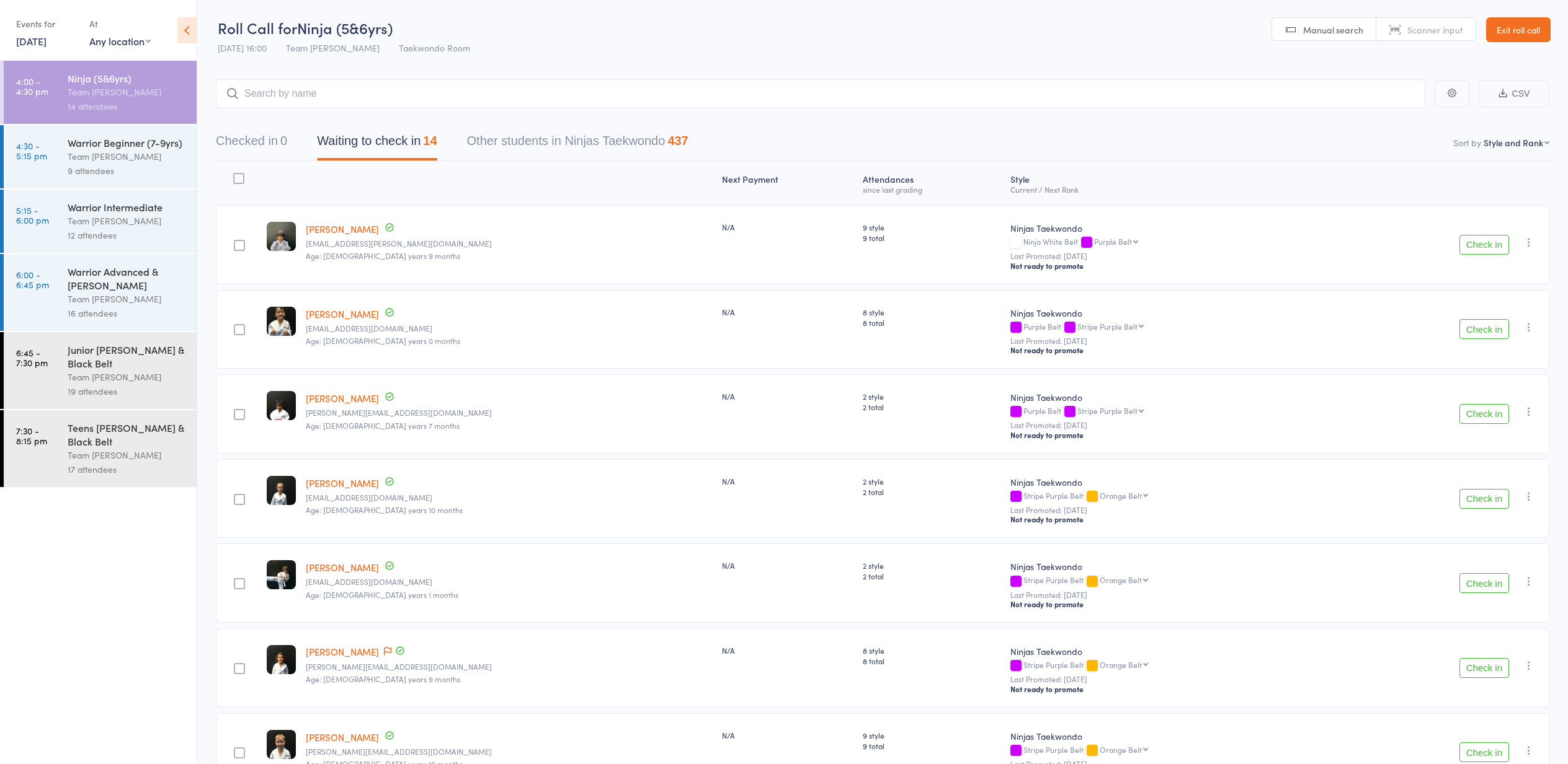
click at [116, 151] on div "Team [PERSON_NAME]" at bounding box center [126, 156] width 118 height 15
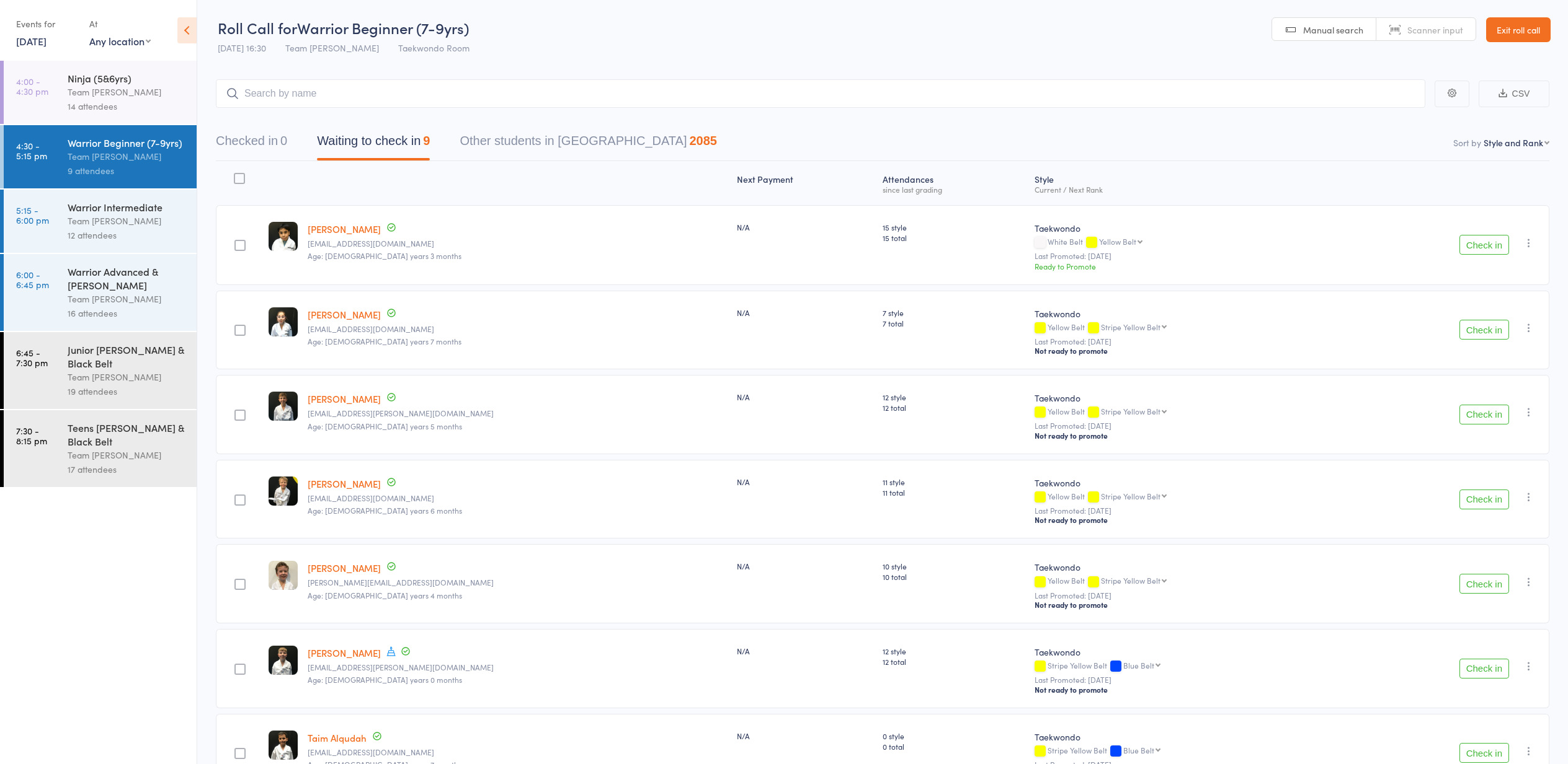
click at [463, 491] on div "Hugh White hmglasscock@gmail.com Age: 7 years 6 months" at bounding box center [517, 499] width 429 height 79
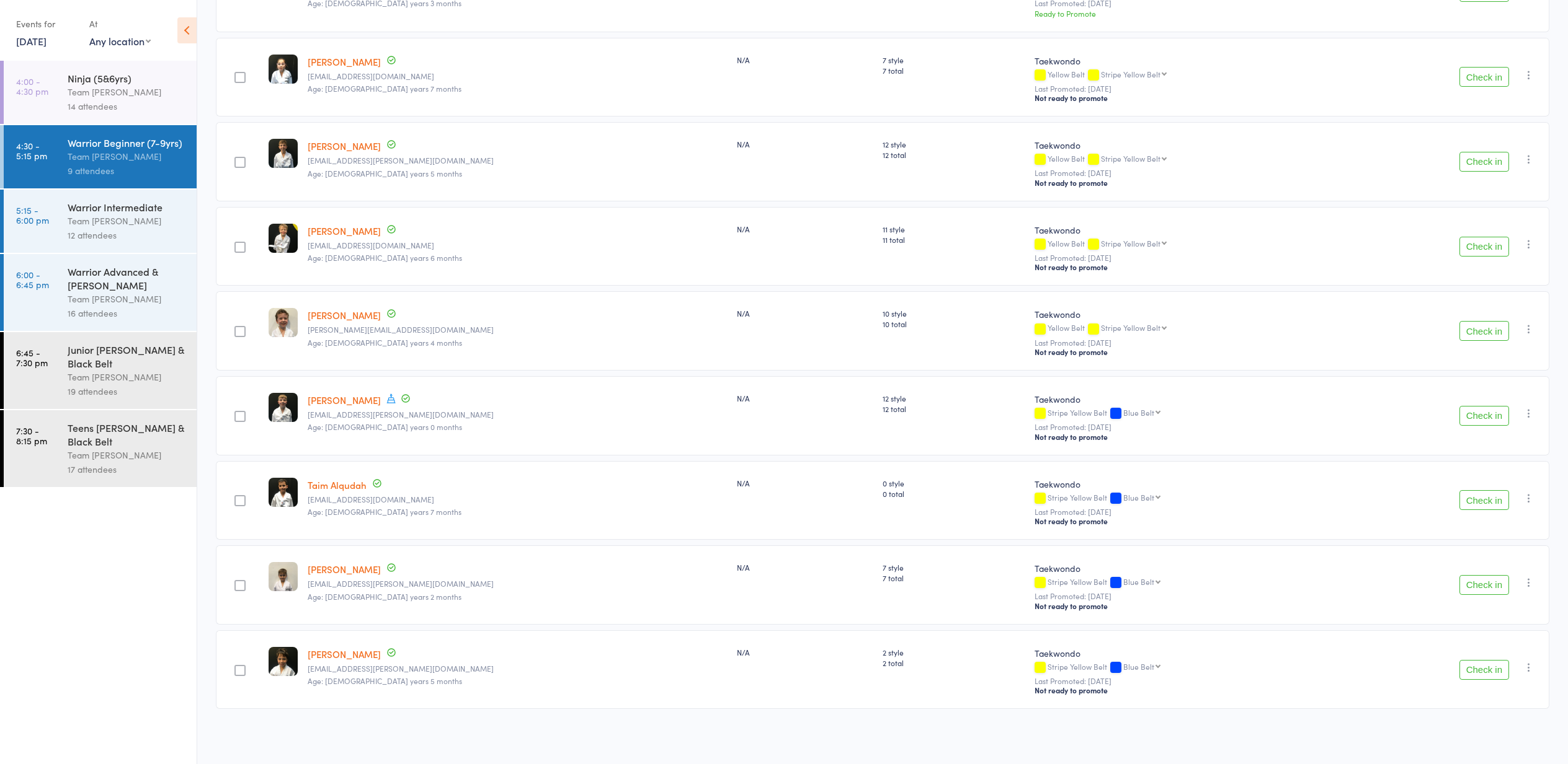
scroll to position [256, 0]
click at [94, 215] on div "Team [PERSON_NAME]" at bounding box center [126, 220] width 118 height 15
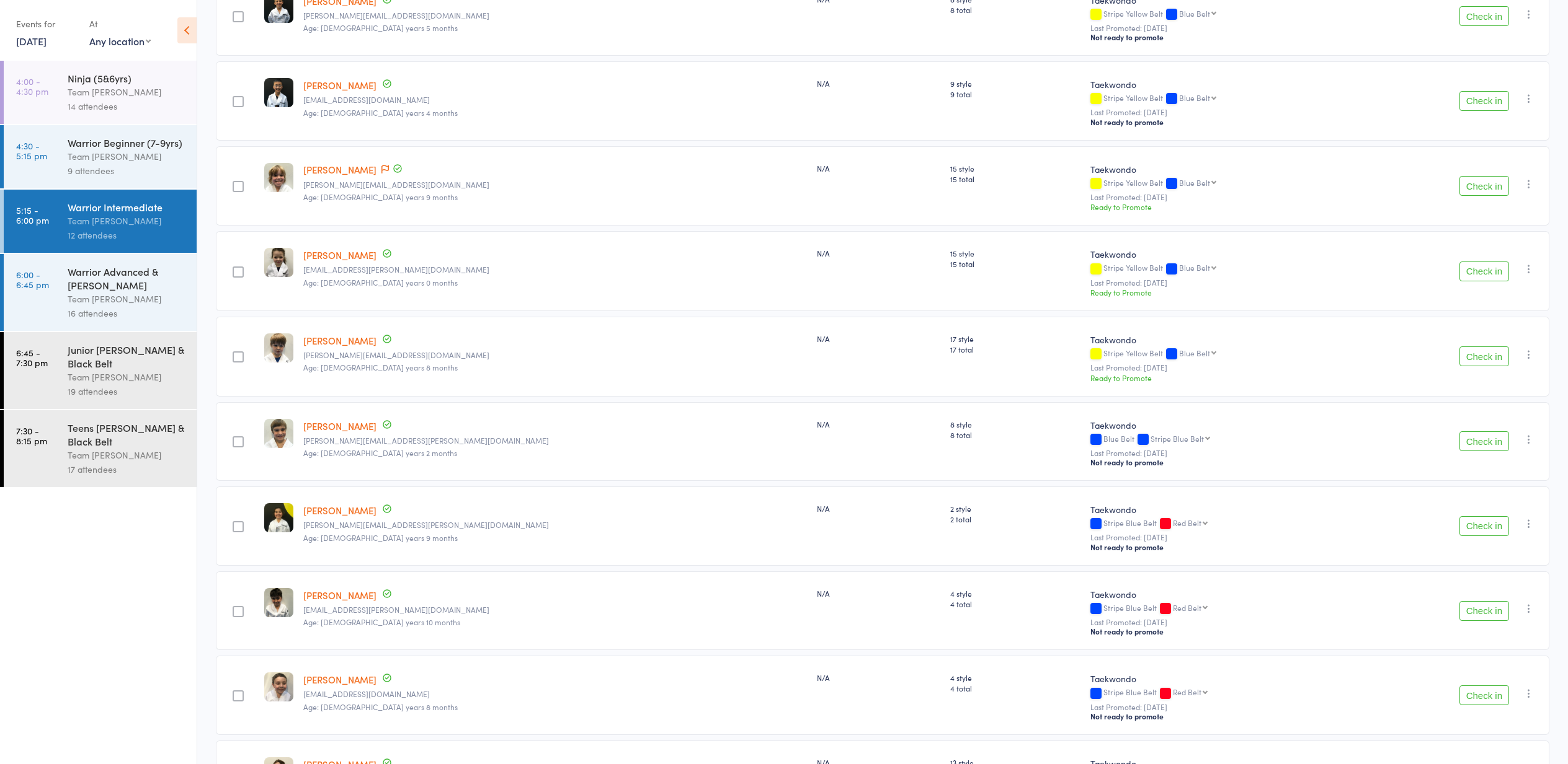
scroll to position [314, 0]
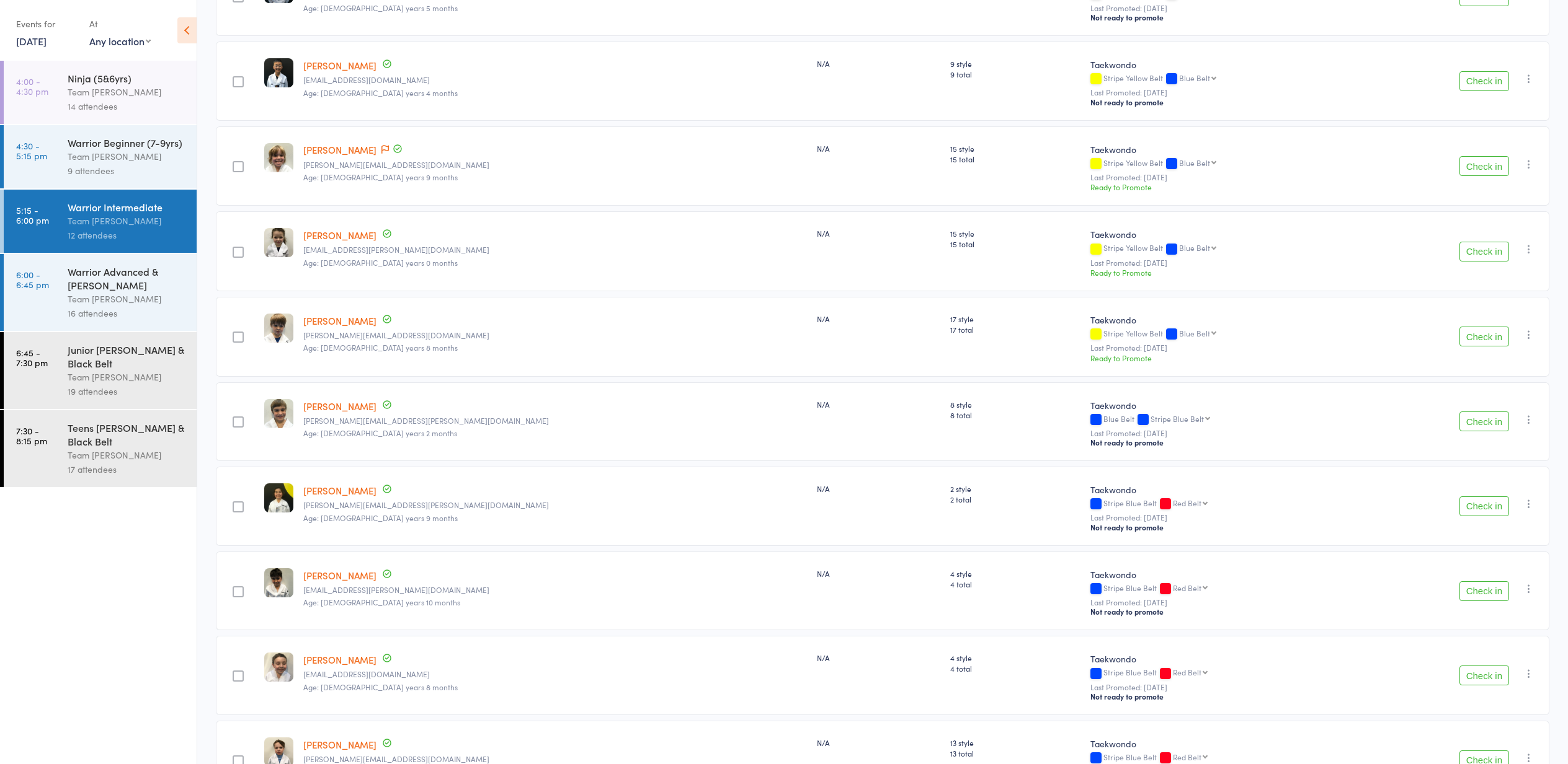
click at [1526, 589] on icon "button" at bounding box center [1529, 589] width 13 height 13
drag, startPoint x: 1509, startPoint y: 733, endPoint x: 1500, endPoint y: 726, distance: 11.4
click at [1508, 730] on li "Mark absent" at bounding box center [1484, 729] width 102 height 17
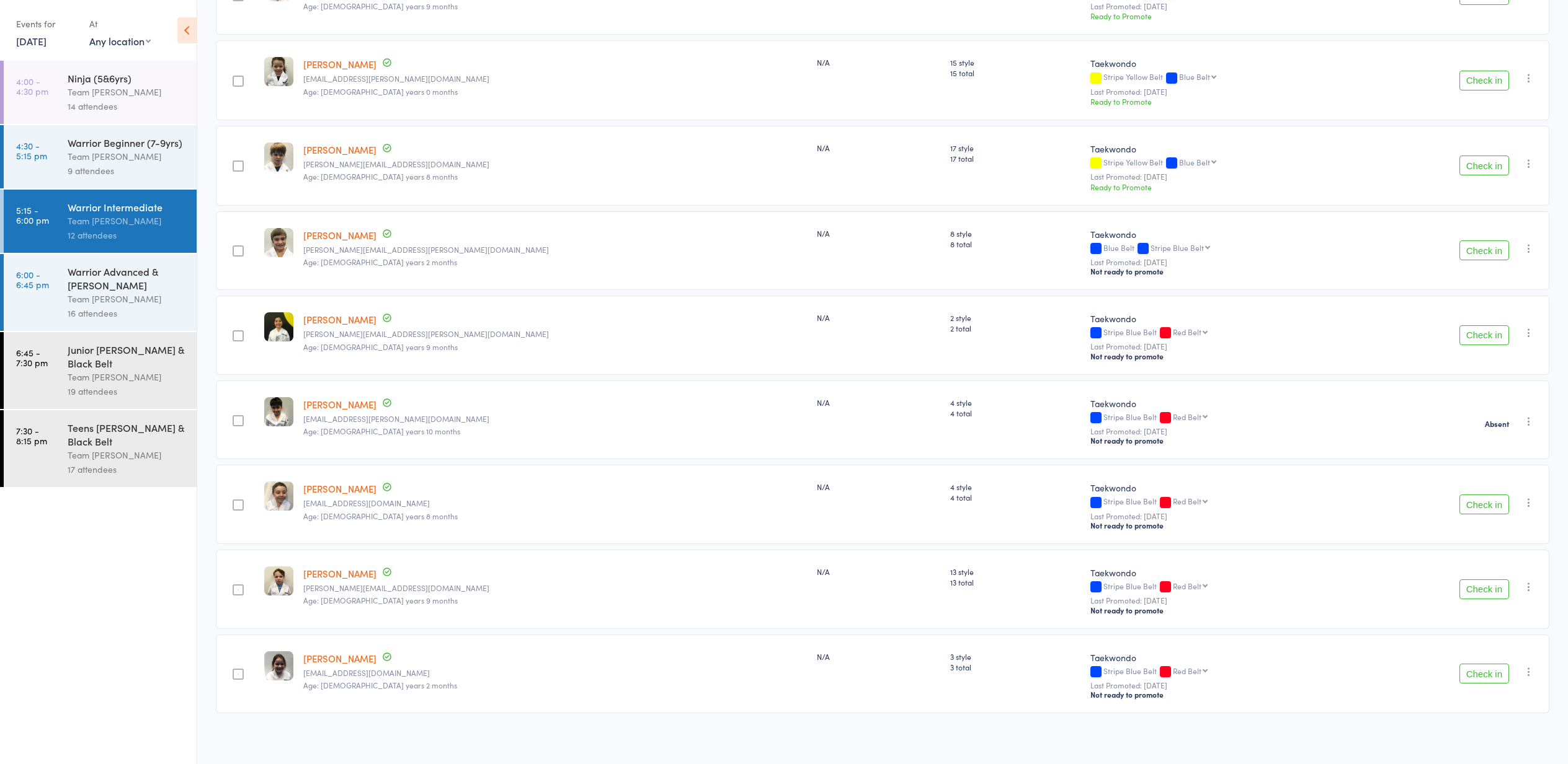
scroll to position [507, 0]
click at [108, 291] on div "Warrior Advanced & Cho Dan Bo" at bounding box center [126, 279] width 118 height 27
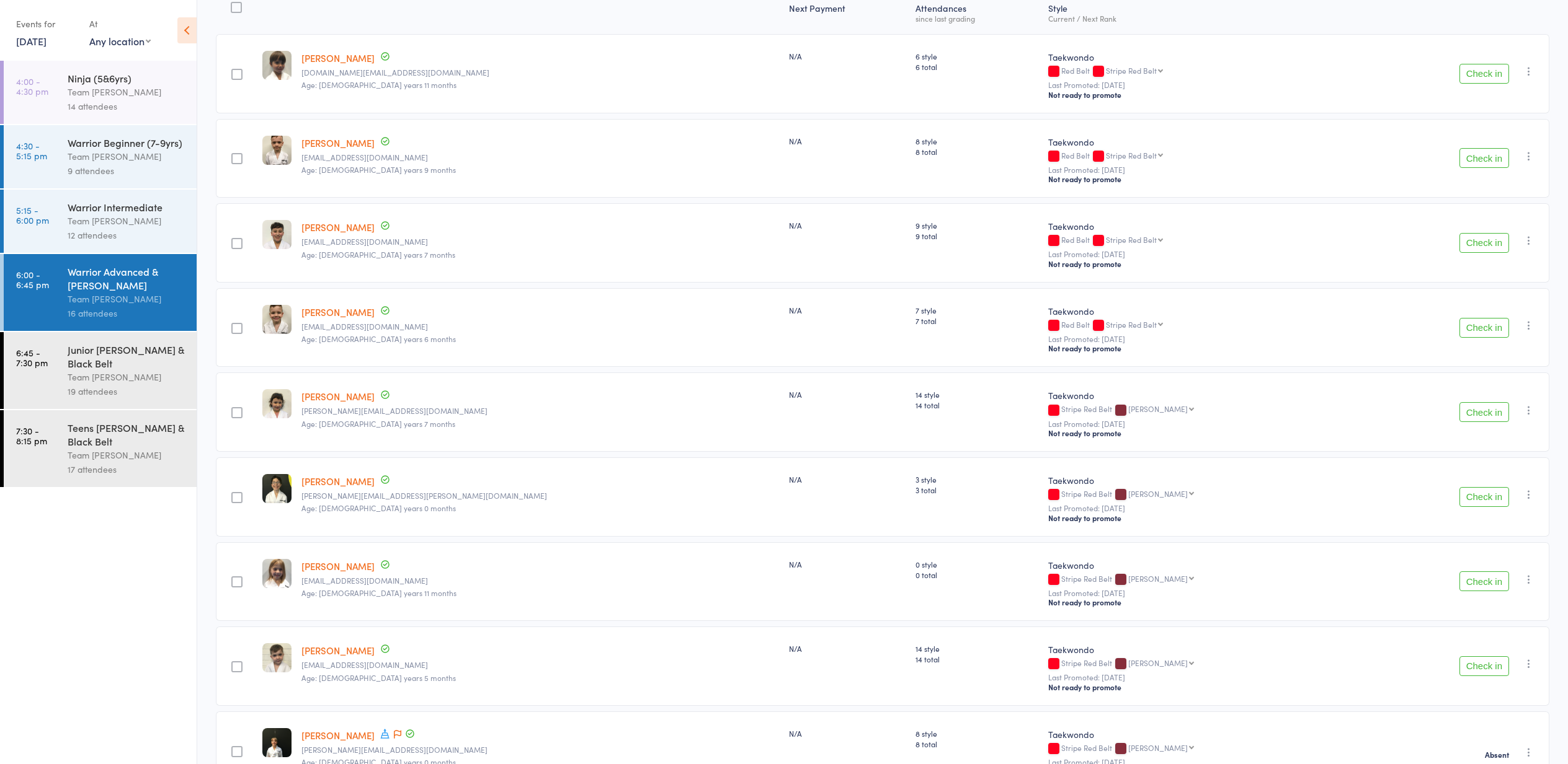
scroll to position [168, 0]
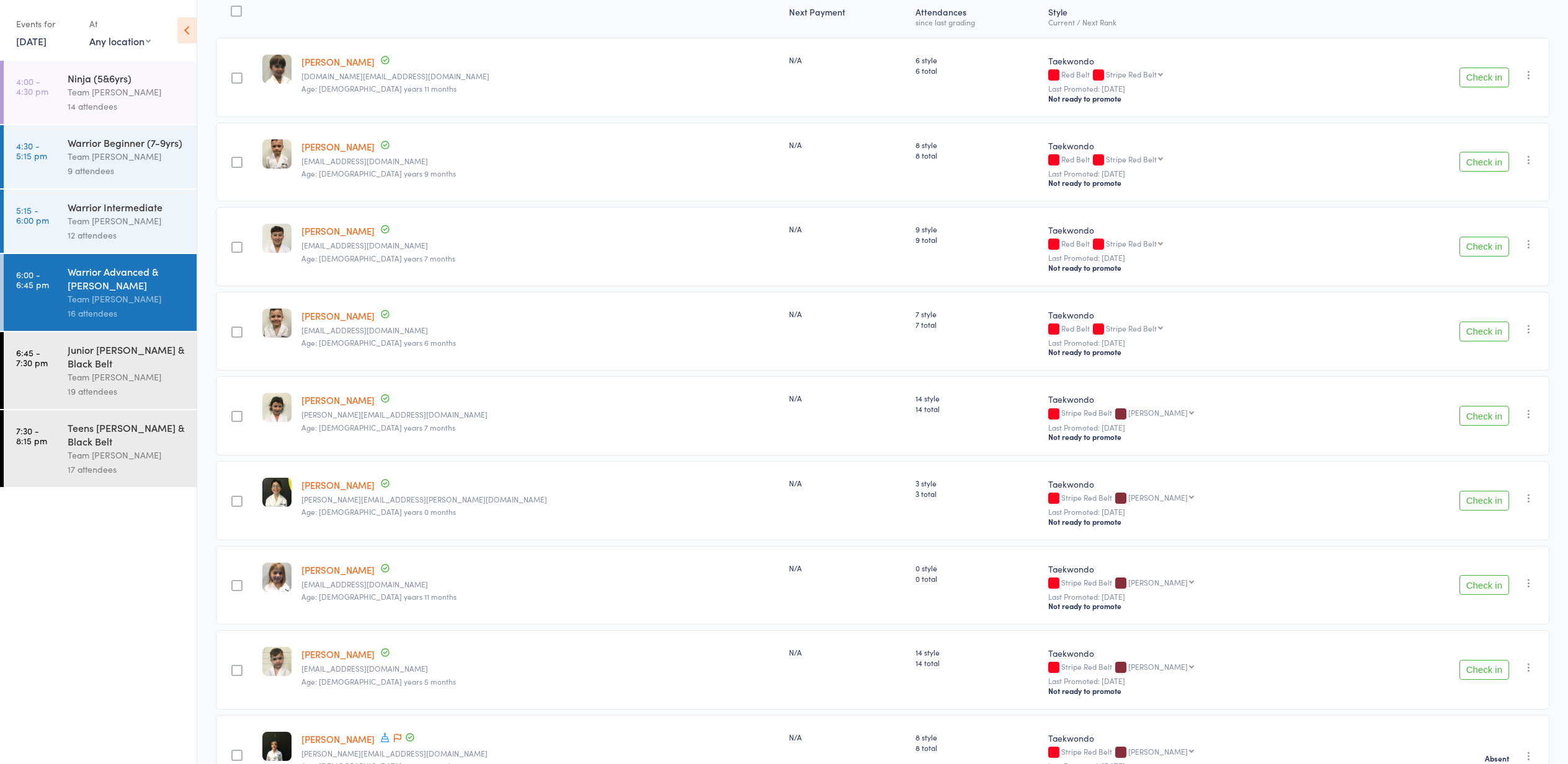
click at [77, 381] on div "Team [PERSON_NAME]" at bounding box center [126, 377] width 118 height 15
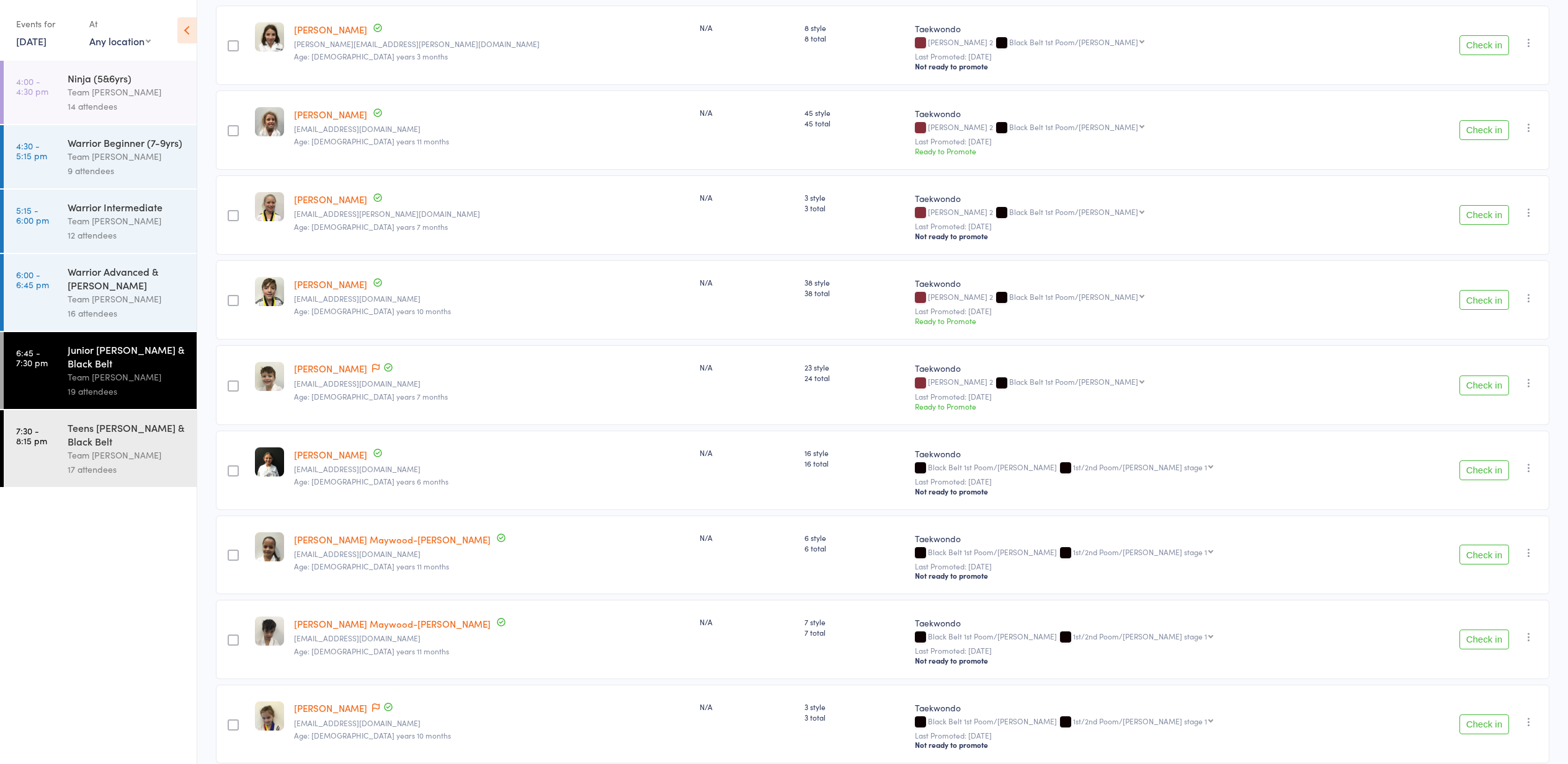
scroll to position [623, 0]
click at [117, 456] on div "Team [PERSON_NAME]" at bounding box center [126, 455] width 118 height 15
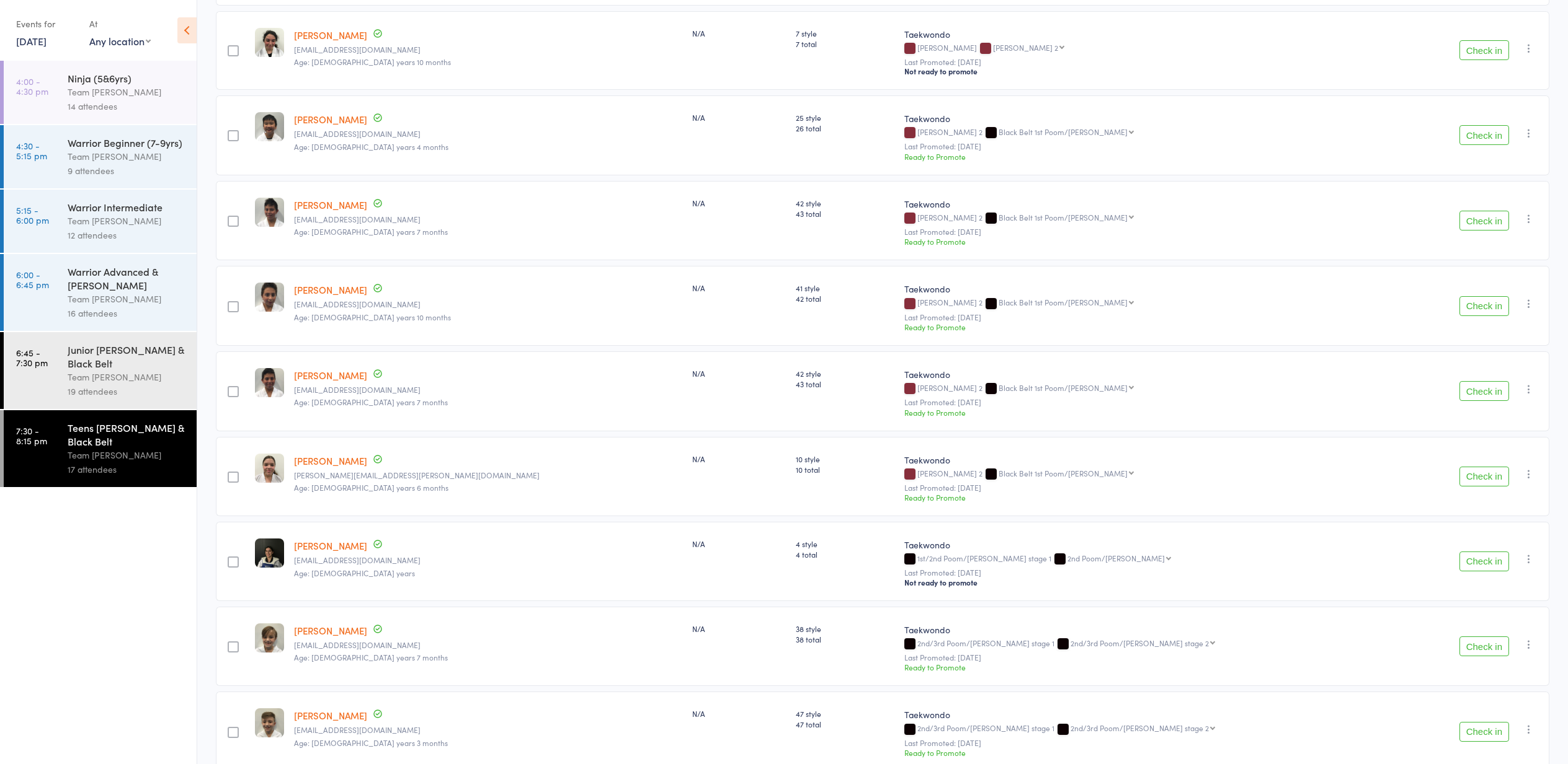
scroll to position [276, 0]
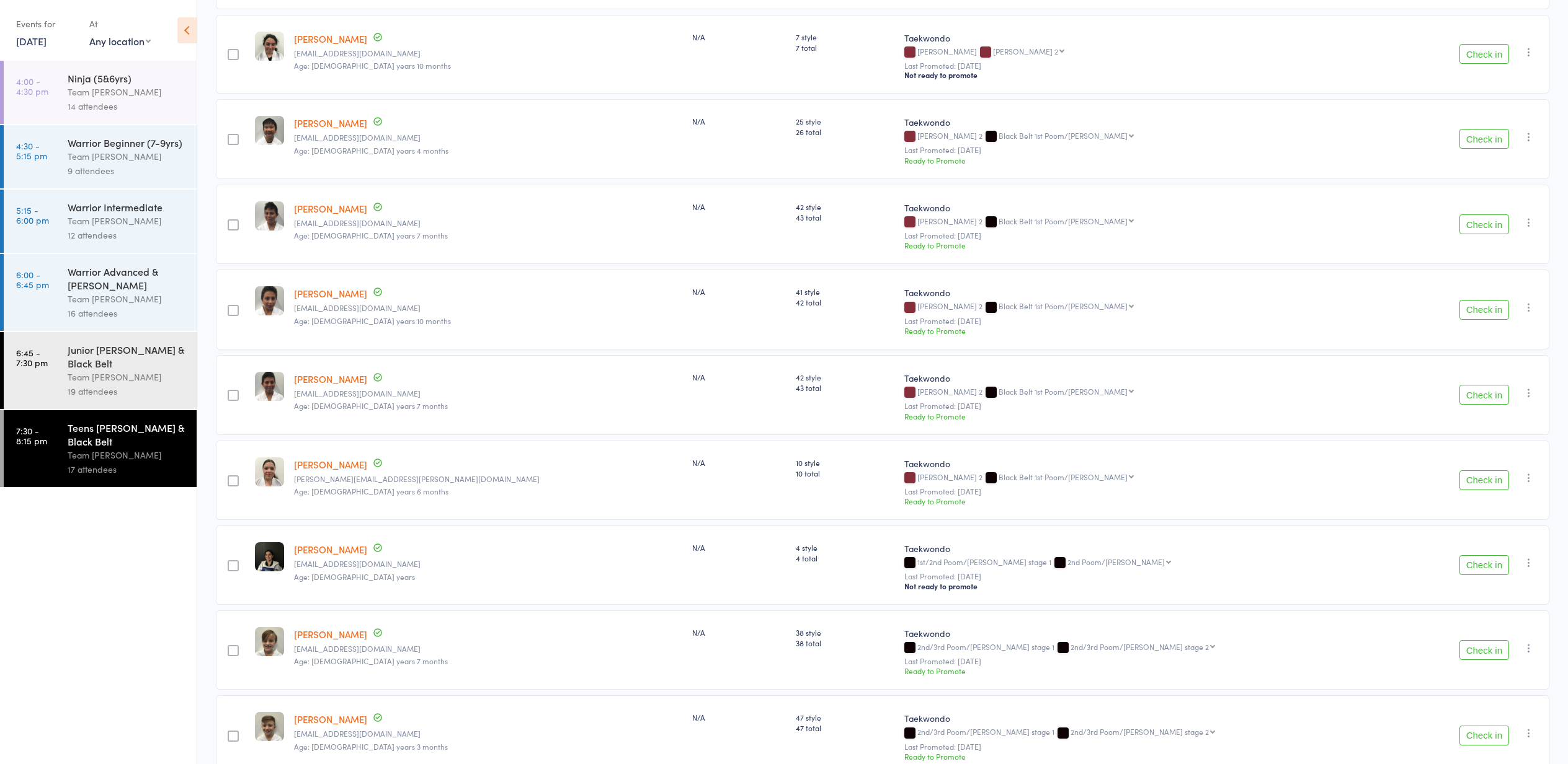
click at [1528, 218] on icon "button" at bounding box center [1529, 222] width 13 height 13
click at [1500, 363] on li "Mark absent" at bounding box center [1484, 363] width 102 height 17
click at [1529, 306] on icon "button" at bounding box center [1529, 307] width 13 height 13
click at [1503, 447] on li "Mark absent" at bounding box center [1484, 448] width 102 height 17
click at [1526, 219] on icon "button" at bounding box center [1529, 222] width 13 height 13
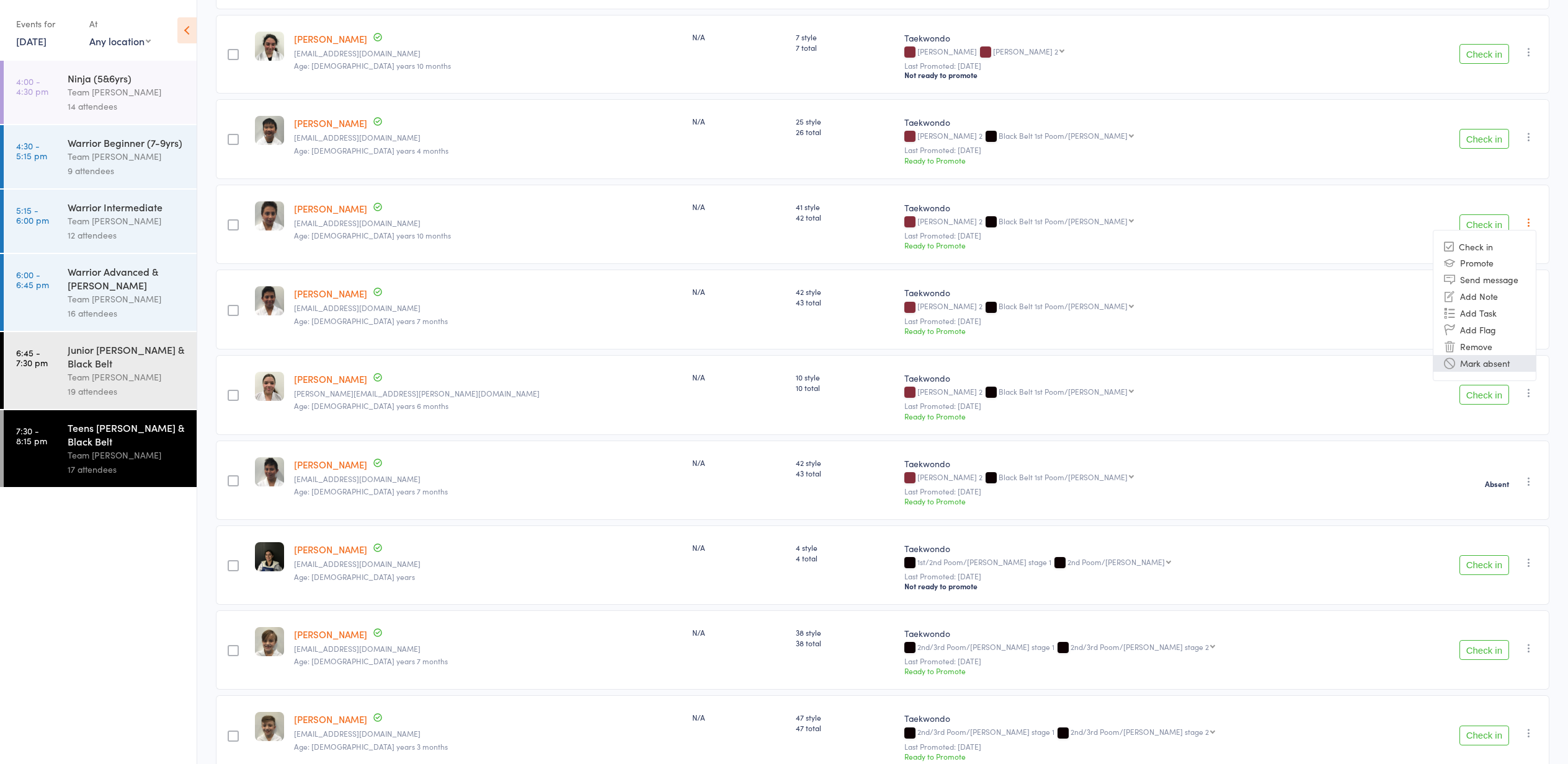
click at [1489, 367] on li "Mark absent" at bounding box center [1484, 363] width 102 height 17
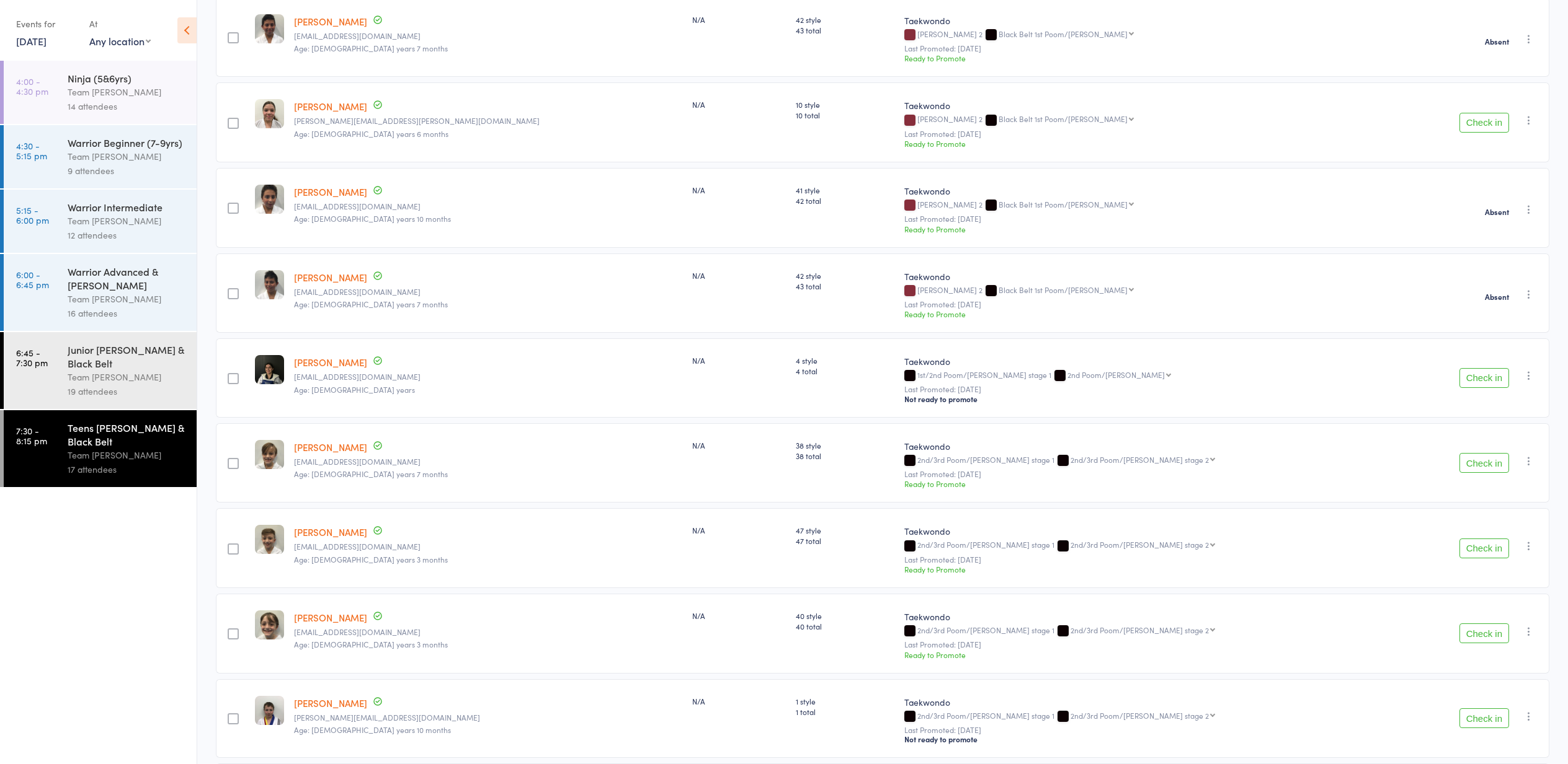
scroll to position [464, 0]
click at [1529, 456] on icon "button" at bounding box center [1529, 460] width 13 height 13
drag, startPoint x: 1490, startPoint y: 596, endPoint x: 1498, endPoint y: 591, distance: 9.4
click at [1490, 596] on li "Mark absent" at bounding box center [1484, 600] width 102 height 17
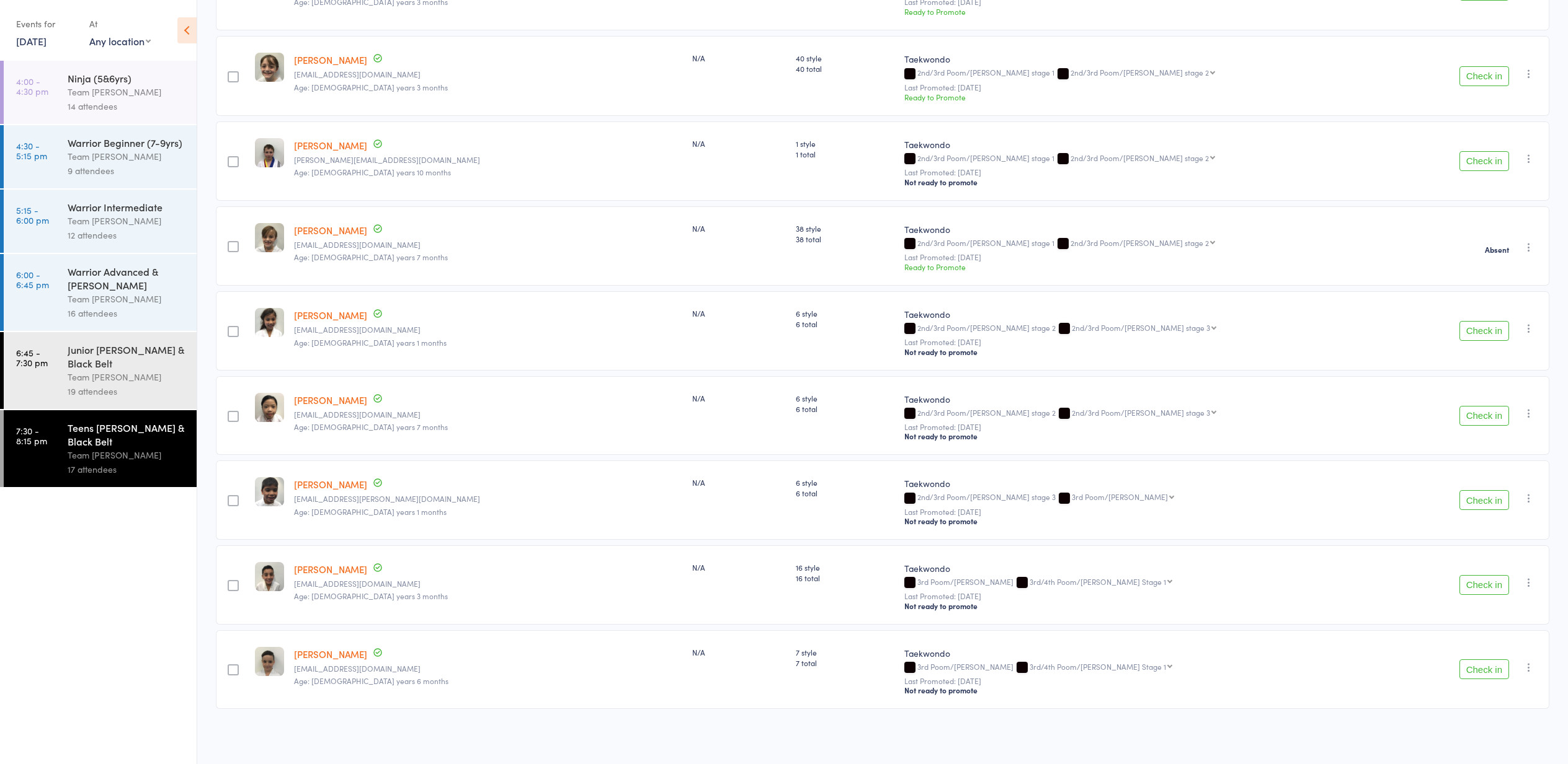
scroll to position [936, 0]
click at [32, 38] on link "11 Sep, 2025" at bounding box center [31, 41] width 30 height 14
click at [110, 116] on span "10" at bounding box center [113, 117] width 11 height 11
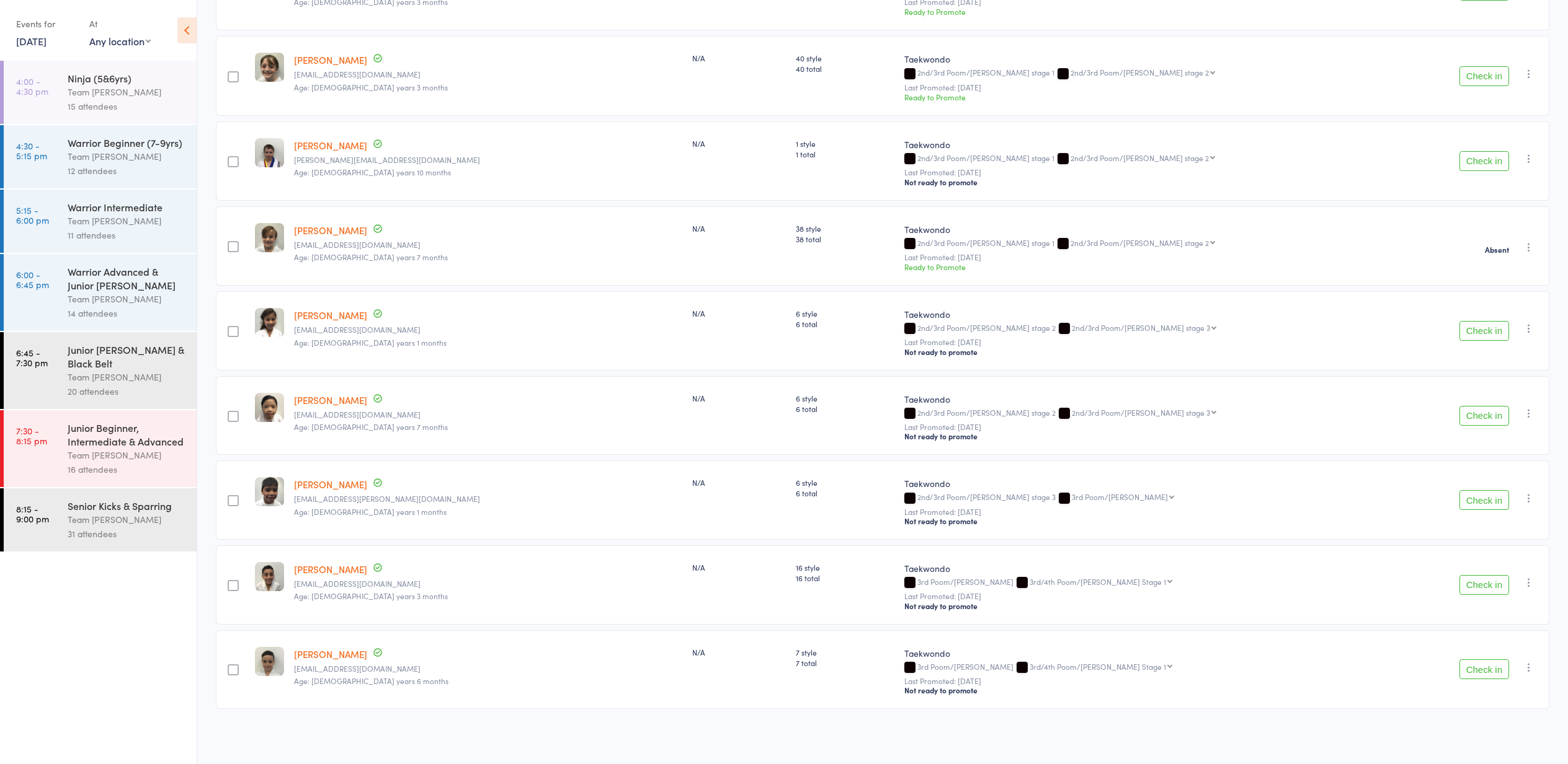
drag, startPoint x: 106, startPoint y: 527, endPoint x: 103, endPoint y: 521, distance: 6.7
click at [106, 526] on div "Senior Kicks & Sparring Team Carlo Preston 31 attendees" at bounding box center [132, 519] width 129 height 63
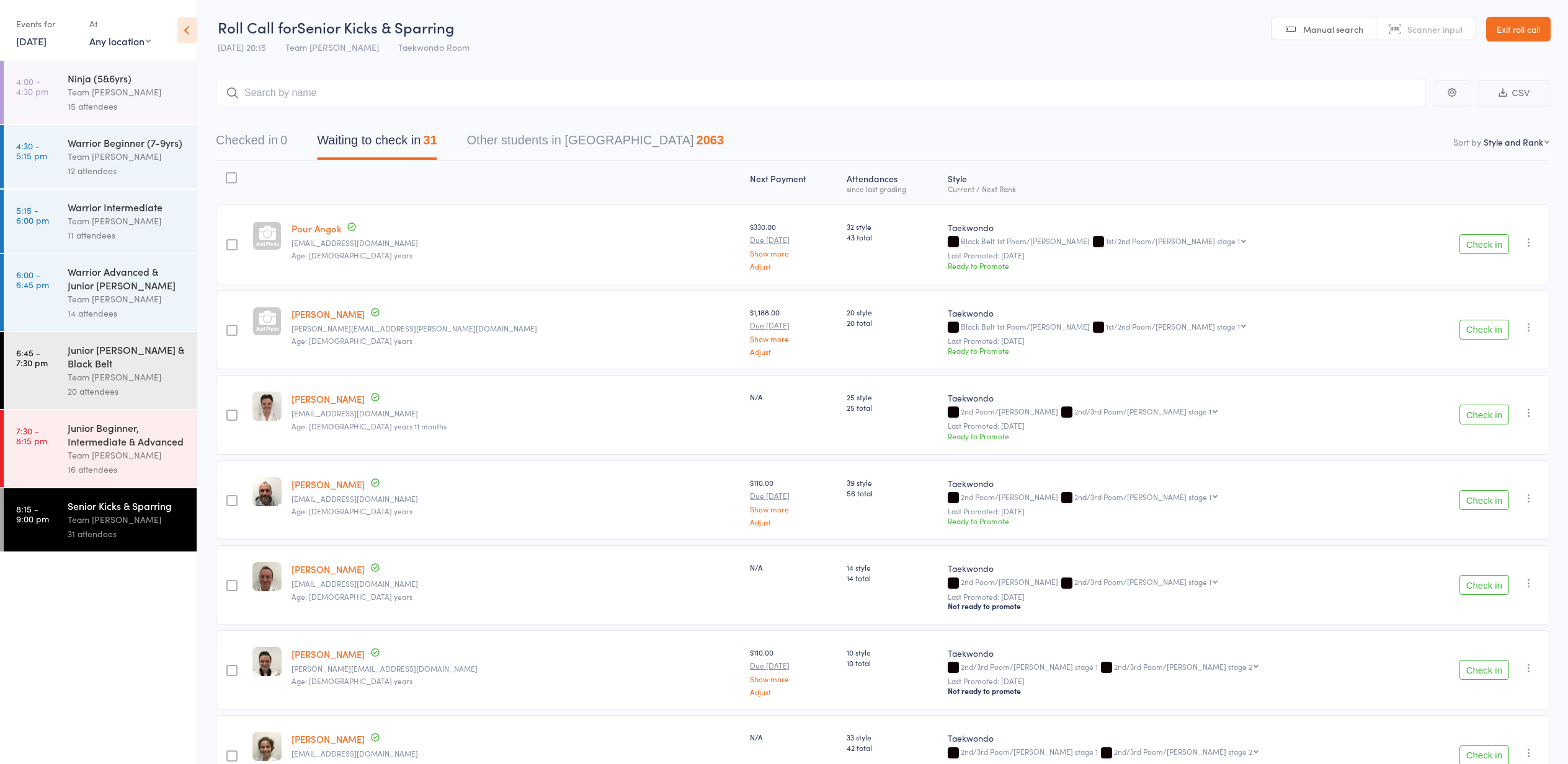
click at [1527, 241] on icon "button" at bounding box center [1529, 242] width 13 height 13
click at [1489, 383] on li "Mark absent" at bounding box center [1484, 383] width 102 height 17
click at [1482, 243] on button "Check in" at bounding box center [1484, 244] width 50 height 19
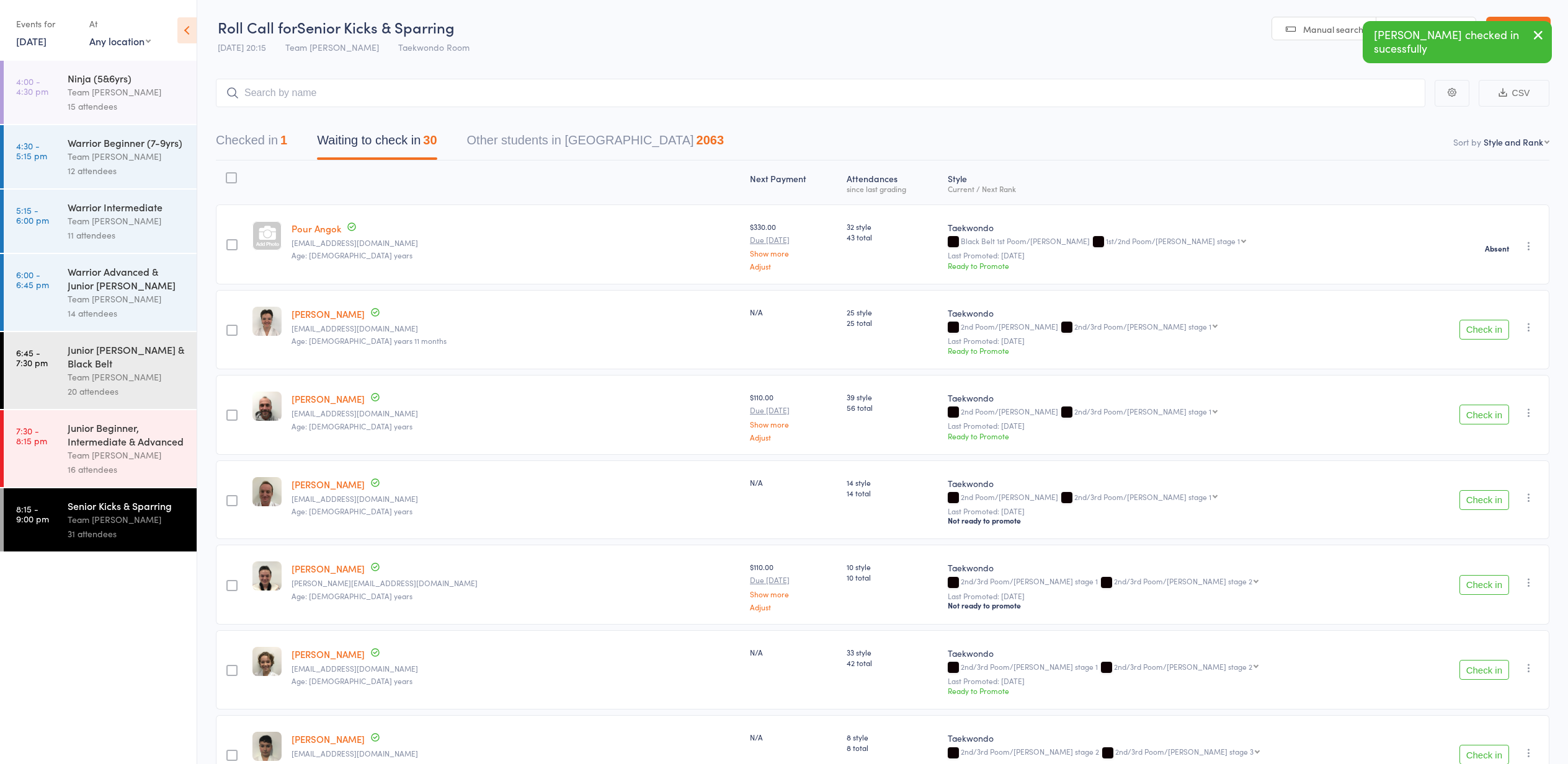
click at [1528, 327] on icon "button" at bounding box center [1529, 327] width 13 height 13
click at [1484, 473] on li "Mark absent" at bounding box center [1484, 468] width 102 height 17
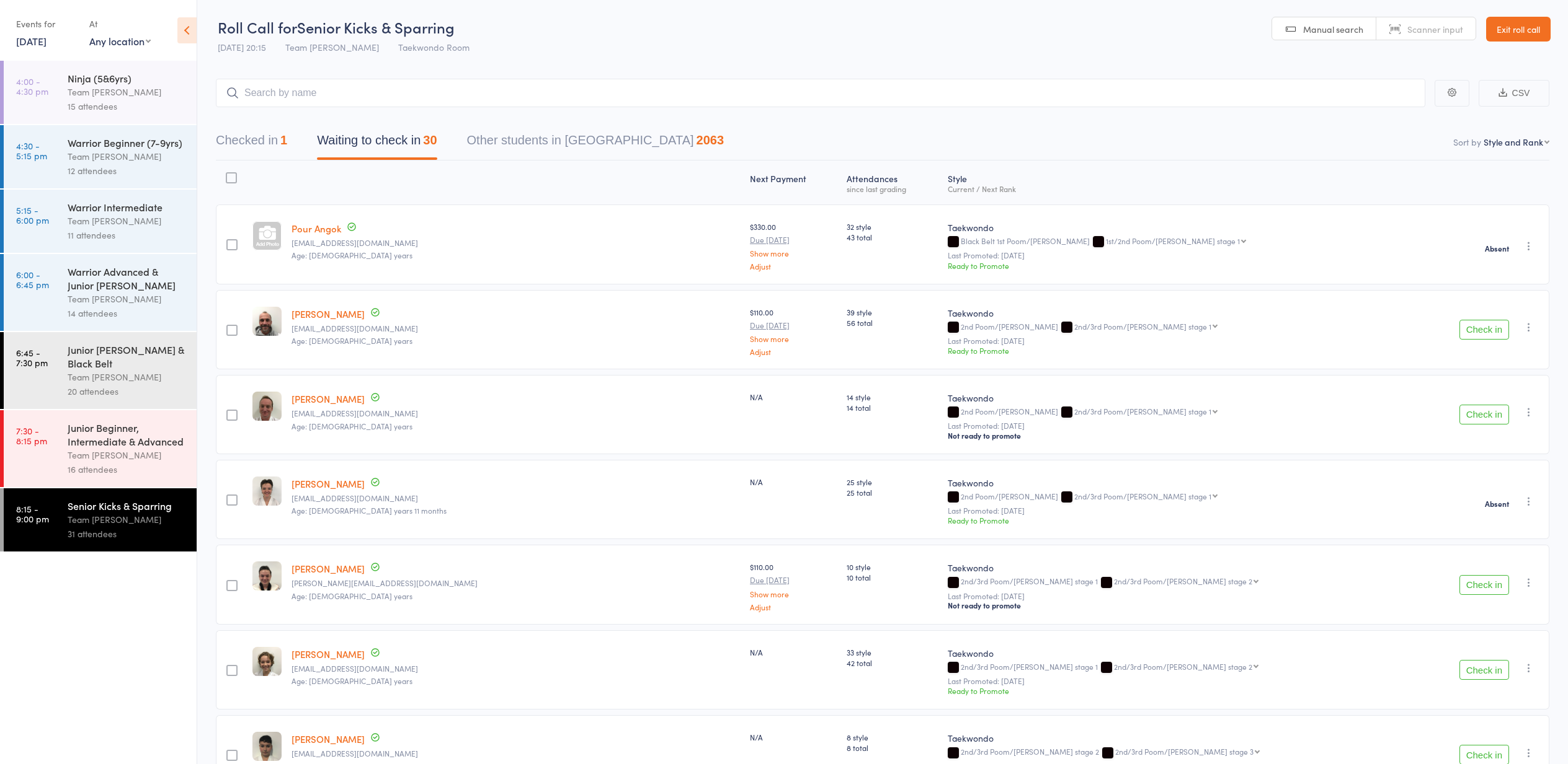
click at [1483, 329] on button "Check in" at bounding box center [1484, 329] width 50 height 19
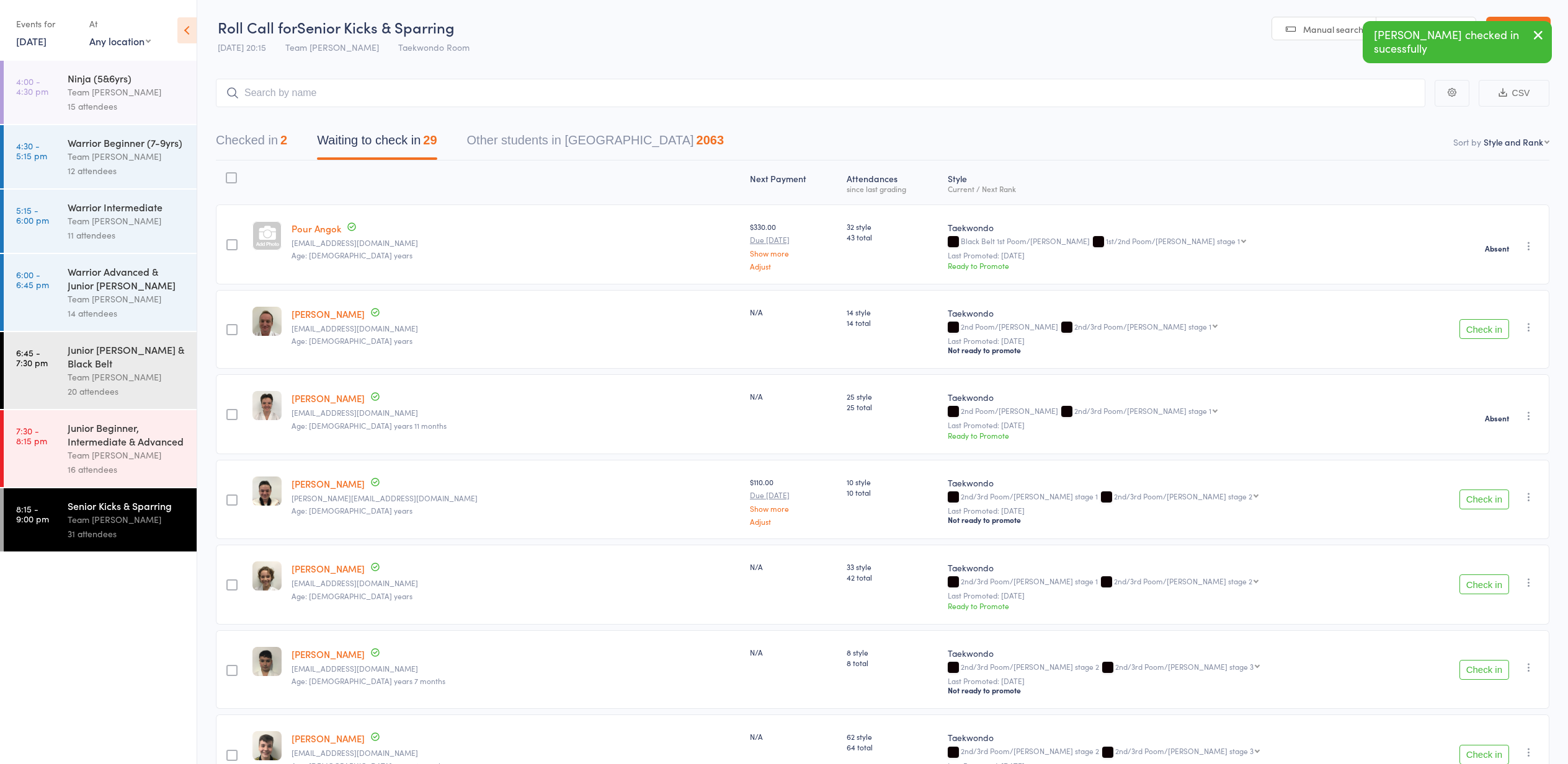
click at [1528, 327] on icon "button" at bounding box center [1529, 327] width 13 height 13
click at [1496, 470] on li "Mark absent" at bounding box center [1484, 468] width 102 height 17
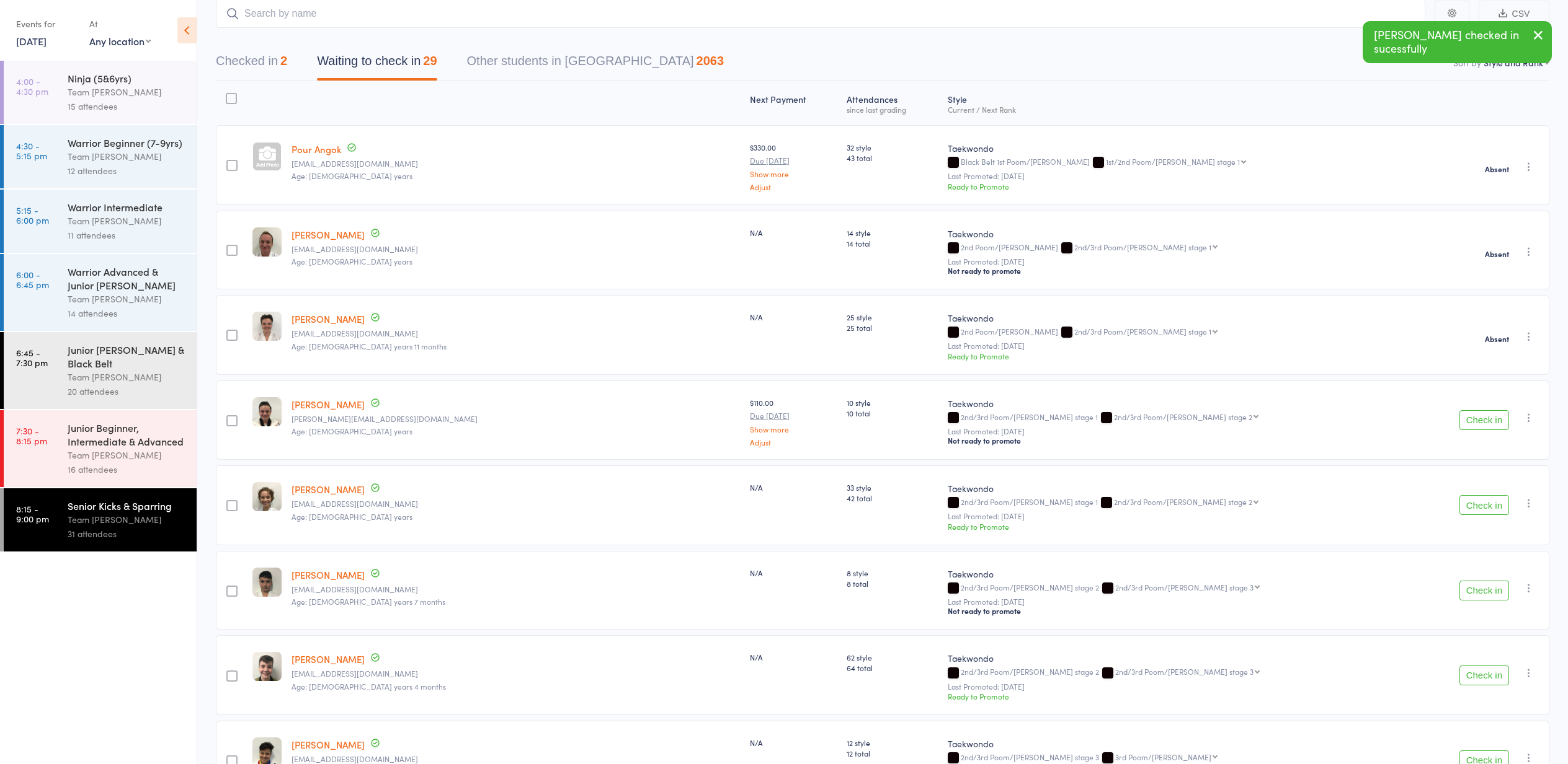
scroll to position [87, 0]
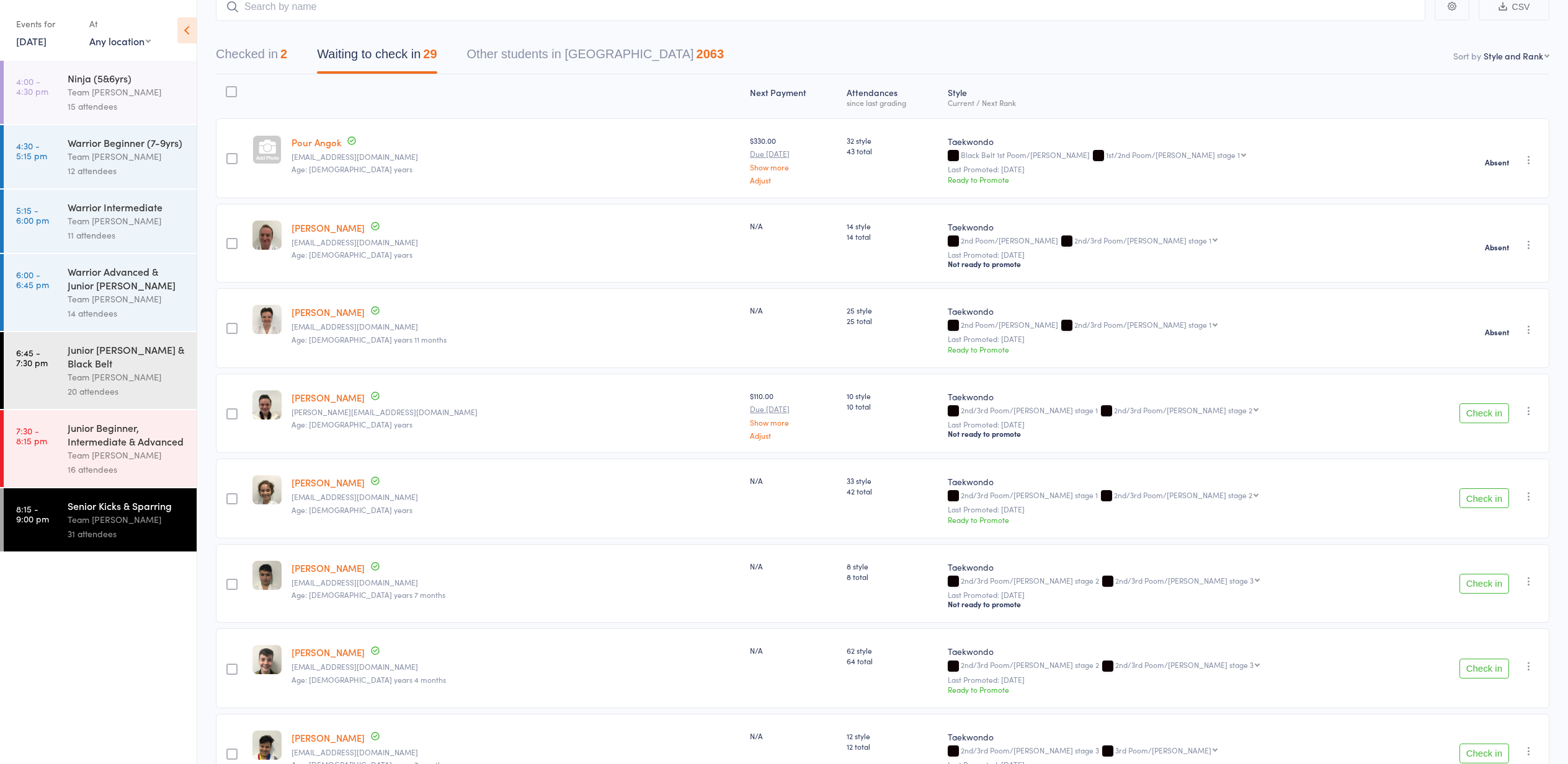
click at [1487, 412] on button "Check in" at bounding box center [1484, 413] width 50 height 19
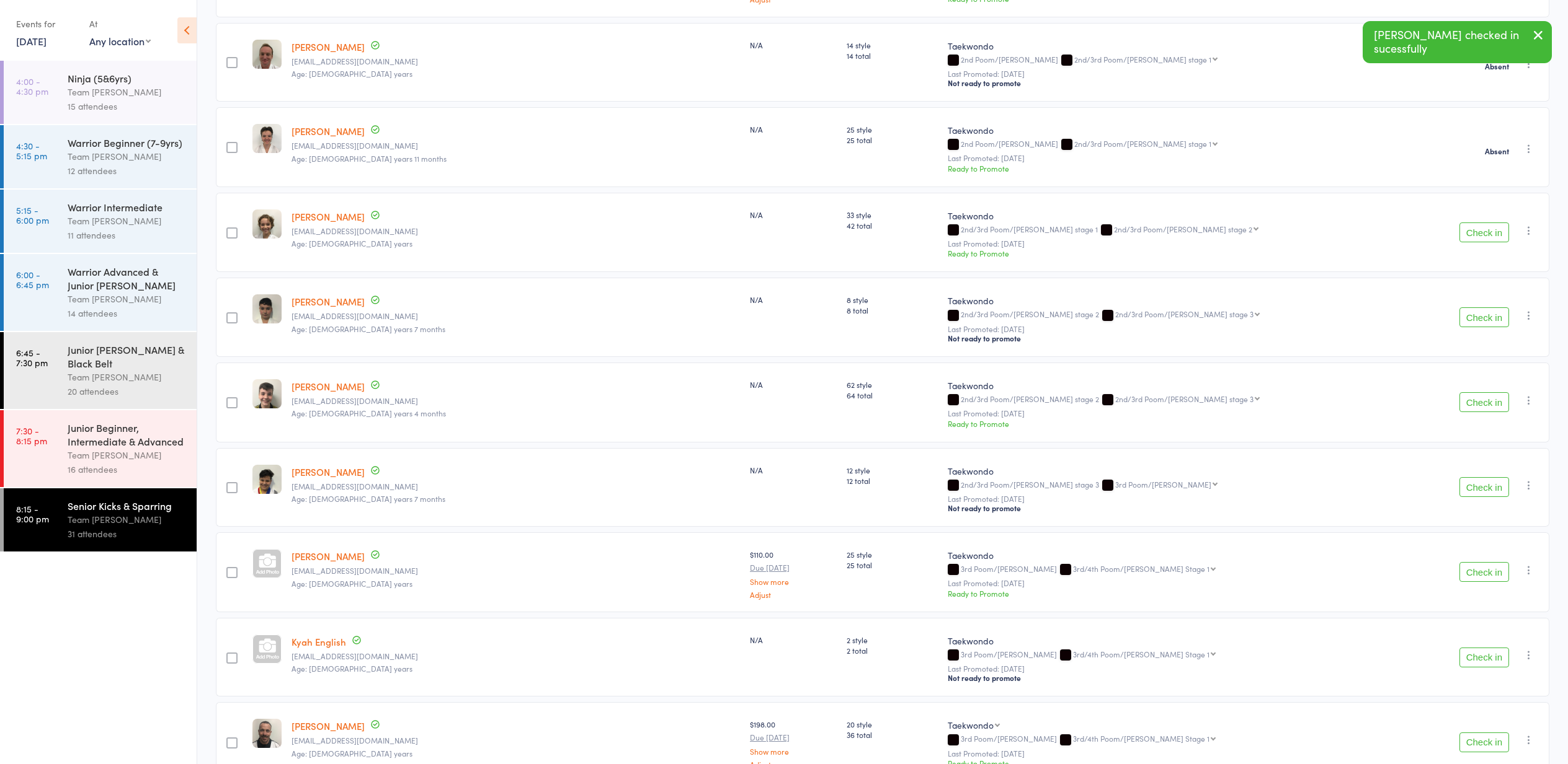
scroll to position [270, 0]
click at [1480, 401] on button "Check in" at bounding box center [1484, 401] width 50 height 19
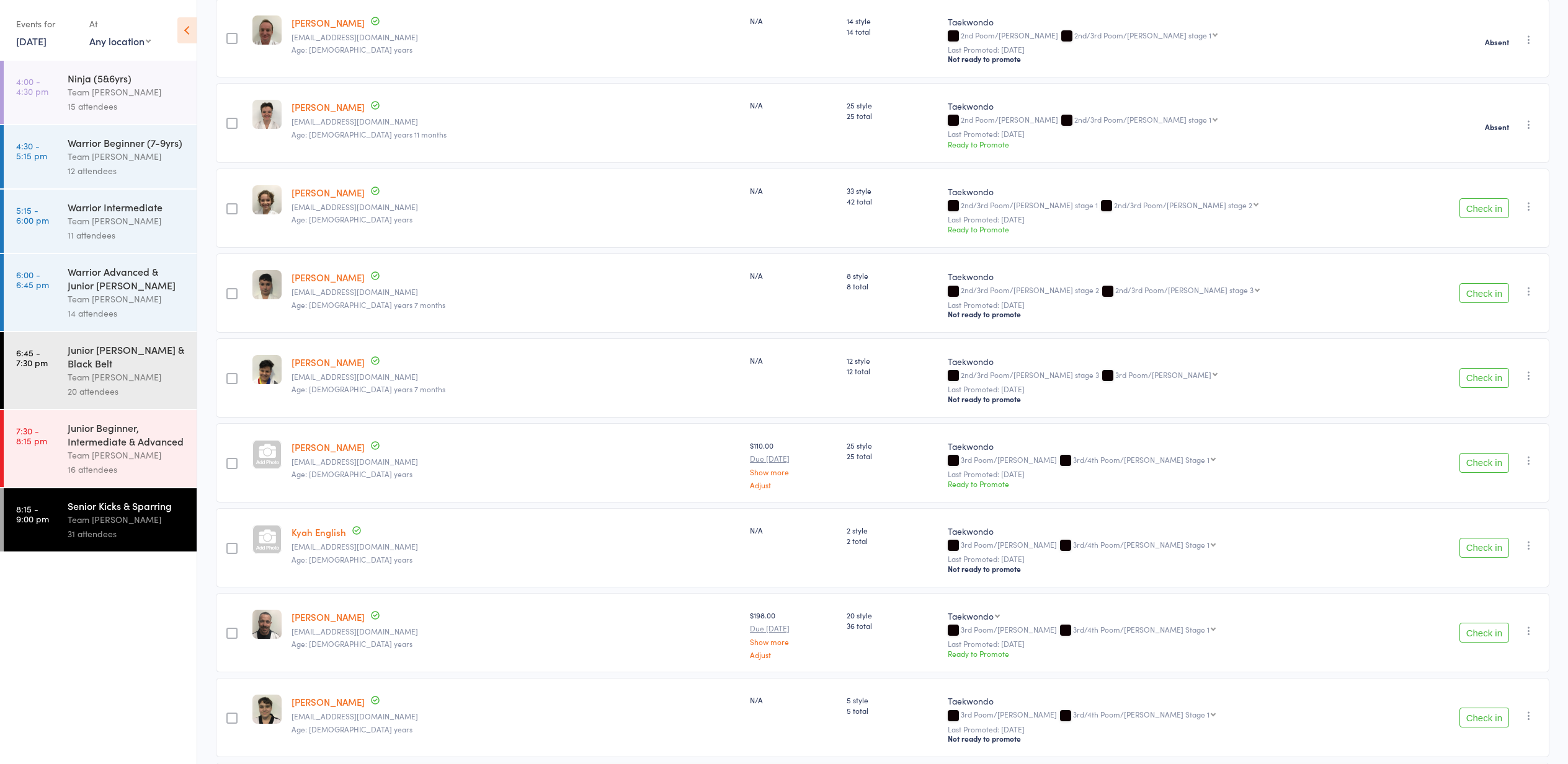
scroll to position [329, 0]
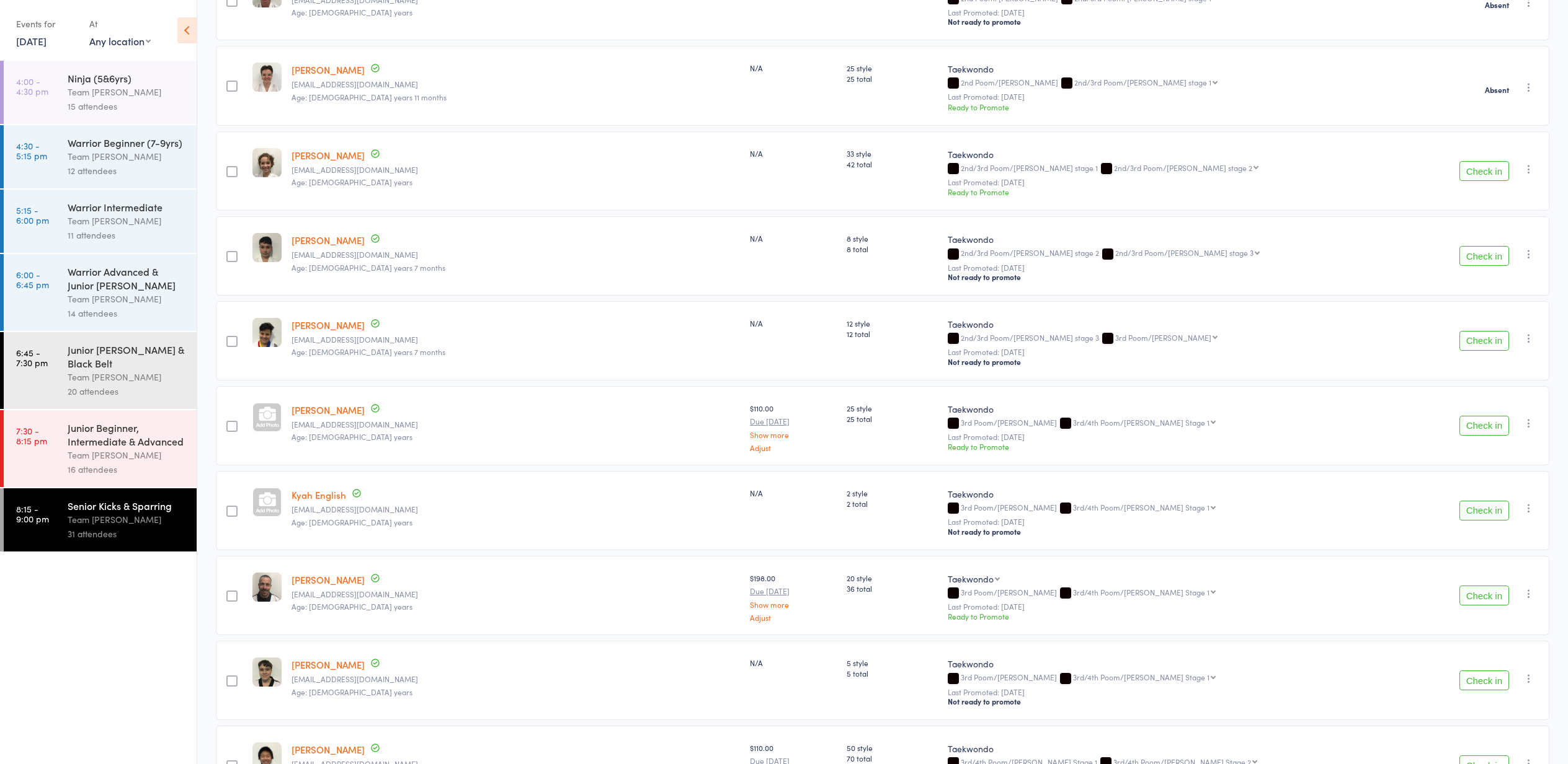
click at [1528, 506] on icon "button" at bounding box center [1529, 508] width 13 height 13
click at [1483, 650] on li "Mark absent" at bounding box center [1484, 649] width 102 height 17
click at [1487, 515] on button "Check in" at bounding box center [1484, 511] width 50 height 19
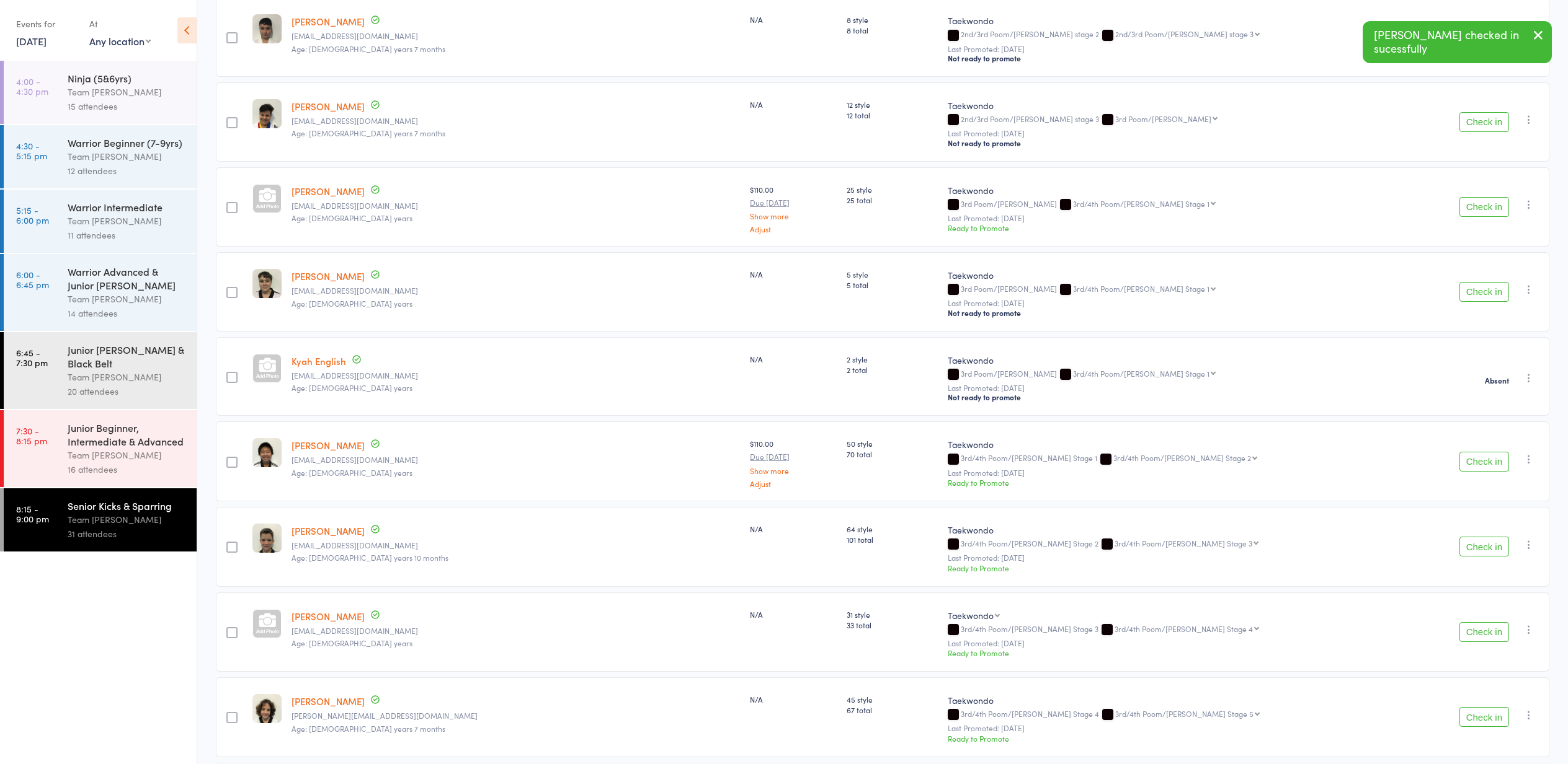
scroll to position [549, 0]
click at [1482, 463] on button "Check in" at bounding box center [1484, 461] width 50 height 19
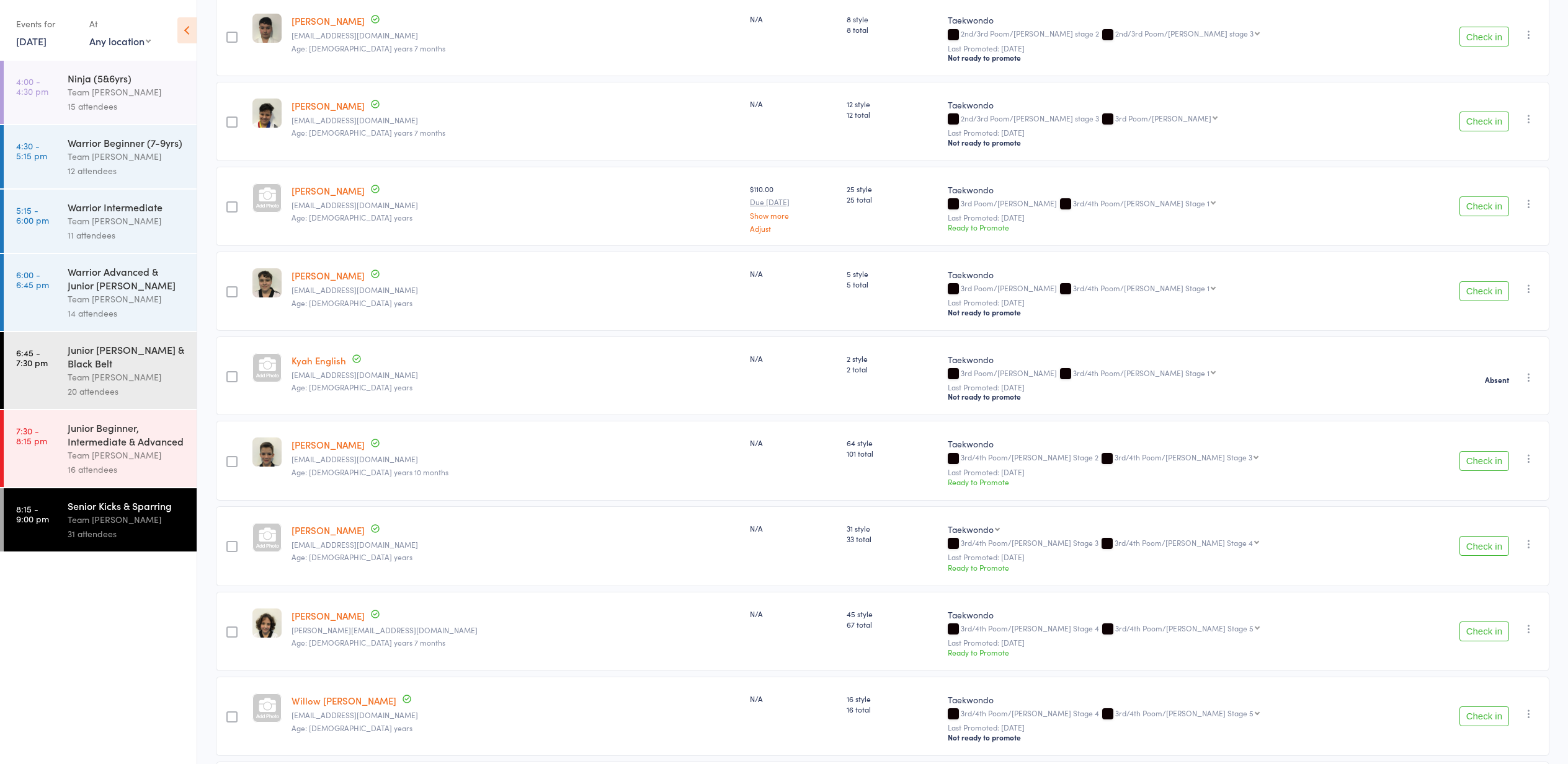
click at [1528, 543] on icon "button" at bounding box center [1529, 544] width 13 height 13
click at [1468, 680] on li "Mark absent" at bounding box center [1484, 685] width 102 height 17
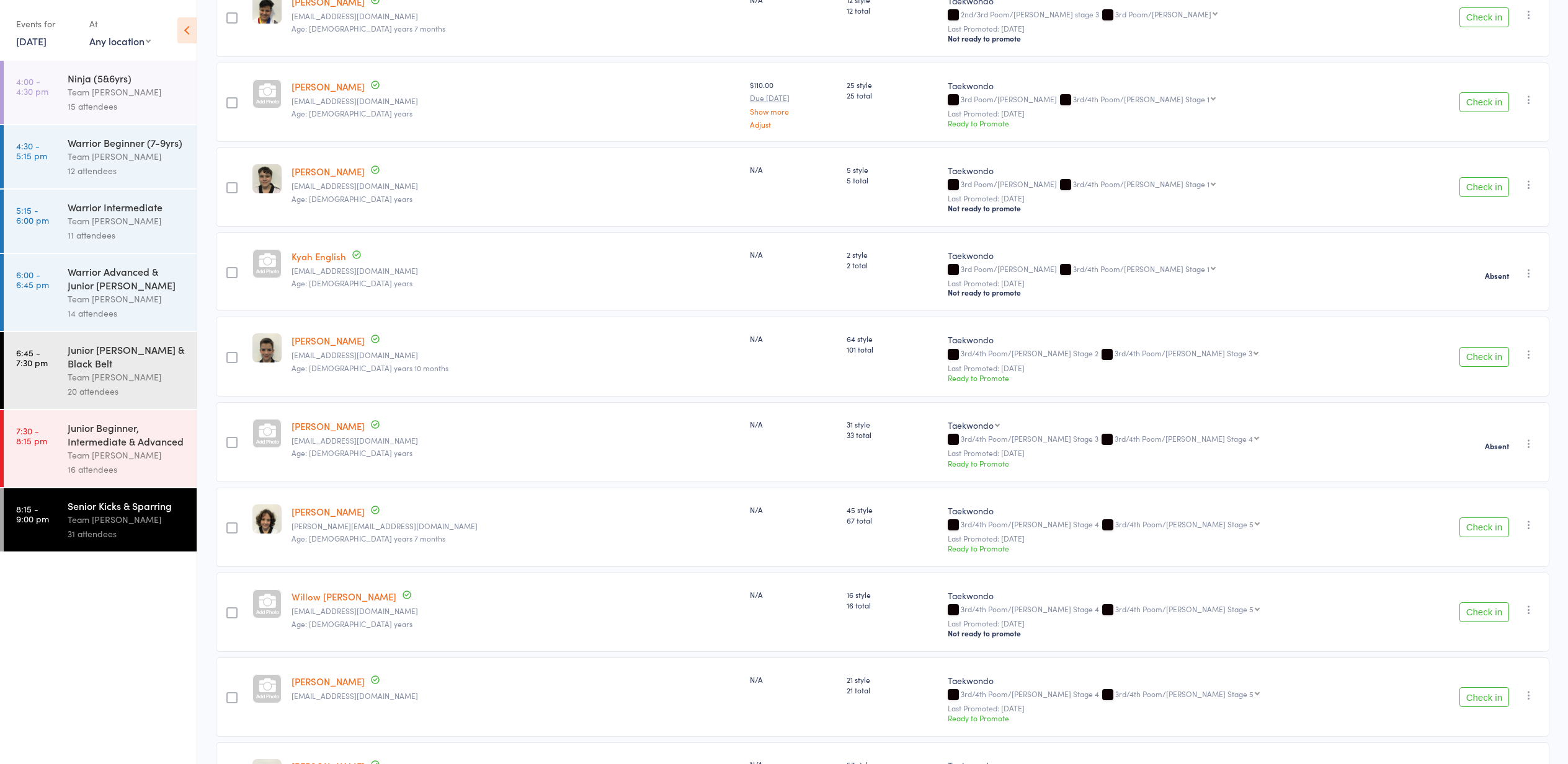
scroll to position [657, 0]
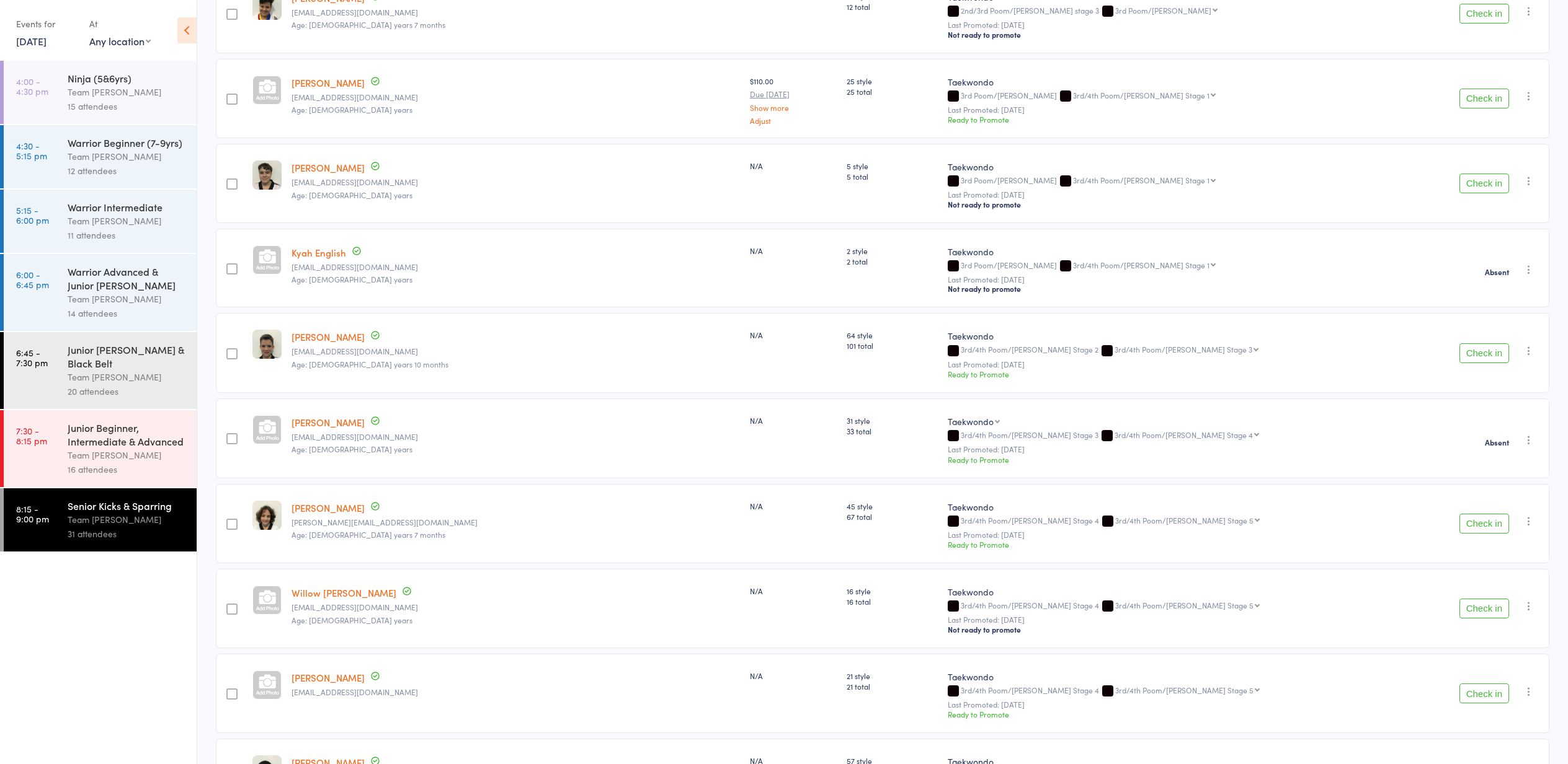
click at [1529, 519] on icon "button" at bounding box center [1529, 521] width 13 height 13
drag, startPoint x: 1485, startPoint y: 667, endPoint x: 1478, endPoint y: 667, distance: 7.0
click at [1485, 667] on li "Mark absent" at bounding box center [1484, 662] width 102 height 17
click at [1529, 522] on icon "button" at bounding box center [1529, 521] width 13 height 13
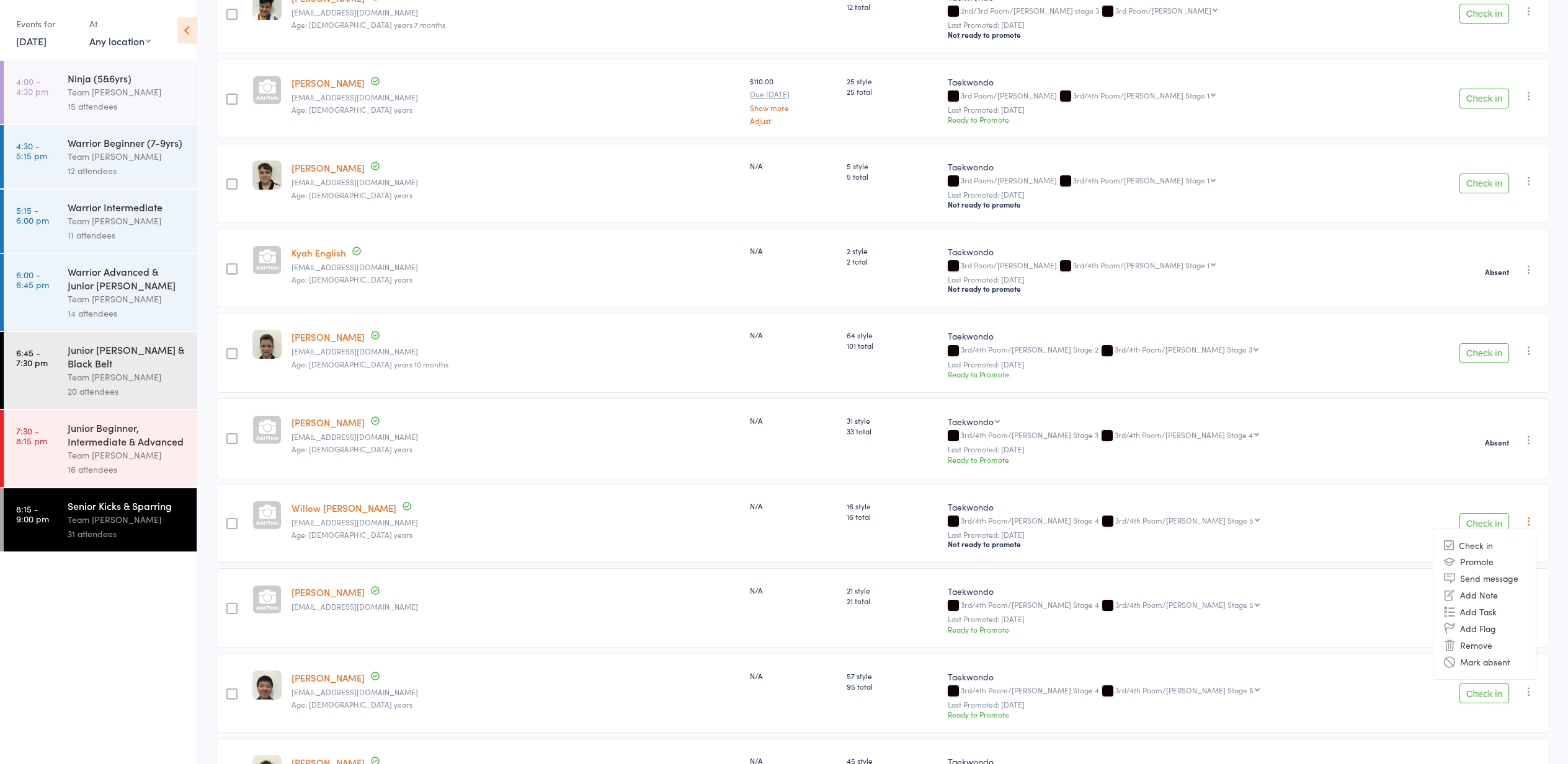
click at [1492, 662] on li "Mark absent" at bounding box center [1484, 662] width 102 height 17
click at [1483, 609] on button "Check in" at bounding box center [1484, 609] width 50 height 19
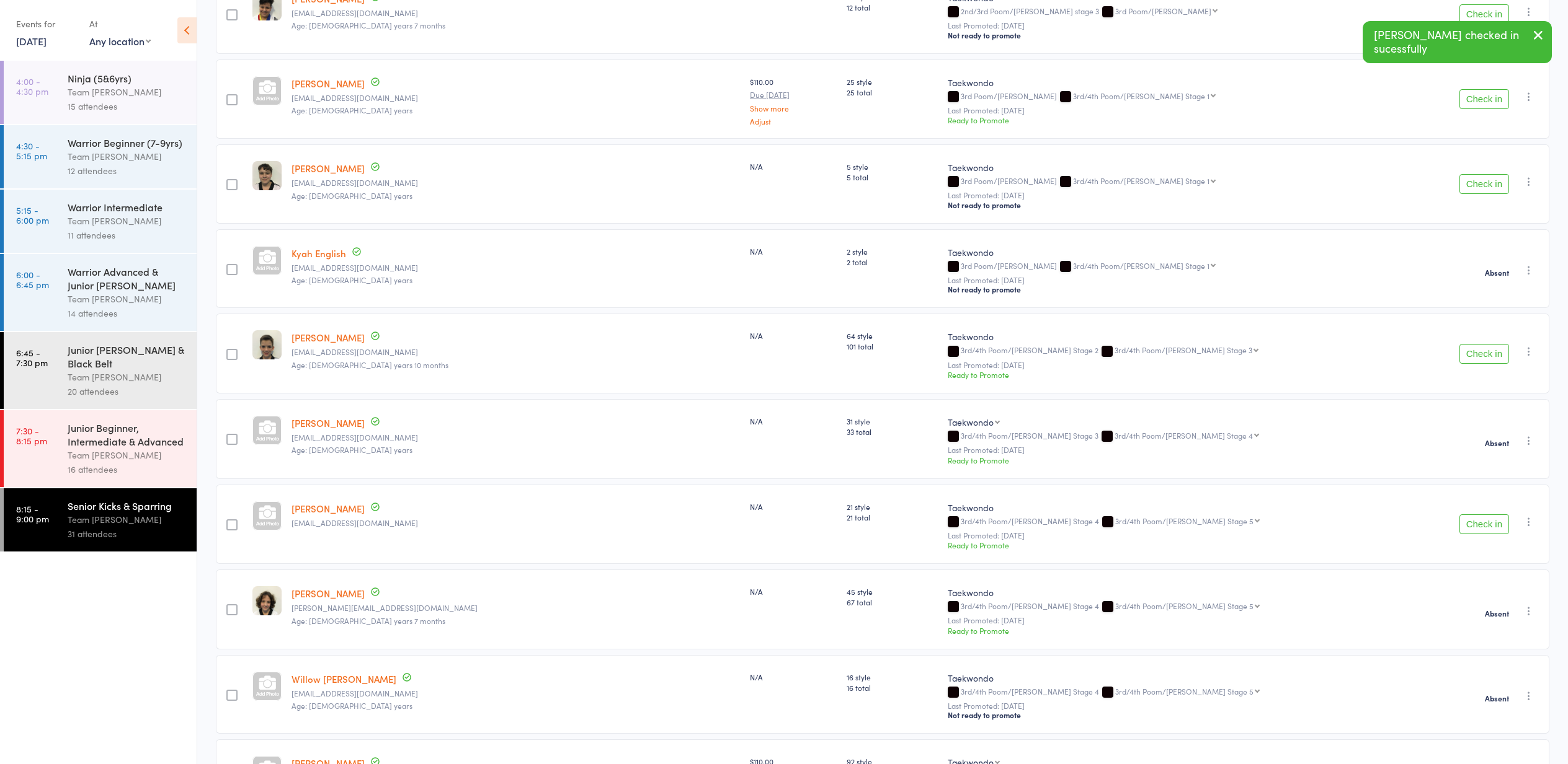
click at [1482, 521] on button "Check in" at bounding box center [1484, 524] width 50 height 19
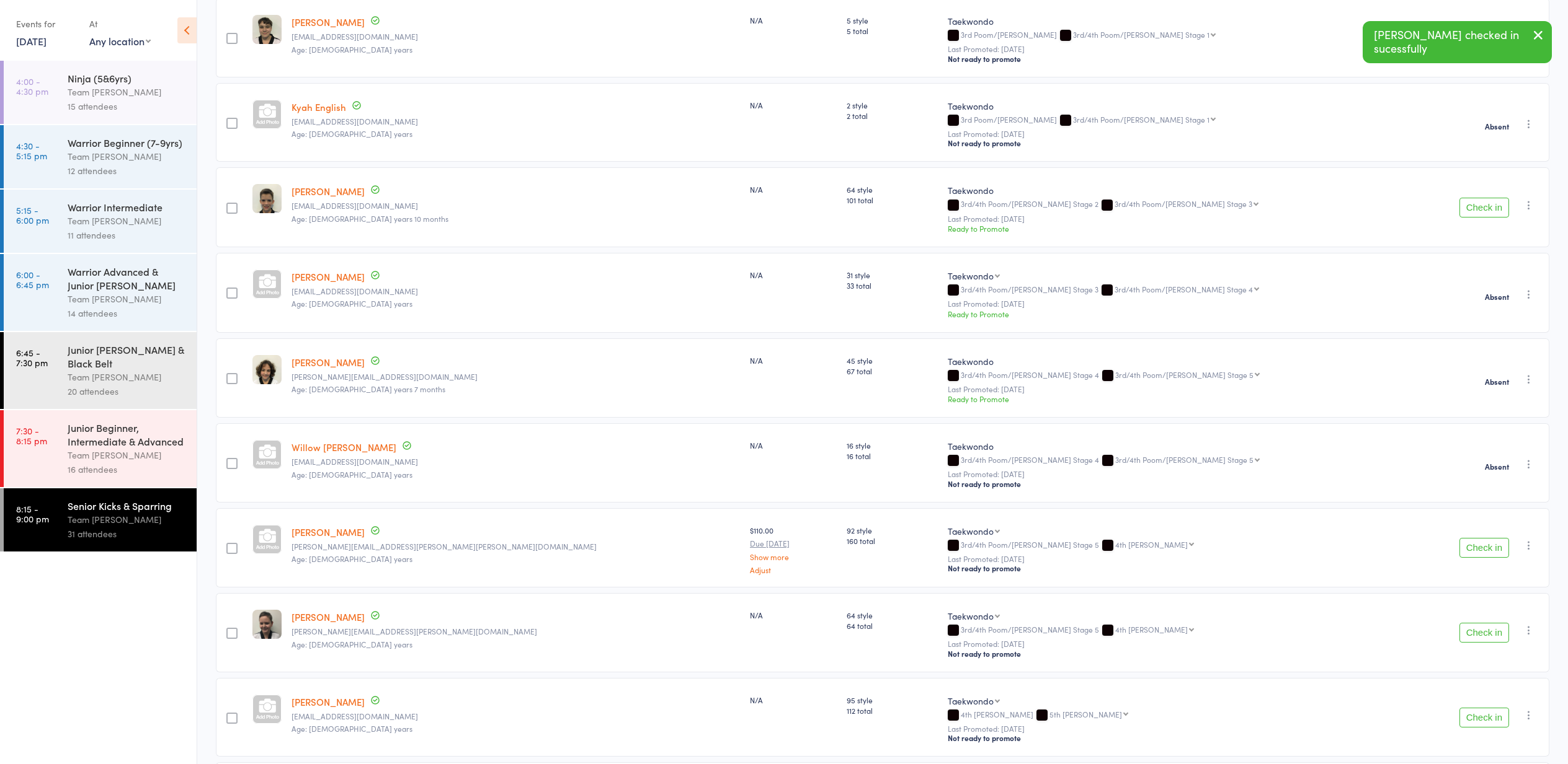
scroll to position [826, 0]
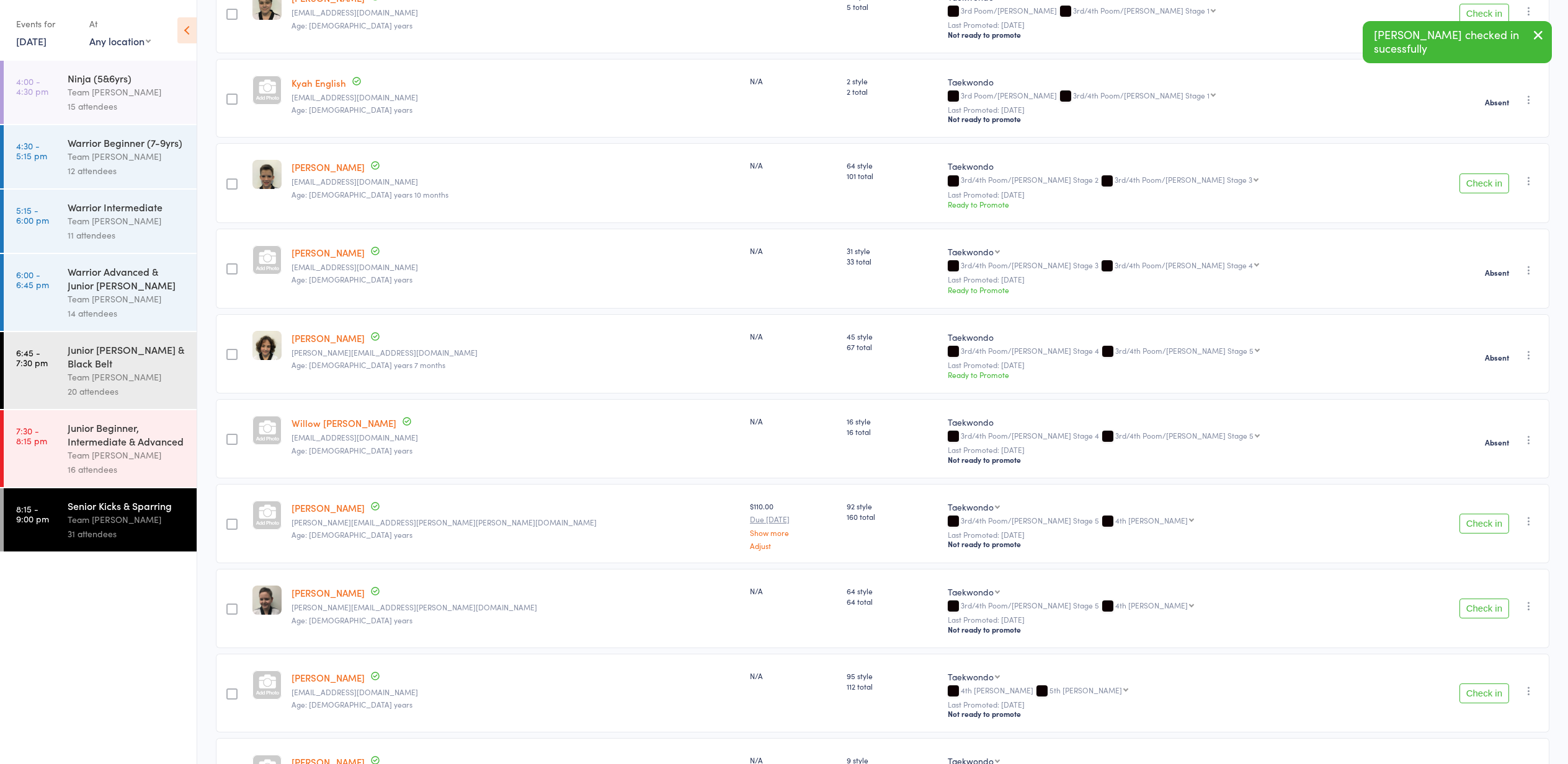
click at [1475, 521] on button "Check in" at bounding box center [1484, 523] width 50 height 19
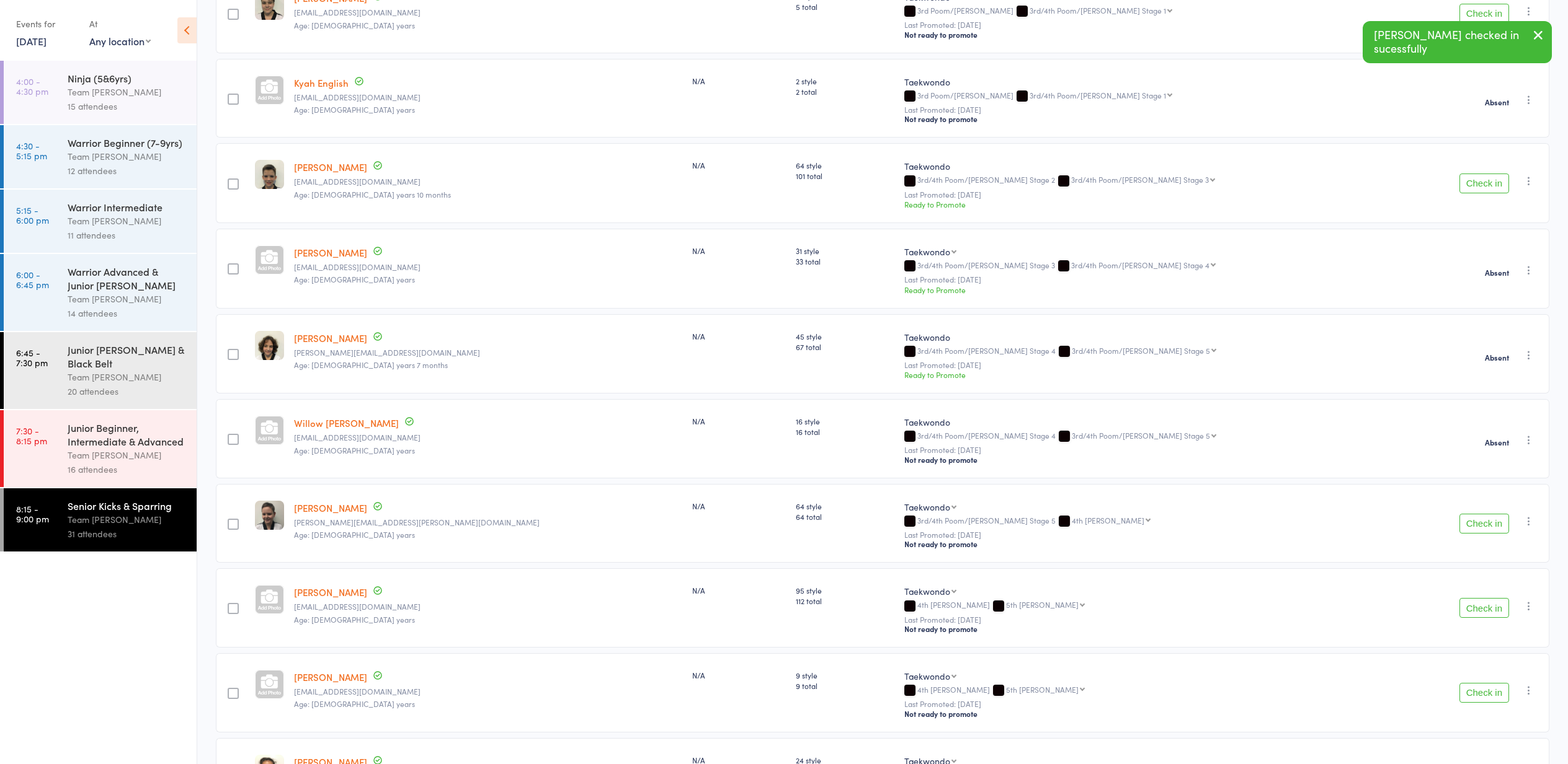
click at [1477, 522] on button "Check in" at bounding box center [1484, 523] width 50 height 19
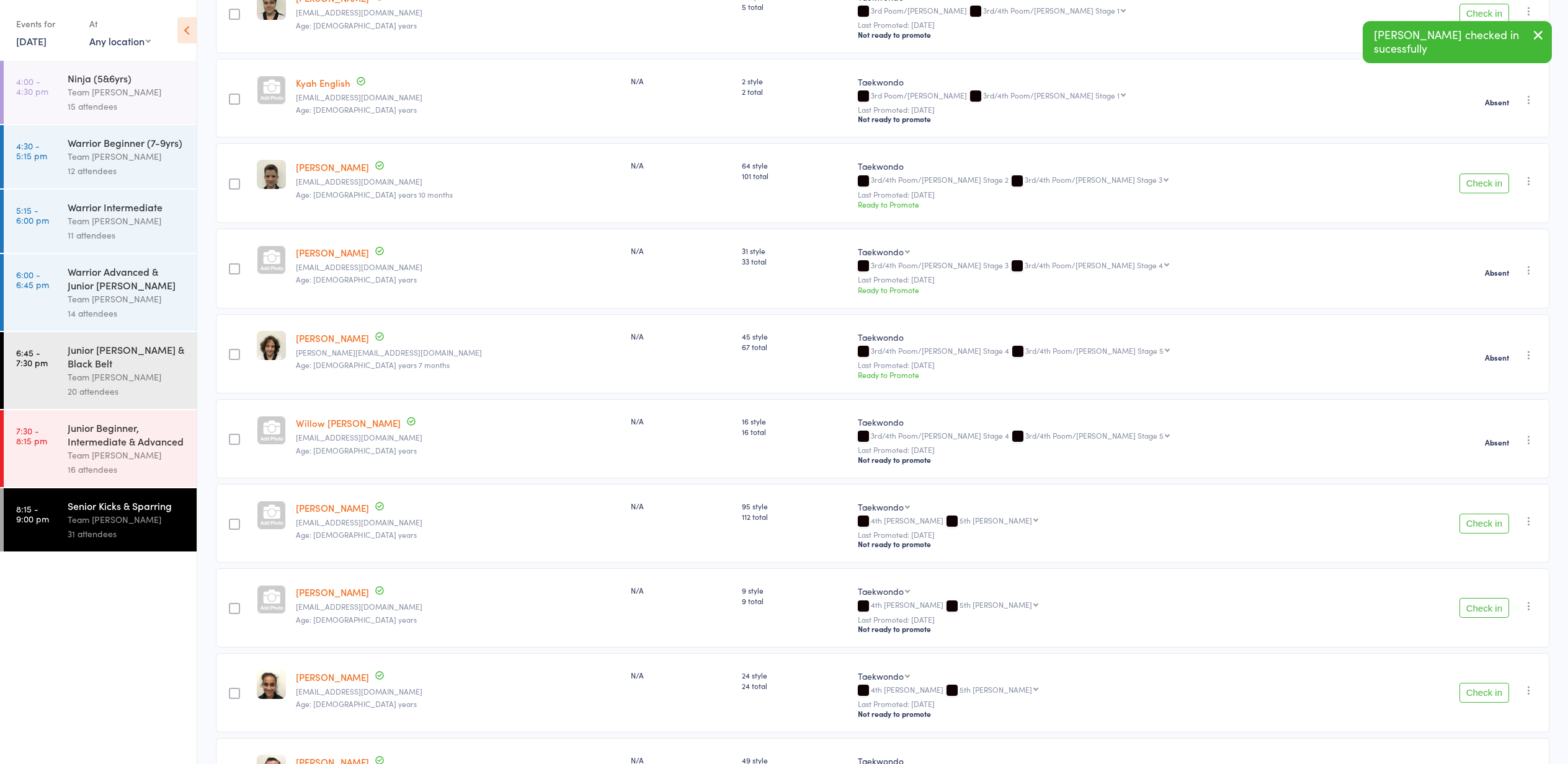
click at [1484, 524] on button "Check in" at bounding box center [1484, 523] width 50 height 19
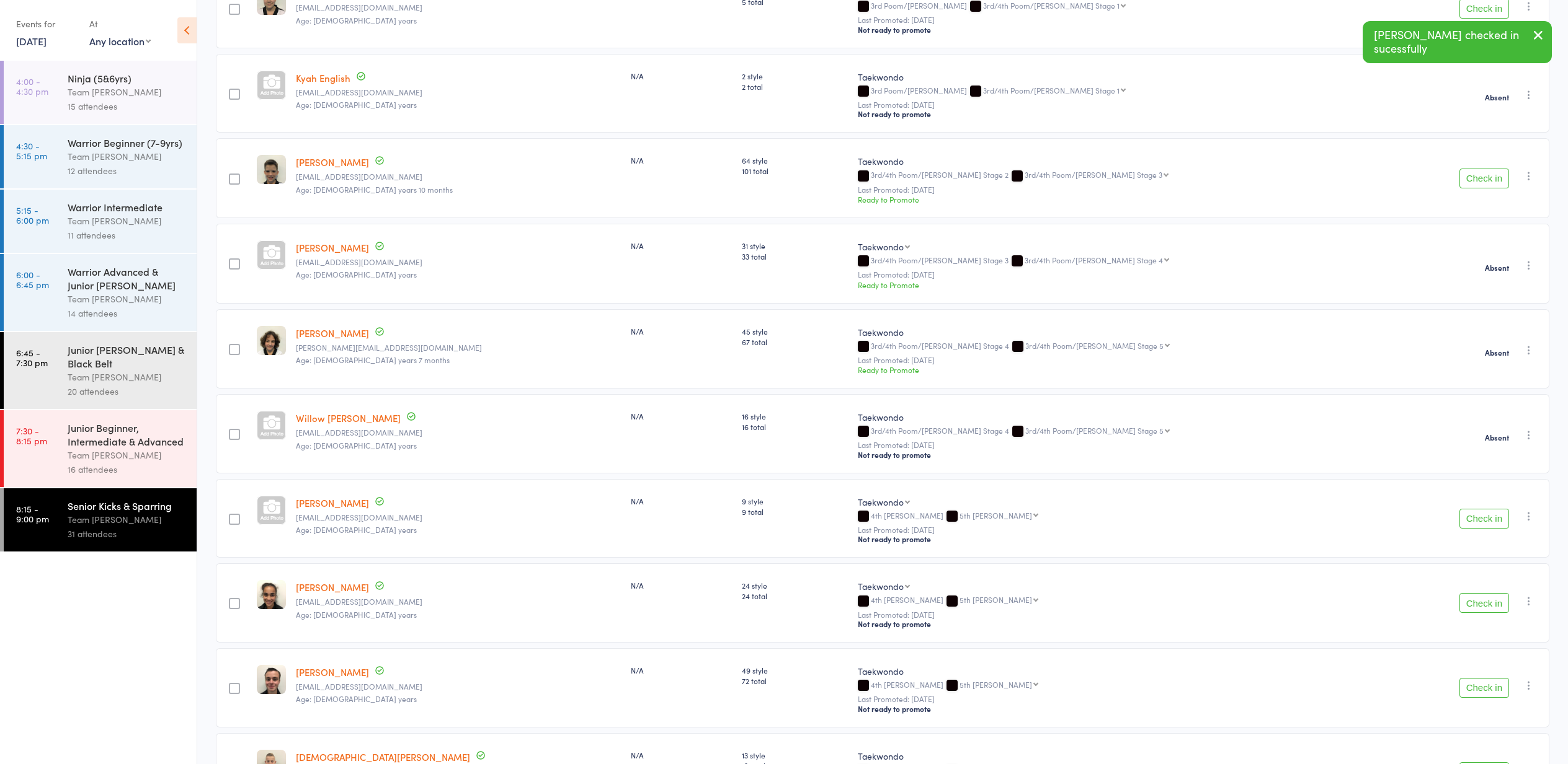
scroll to position [830, 1]
click at [1530, 516] on icon "button" at bounding box center [1529, 516] width 13 height 13
click at [1503, 663] on li "Mark absent" at bounding box center [1484, 658] width 102 height 17
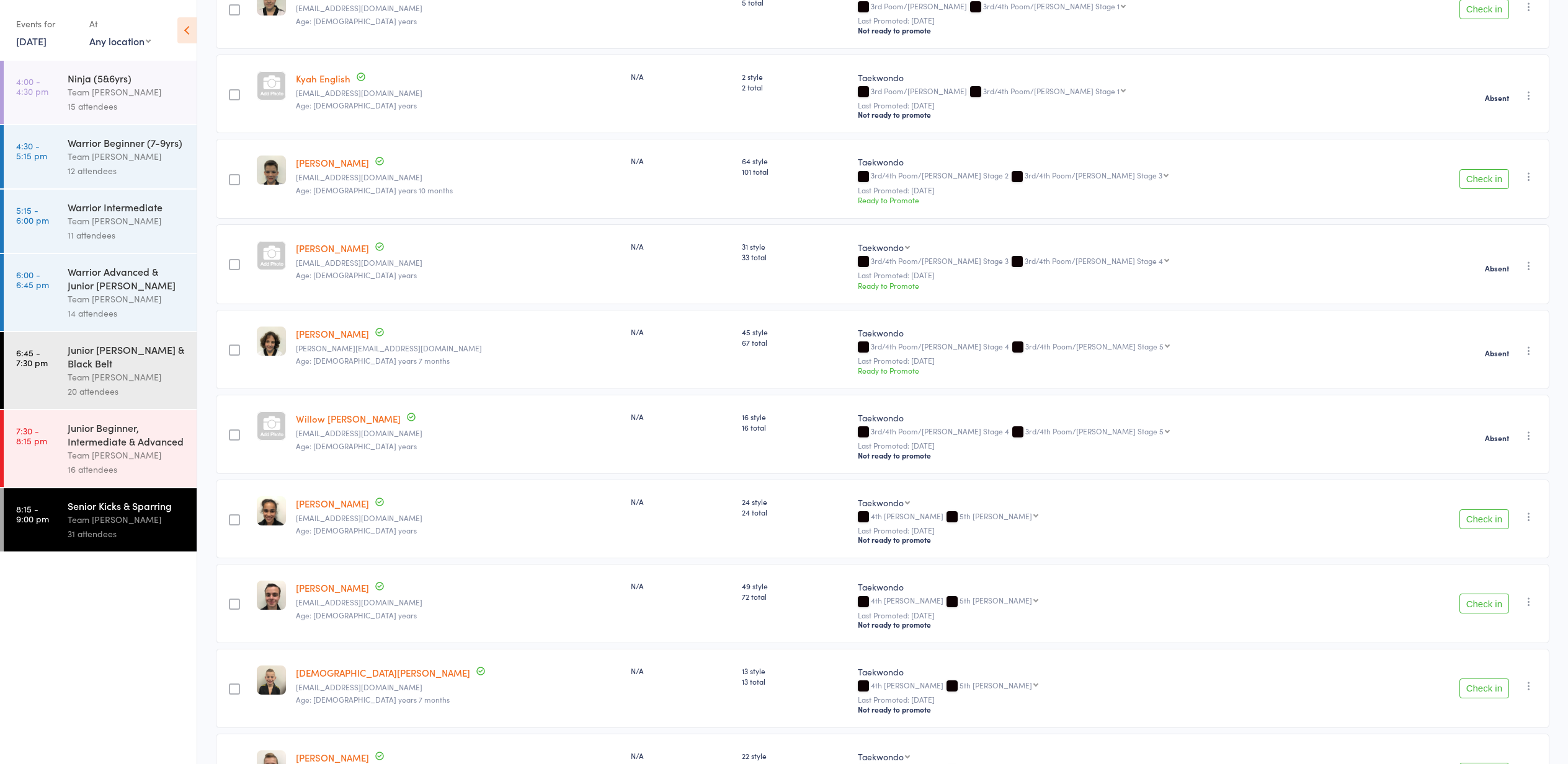
scroll to position [828, 0]
click at [1486, 605] on button "Check in" at bounding box center [1484, 605] width 50 height 19
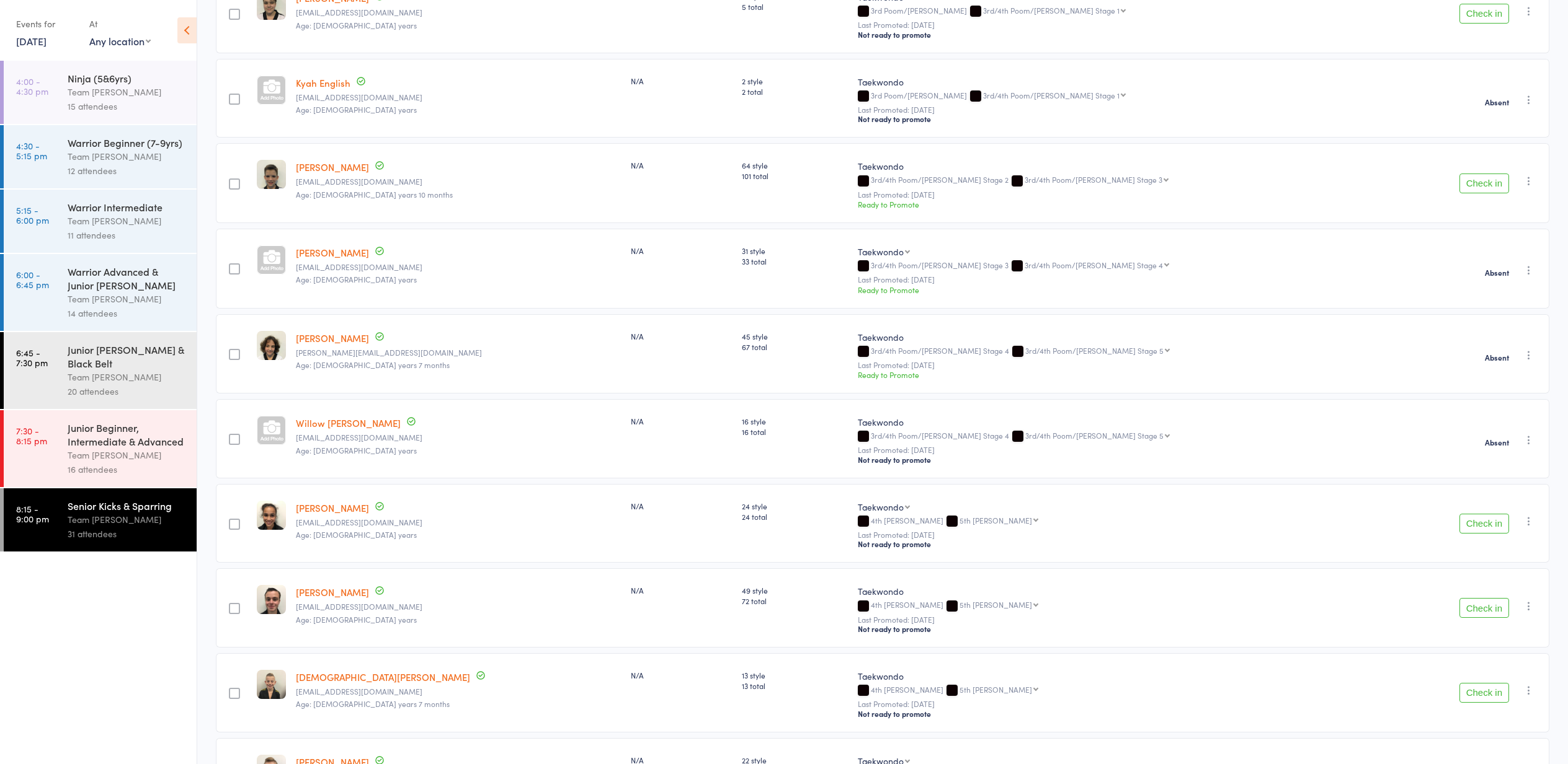
scroll to position [823, 0]
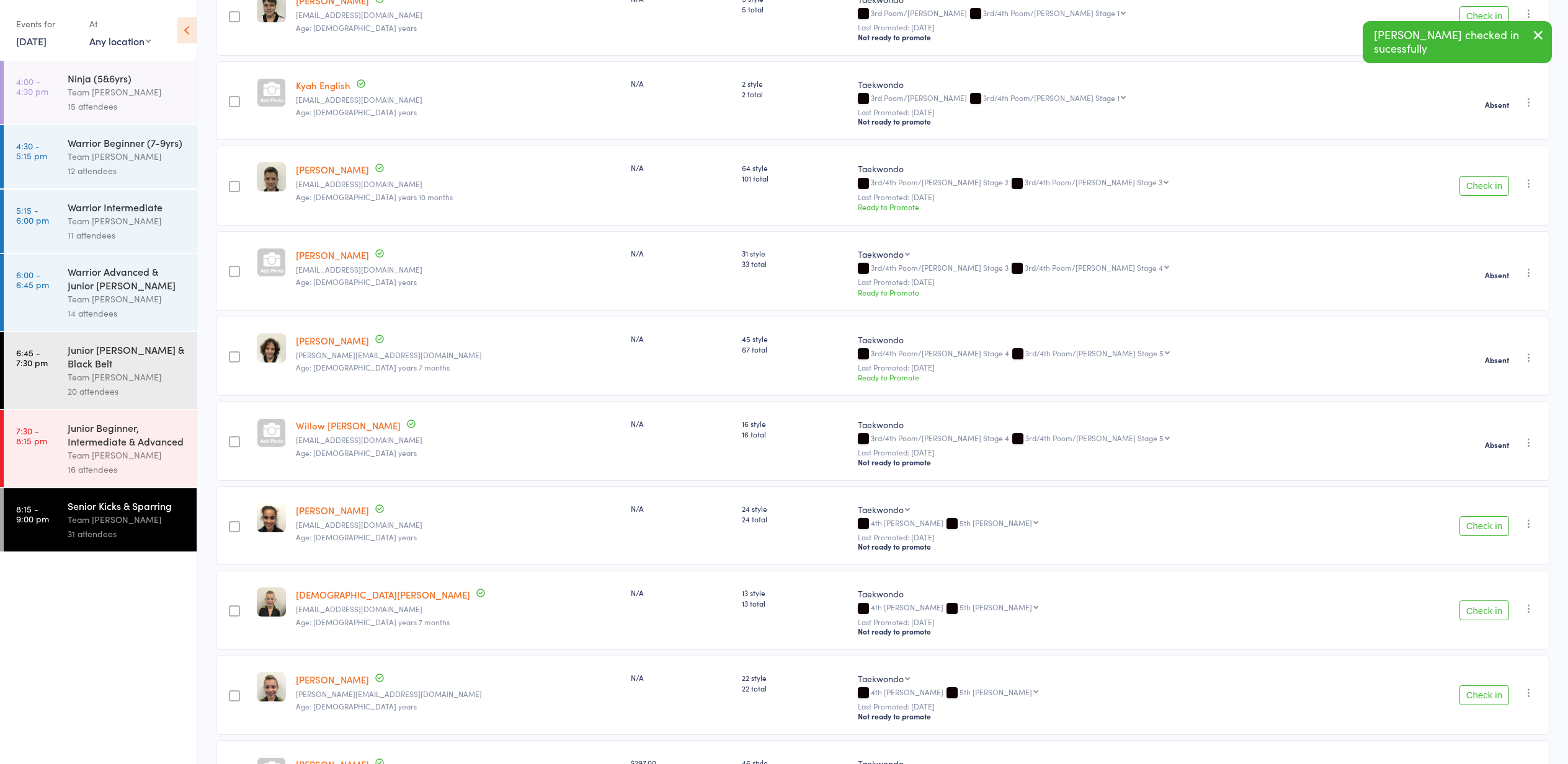
click at [1484, 531] on button "Check in" at bounding box center [1484, 526] width 50 height 19
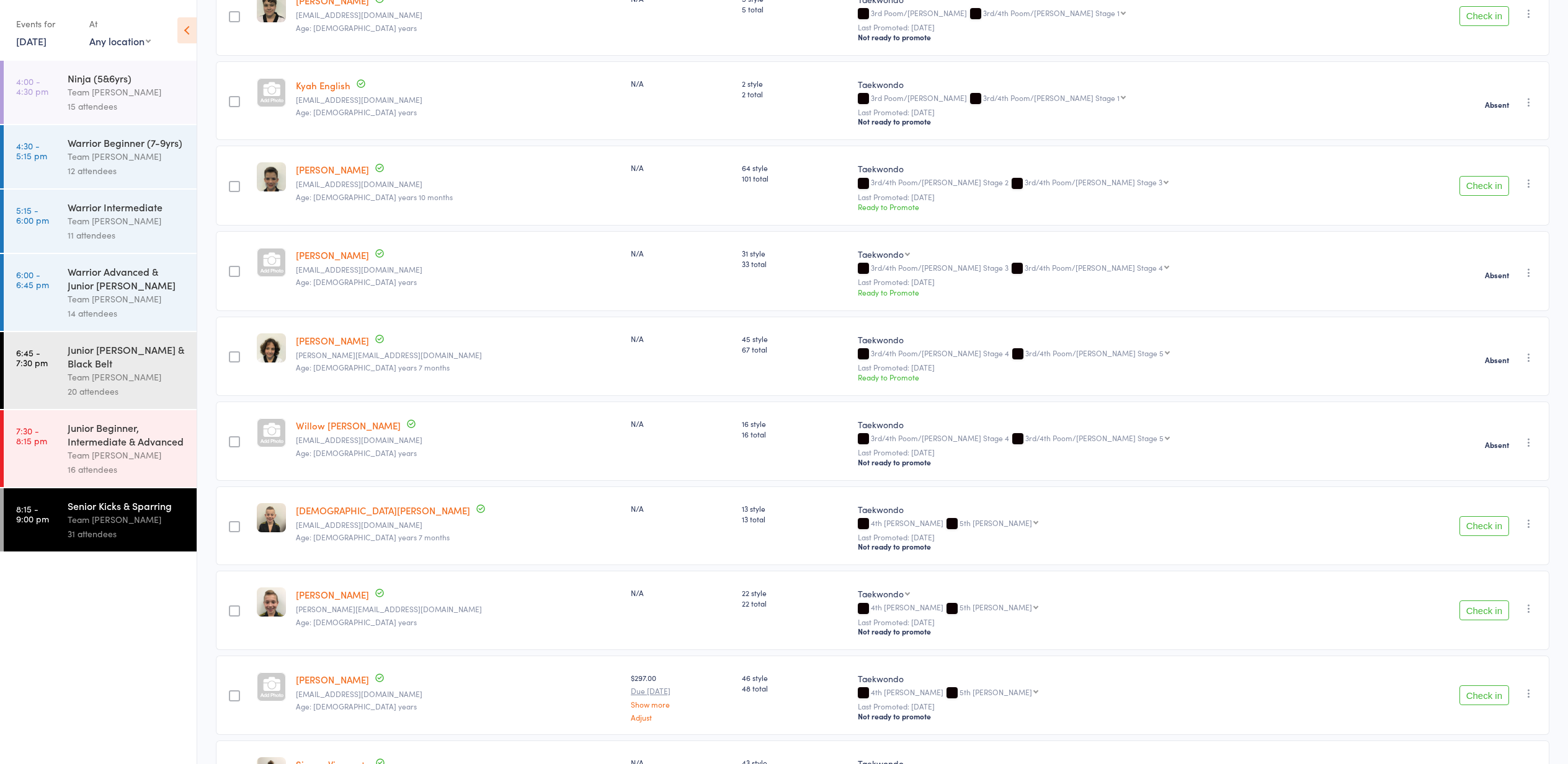
click at [1531, 523] on icon "button" at bounding box center [1529, 523] width 13 height 13
click at [1493, 664] on li "Mark absent" at bounding box center [1484, 665] width 102 height 17
click at [1529, 607] on icon "button" at bounding box center [1529, 608] width 13 height 13
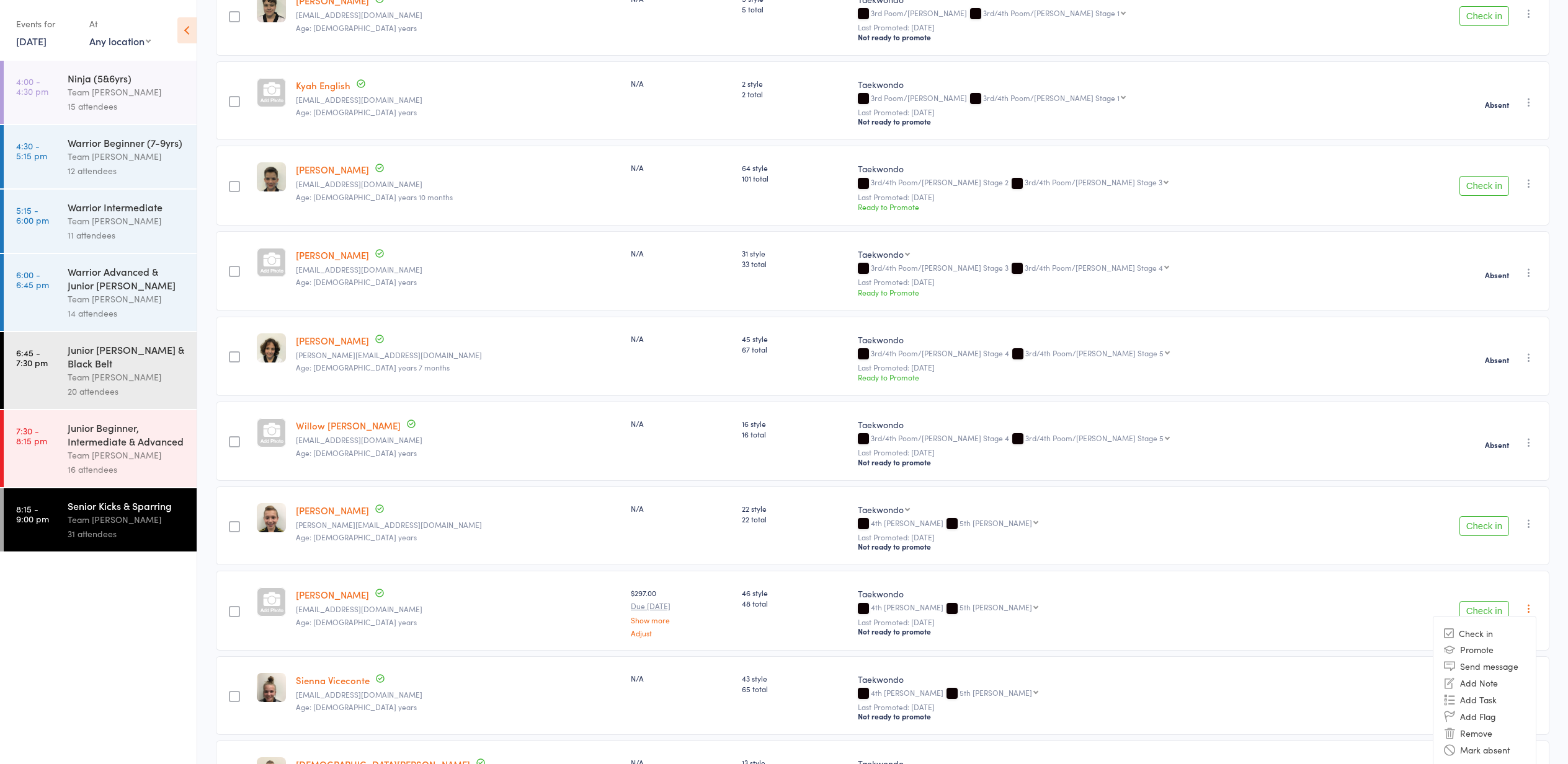
drag, startPoint x: 1490, startPoint y: 752, endPoint x: 1483, endPoint y: 754, distance: 7.3
click at [1490, 752] on li "Mark absent" at bounding box center [1484, 749] width 102 height 17
click at [1482, 612] on button "Check in" at bounding box center [1484, 610] width 50 height 19
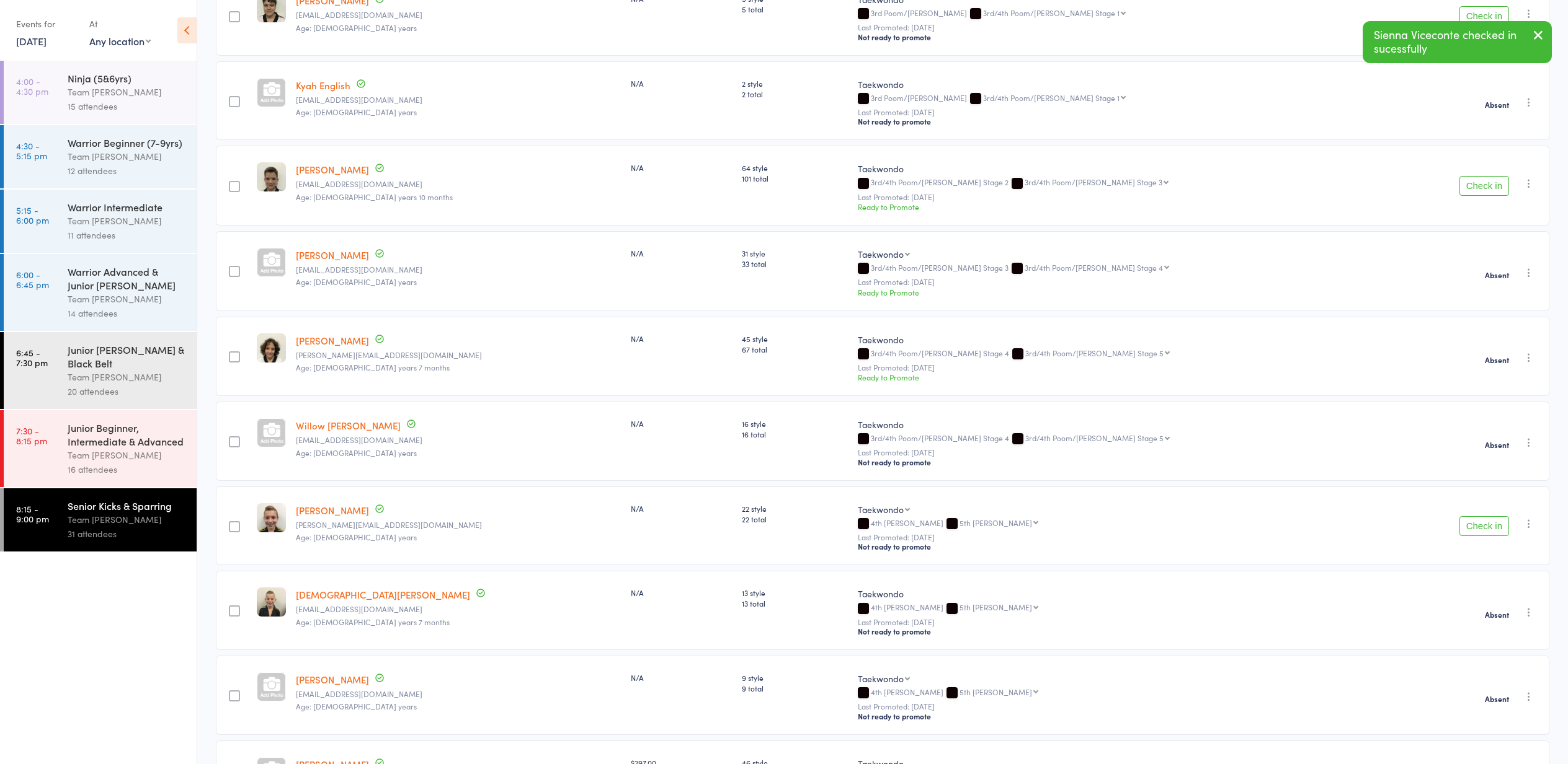
click at [1529, 524] on icon "button" at bounding box center [1529, 523] width 13 height 13
click at [1498, 668] on li "Mark absent" at bounding box center [1484, 665] width 102 height 17
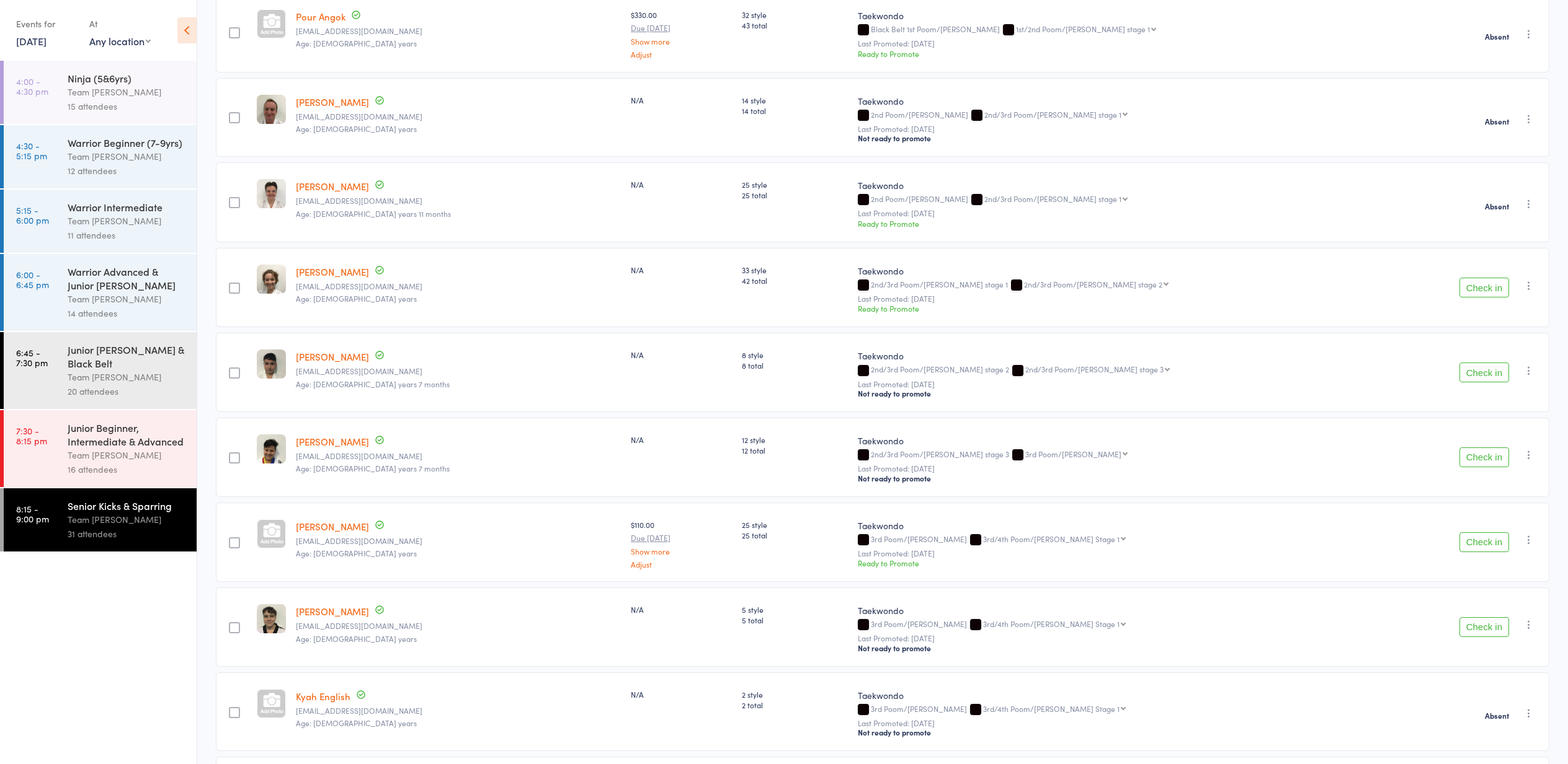
scroll to position [213, 0]
click at [1528, 452] on icon "button" at bounding box center [1529, 453] width 13 height 13
drag, startPoint x: 1510, startPoint y: 595, endPoint x: 1505, endPoint y: 592, distance: 5.8
click at [1510, 594] on li "Mark absent" at bounding box center [1484, 594] width 102 height 17
click at [1526, 536] on icon "button" at bounding box center [1529, 538] width 13 height 13
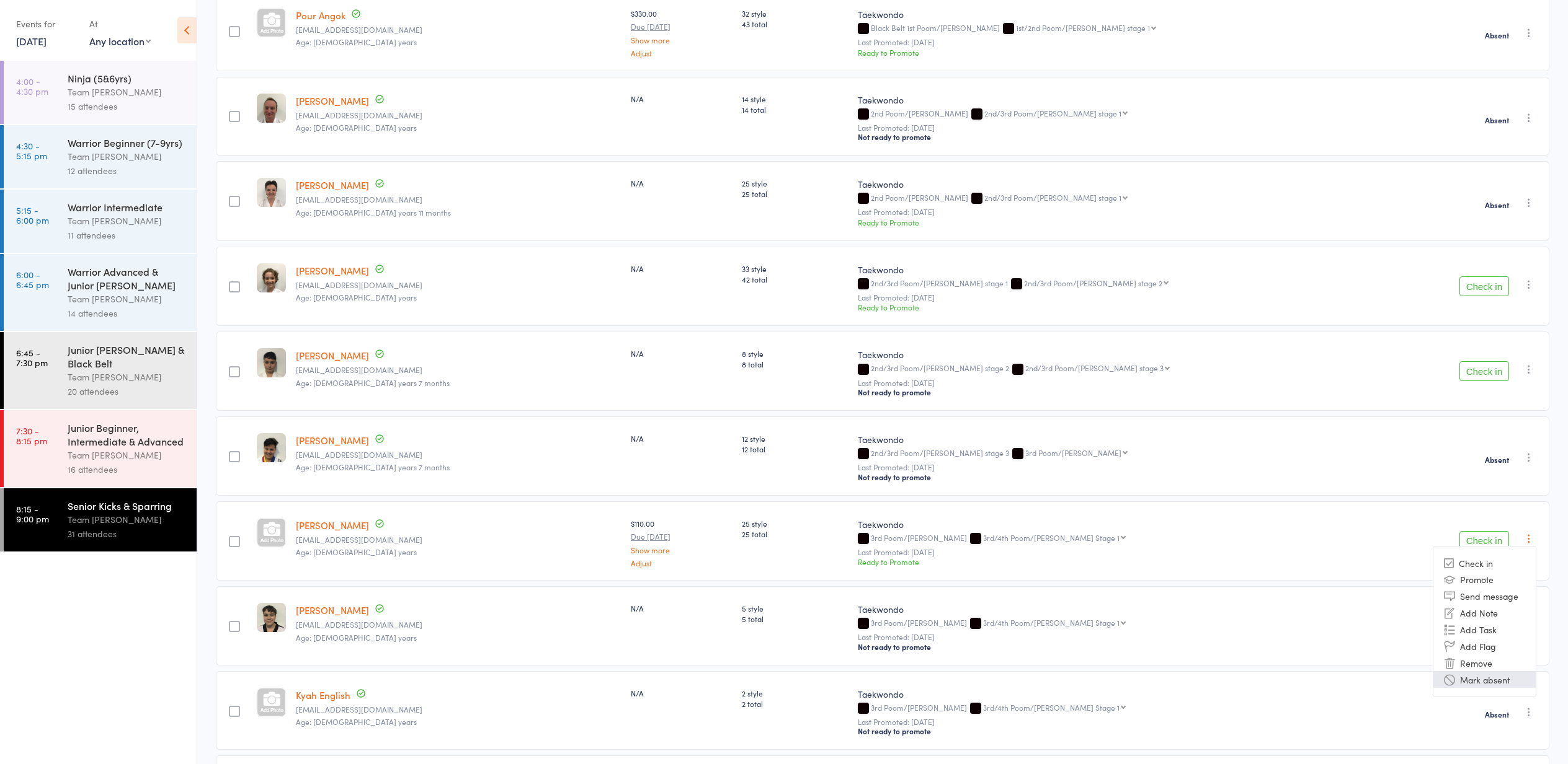
click at [1501, 680] on li "Mark absent" at bounding box center [1484, 679] width 102 height 17
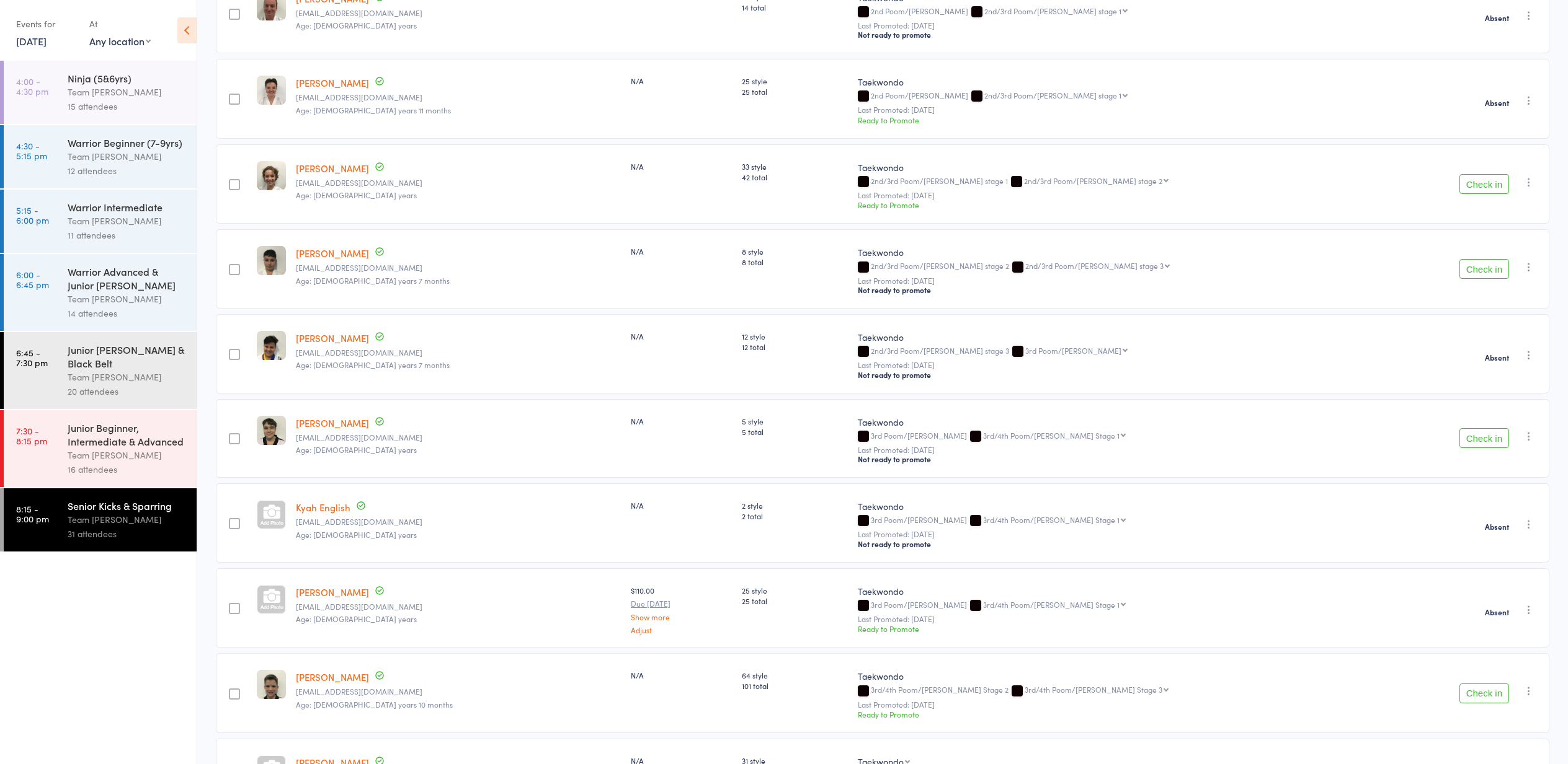
scroll to position [313, 0]
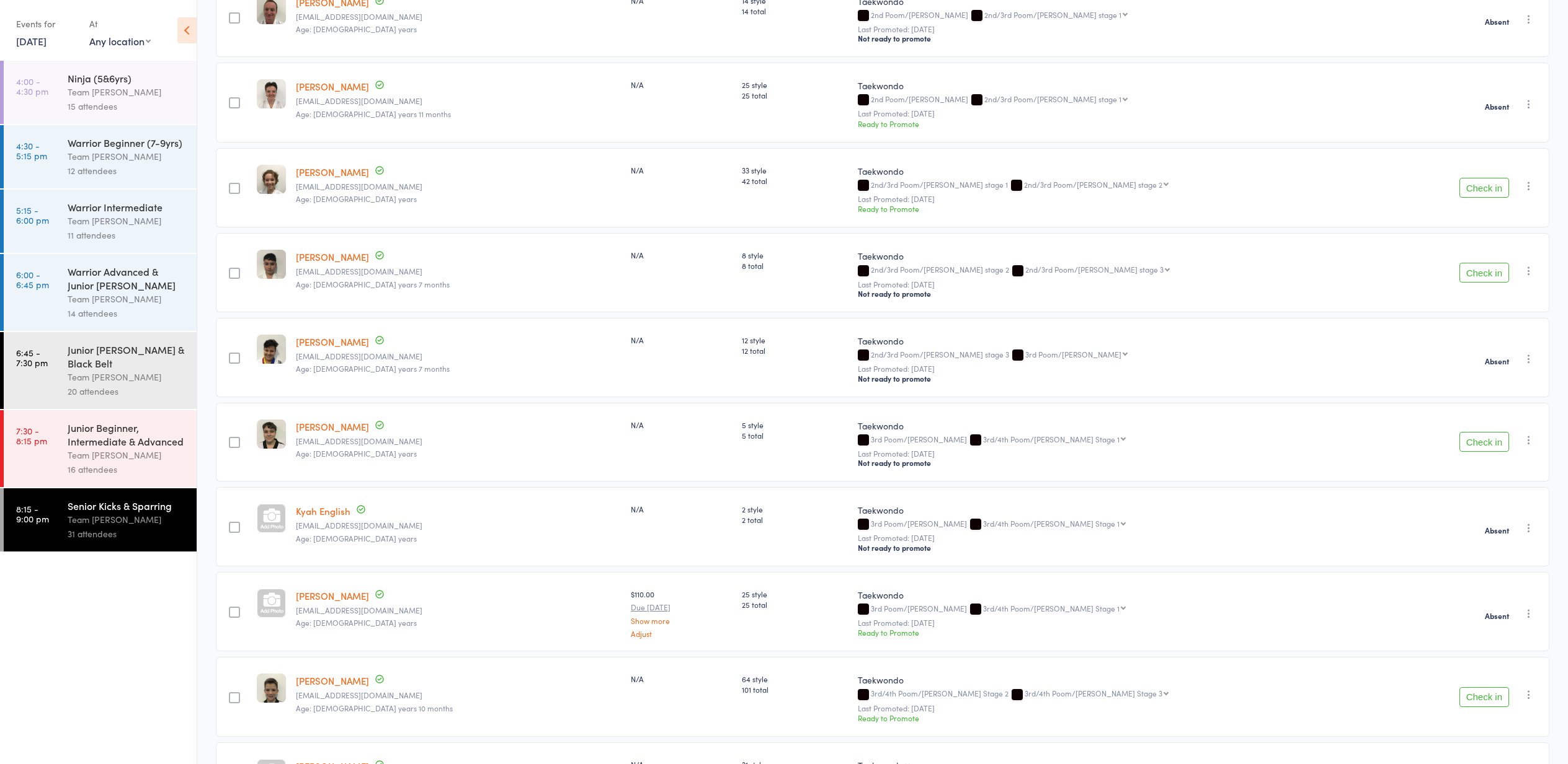
click at [1528, 693] on icon "button" at bounding box center [1529, 695] width 13 height 13
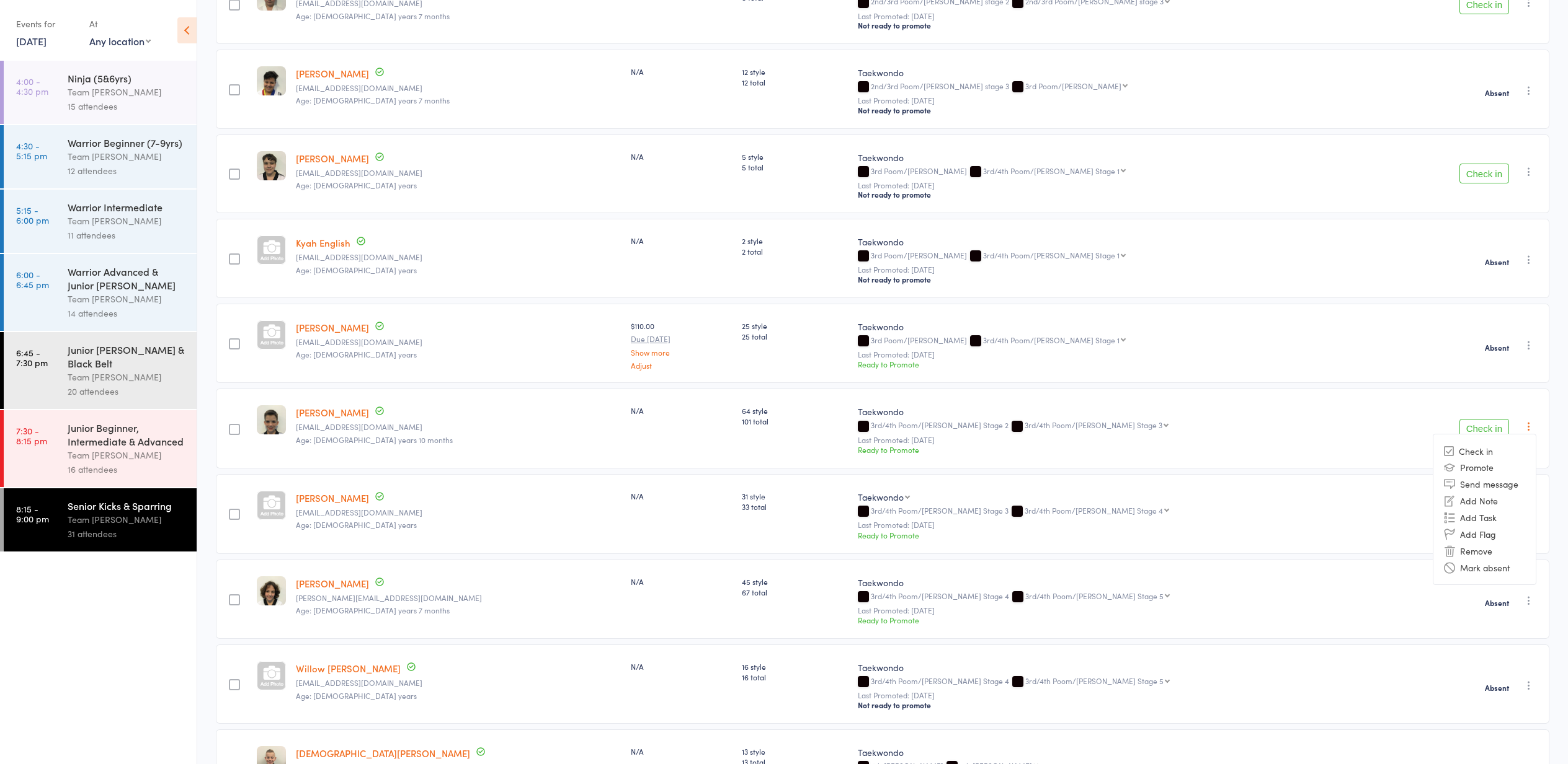
scroll to position [583, 0]
click at [1484, 570] on li "Mark absent" at bounding box center [1484, 565] width 102 height 17
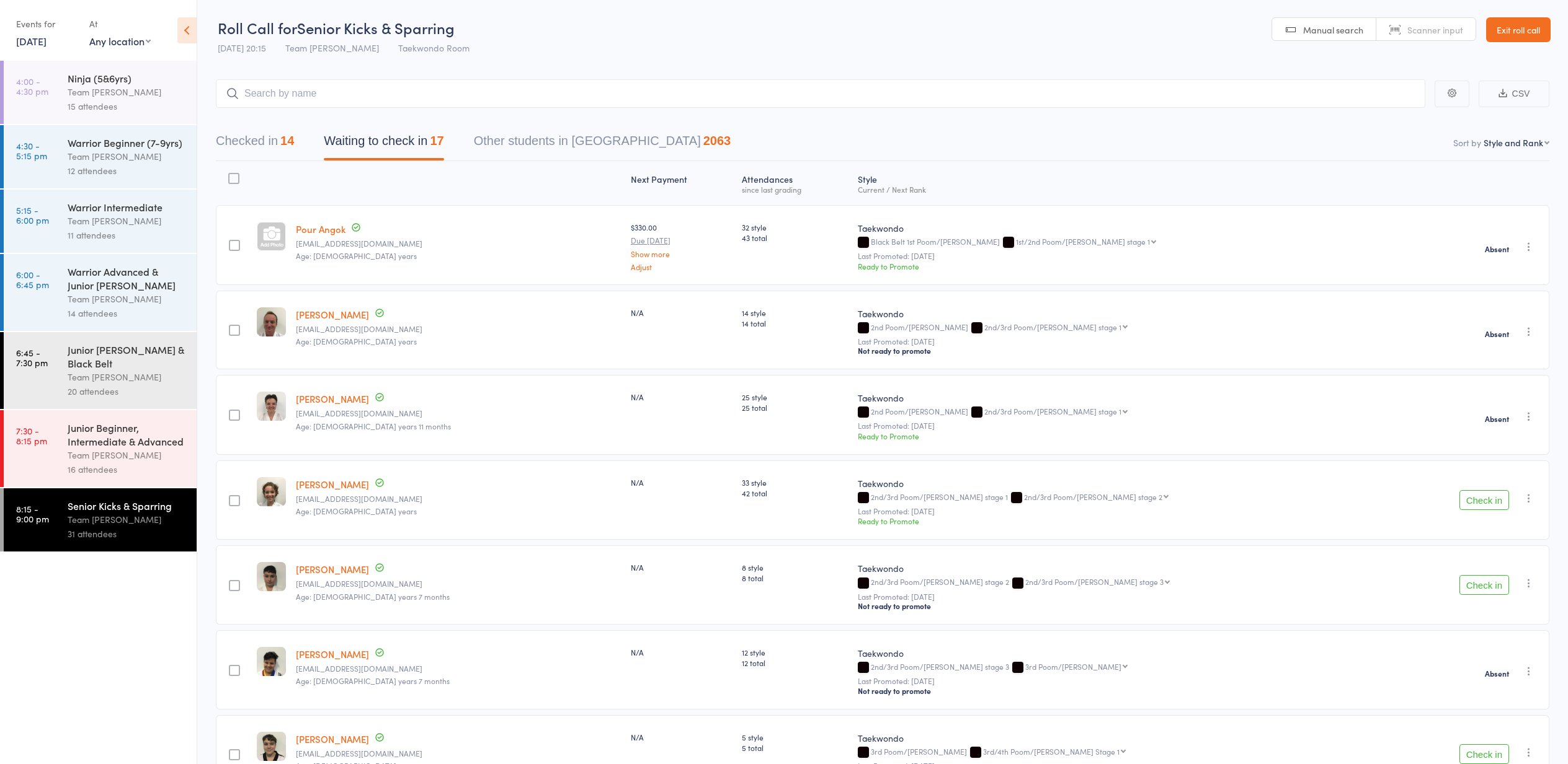
scroll to position [0, 0]
click at [1530, 496] on icon "button" at bounding box center [1529, 498] width 13 height 13
click at [1491, 643] on li "Mark absent" at bounding box center [1484, 639] width 102 height 17
click at [1528, 582] on icon "button" at bounding box center [1529, 583] width 13 height 13
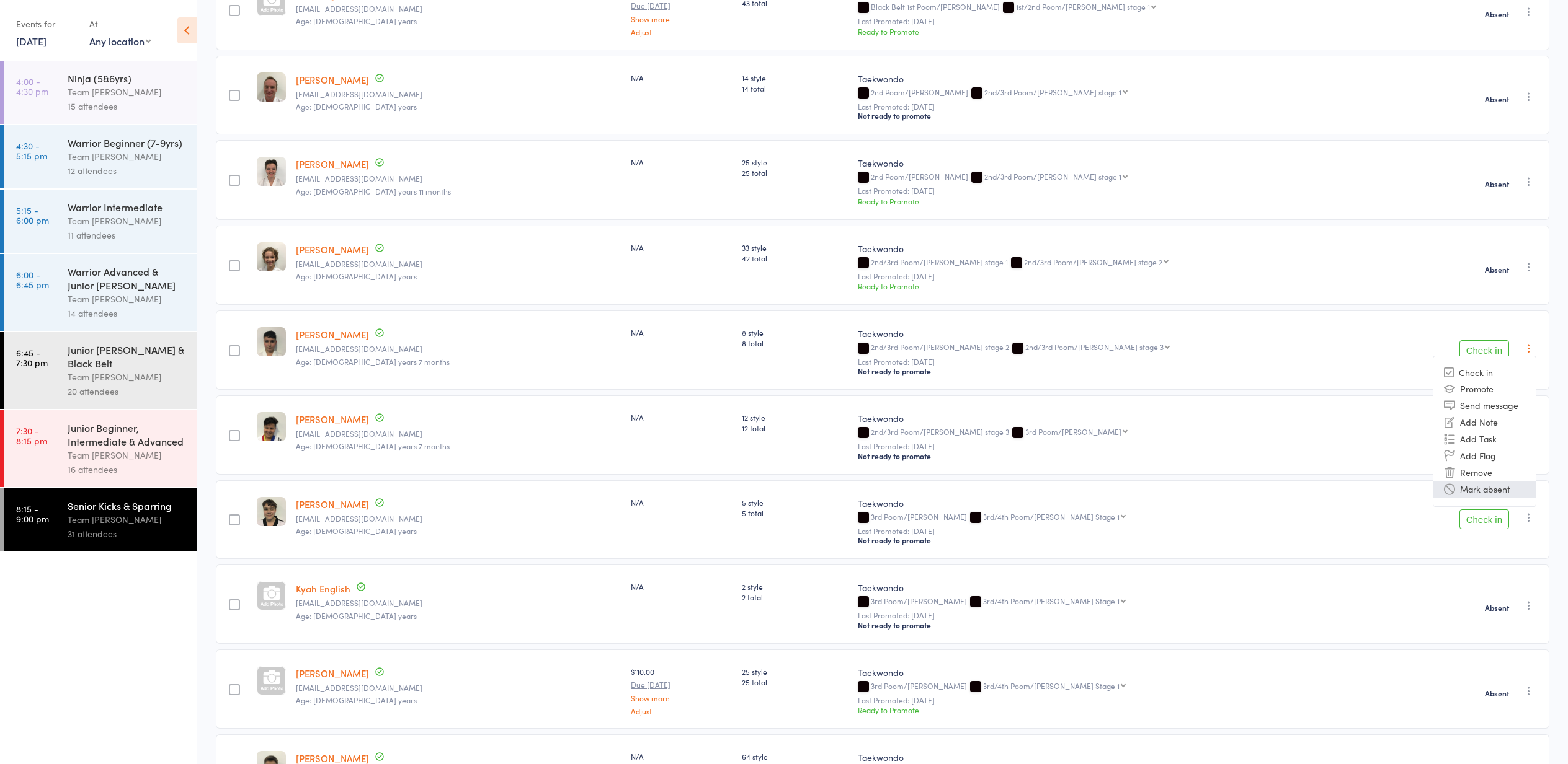
scroll to position [235, 1]
click at [1479, 491] on li "Mark absent" at bounding box center [1484, 489] width 102 height 17
click at [1528, 517] on icon "button" at bounding box center [1529, 517] width 13 height 13
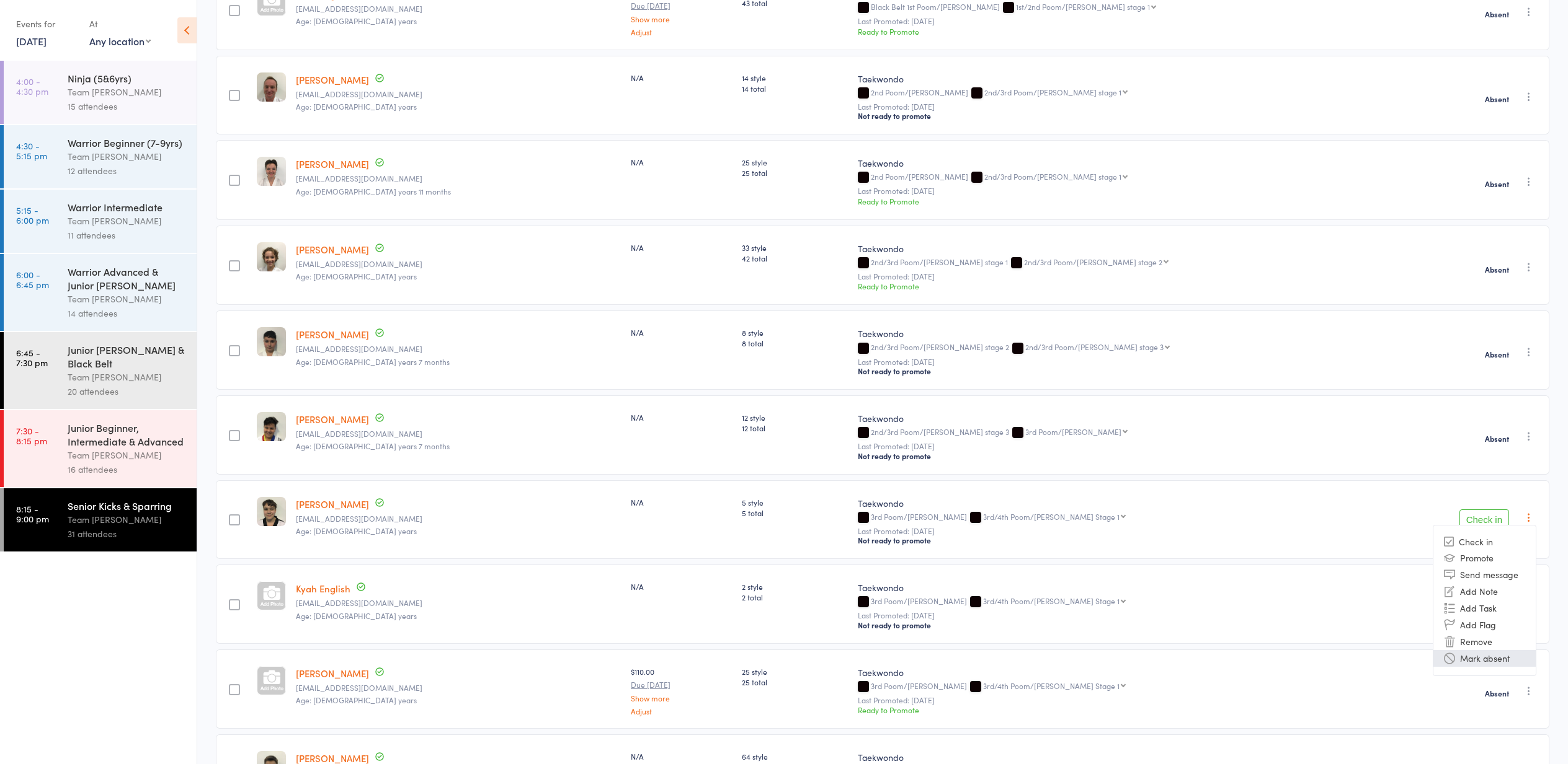
click at [1486, 657] on li "Mark absent" at bounding box center [1484, 658] width 102 height 17
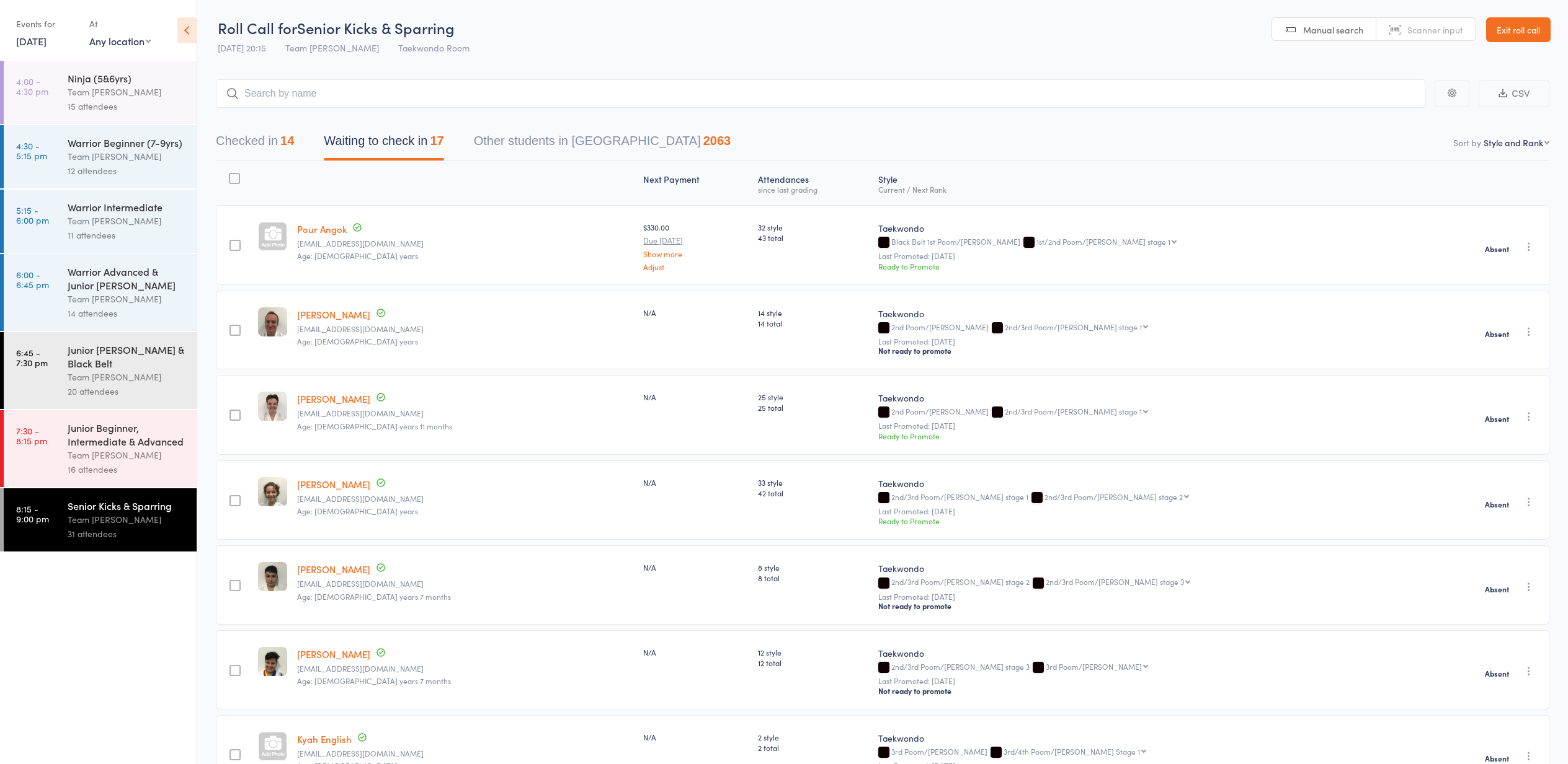
scroll to position [0, 0]
click at [1512, 28] on link "Exit roll call" at bounding box center [1518, 29] width 64 height 24
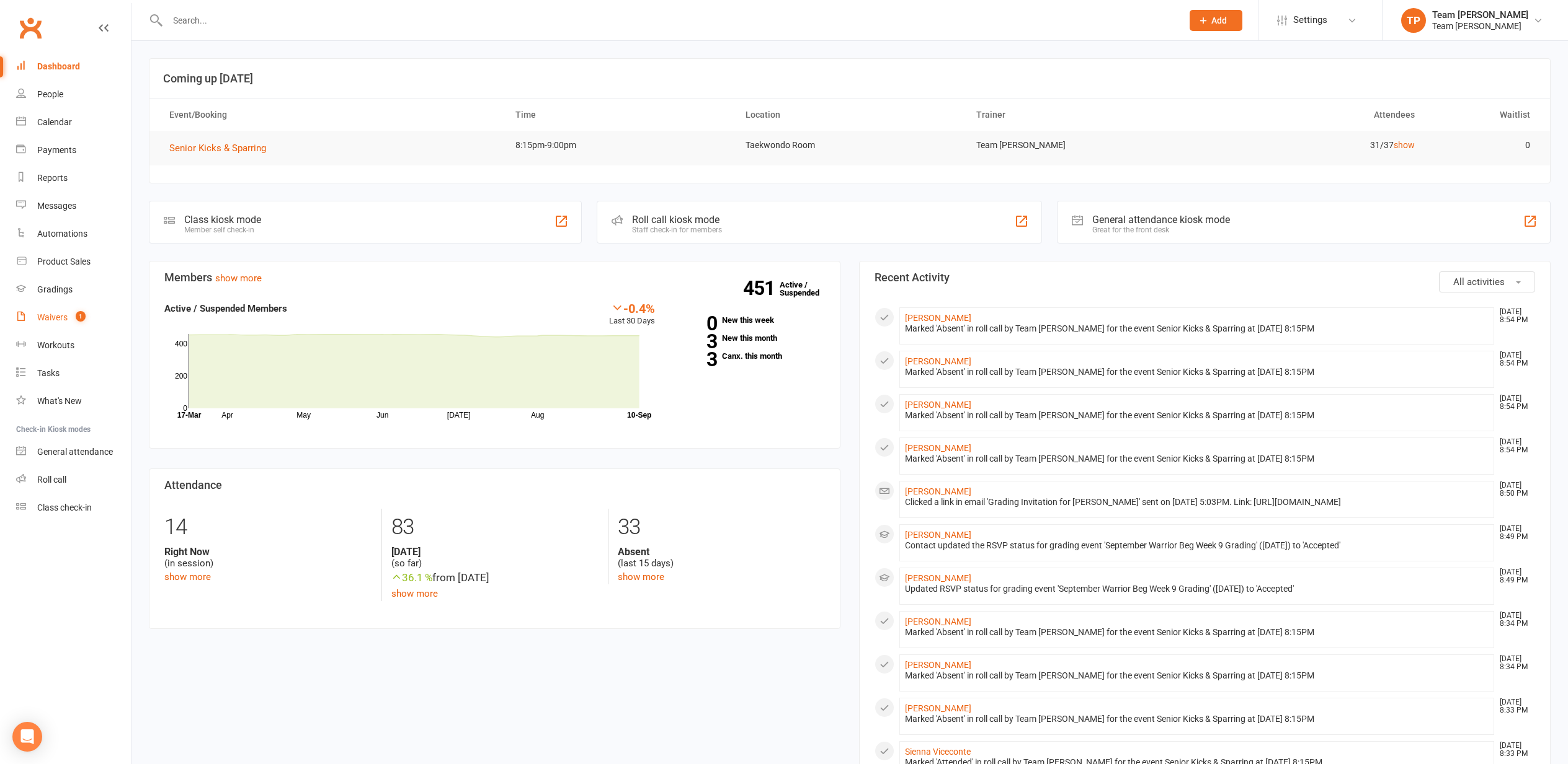
click at [50, 316] on div "Waivers" at bounding box center [52, 318] width 30 height 10
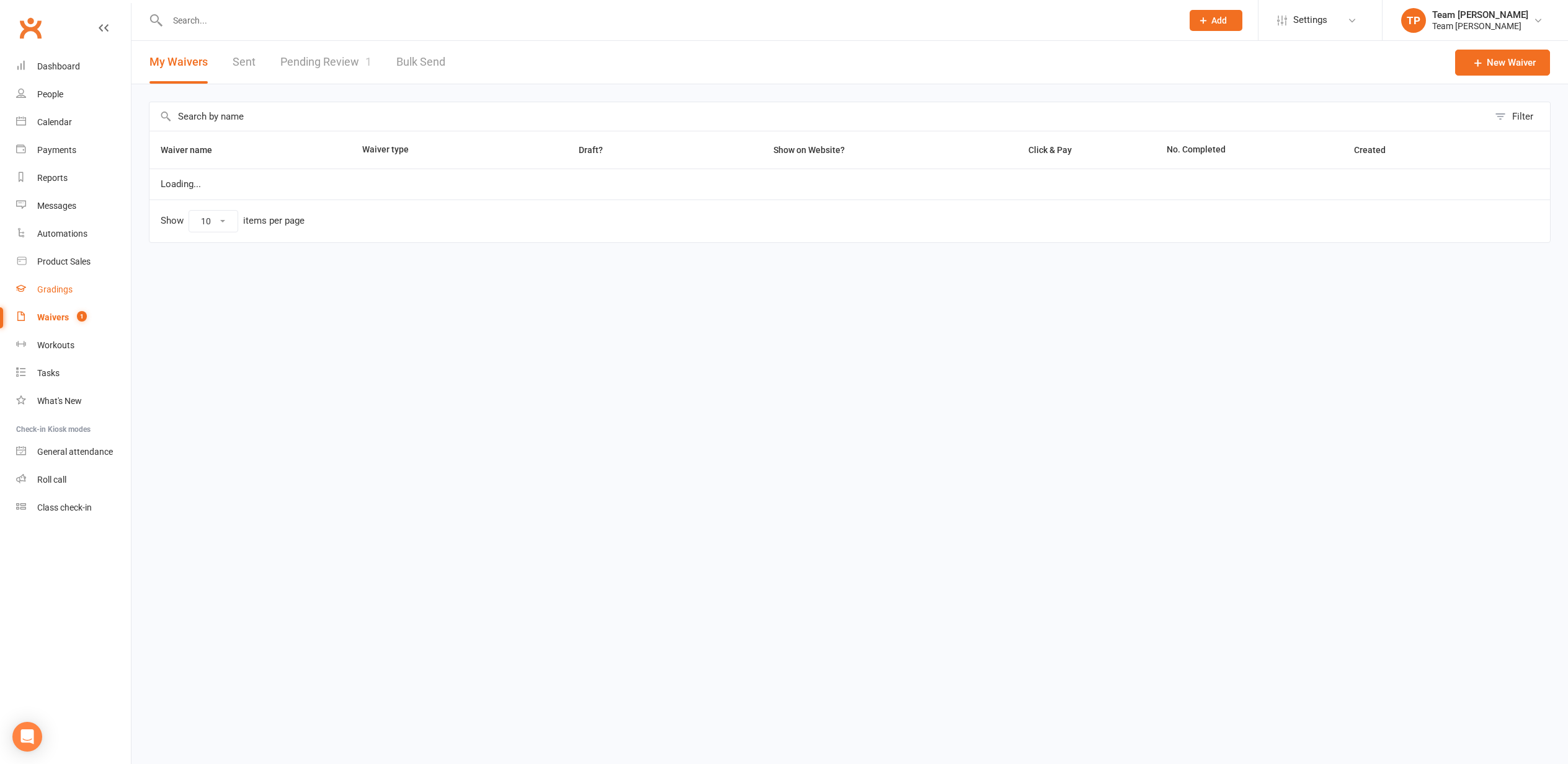
select select "25"
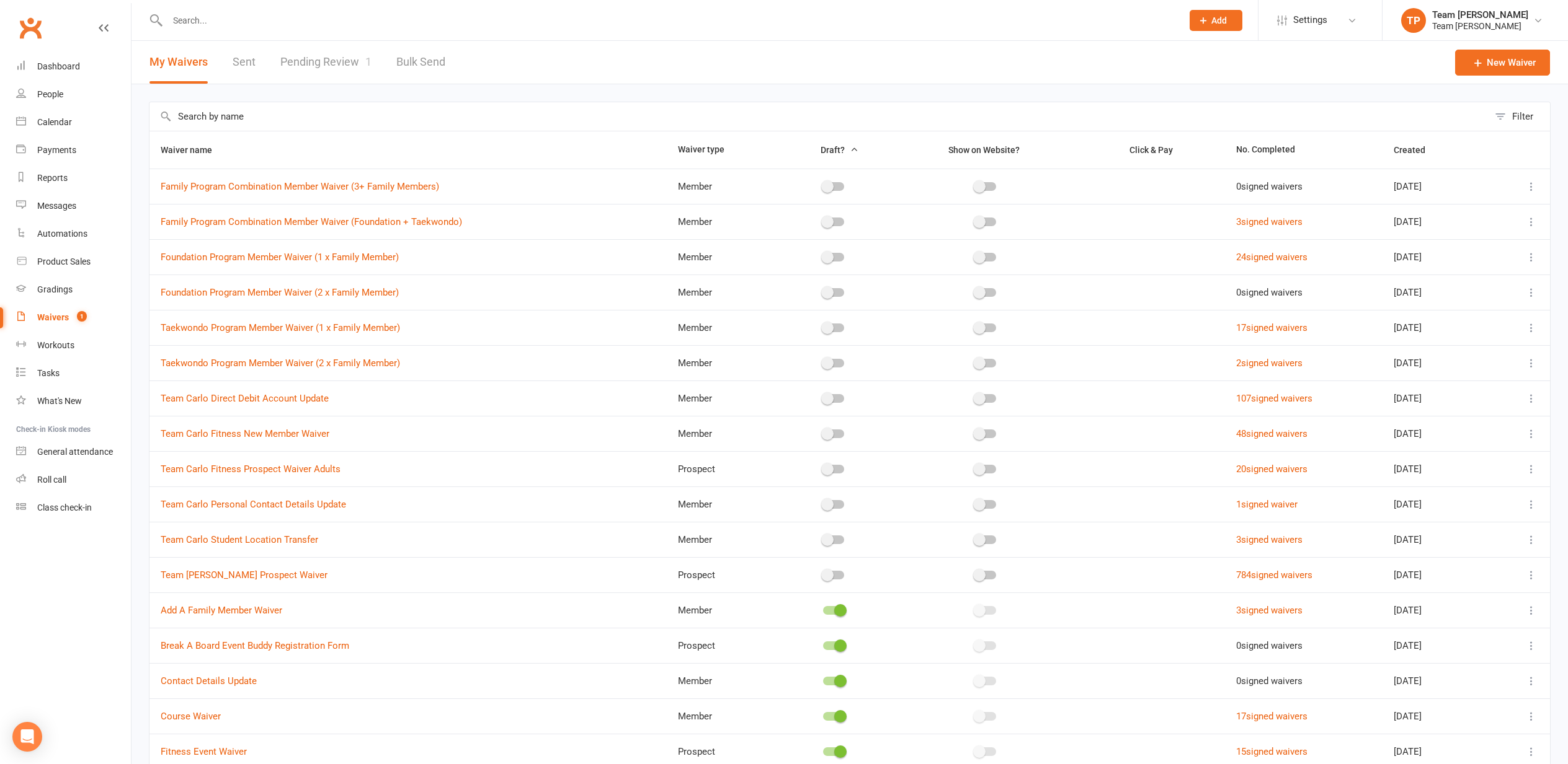
click at [313, 58] on link "Pending Review 1" at bounding box center [327, 62] width 92 height 43
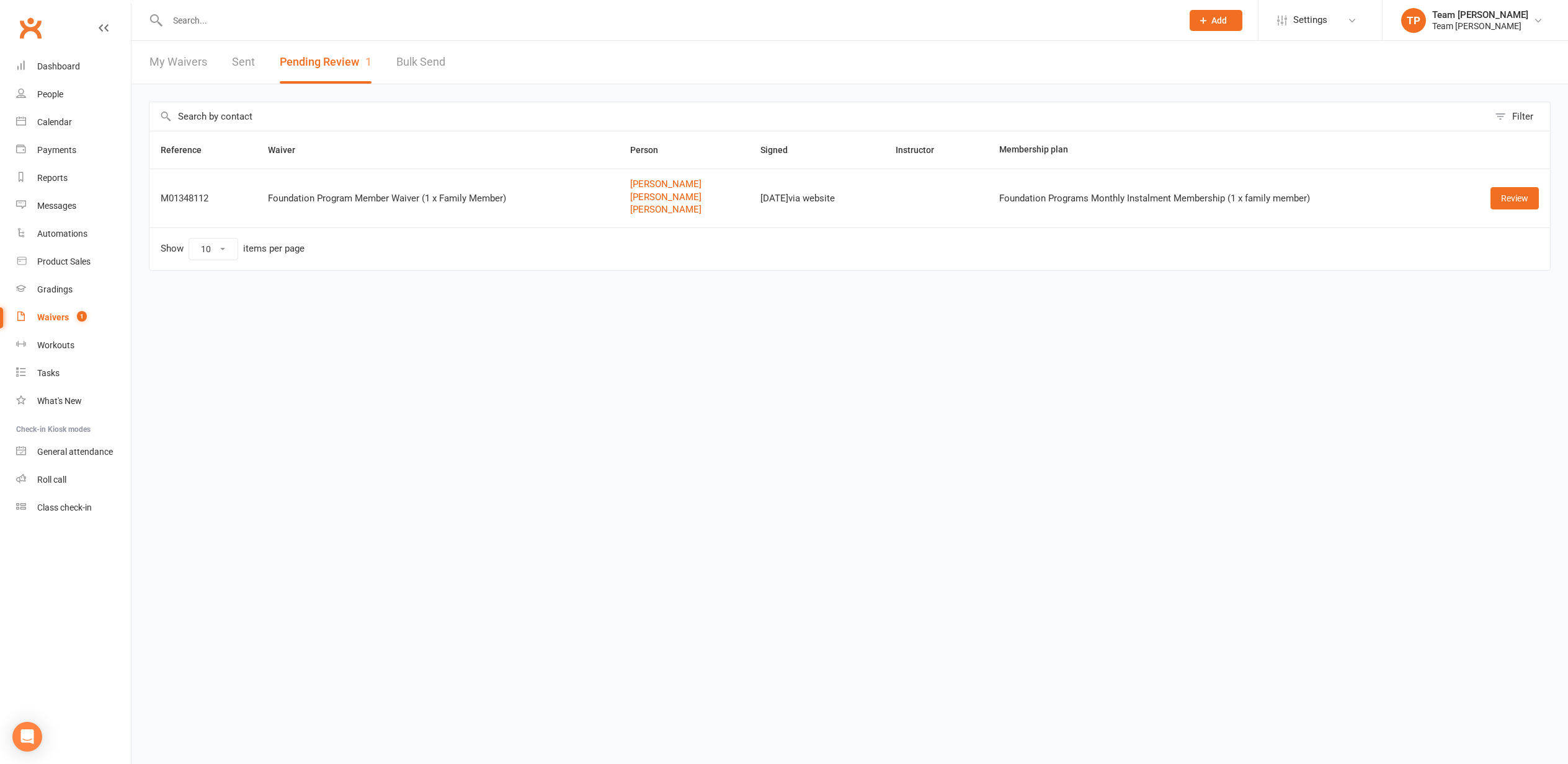
click at [47, 120] on div "Calendar" at bounding box center [55, 122] width 35 height 10
